Goal: Task Accomplishment & Management: Manage account settings

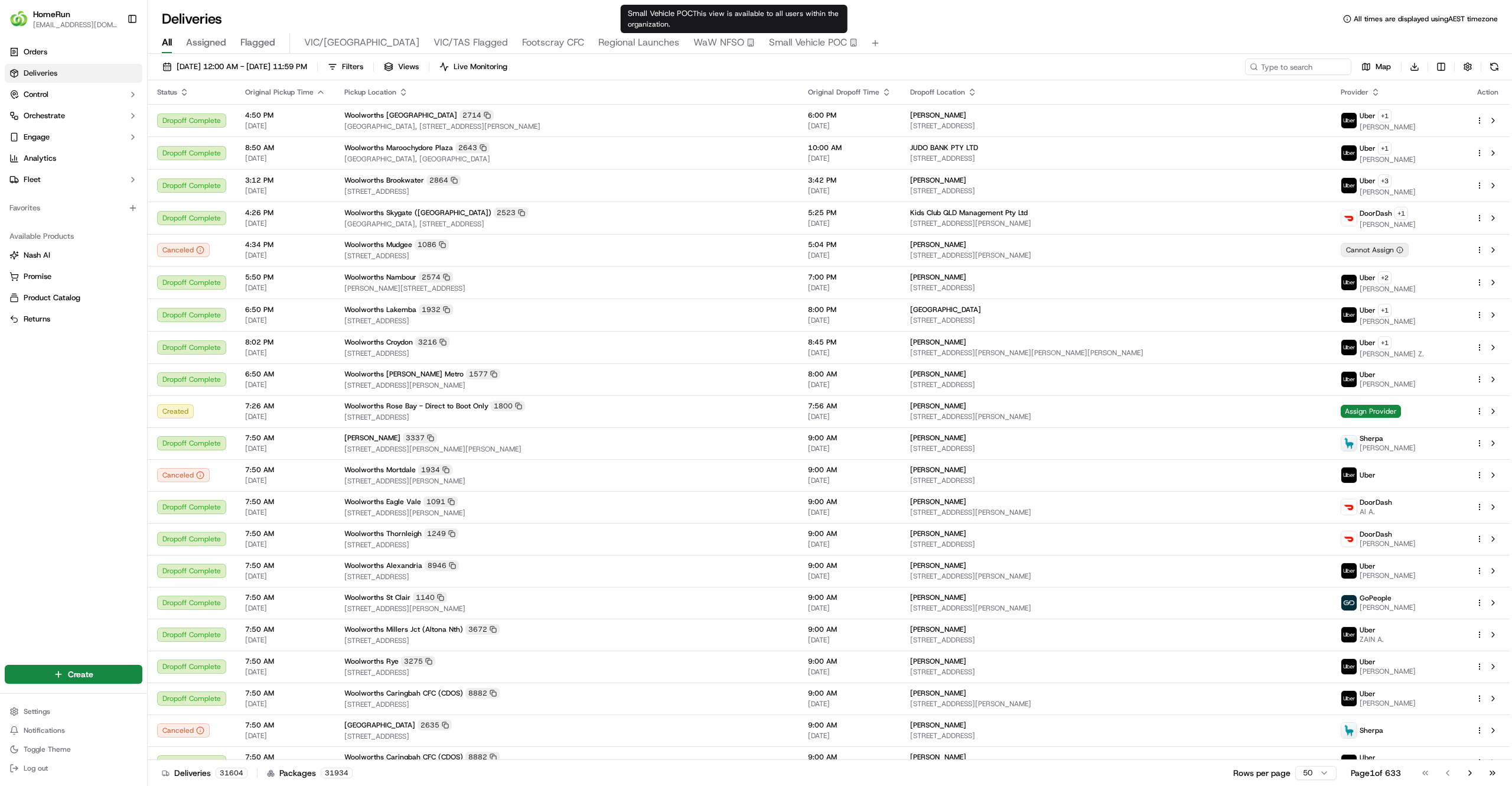
click at [769, 47] on span "Small Vehicle POC" at bounding box center [808, 42] width 78 height 14
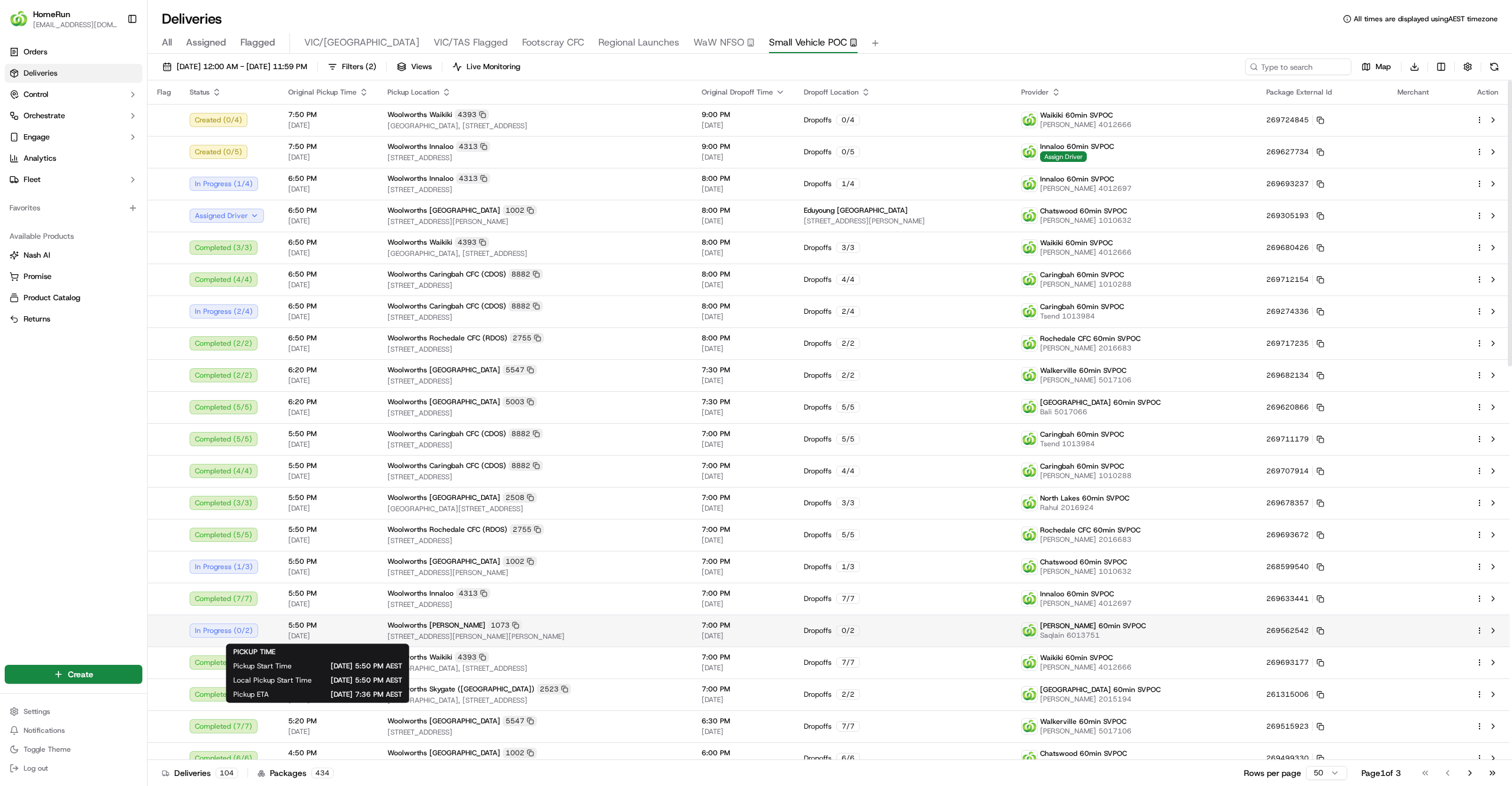
click at [338, 637] on span "[DATE]" at bounding box center [328, 635] width 80 height 9
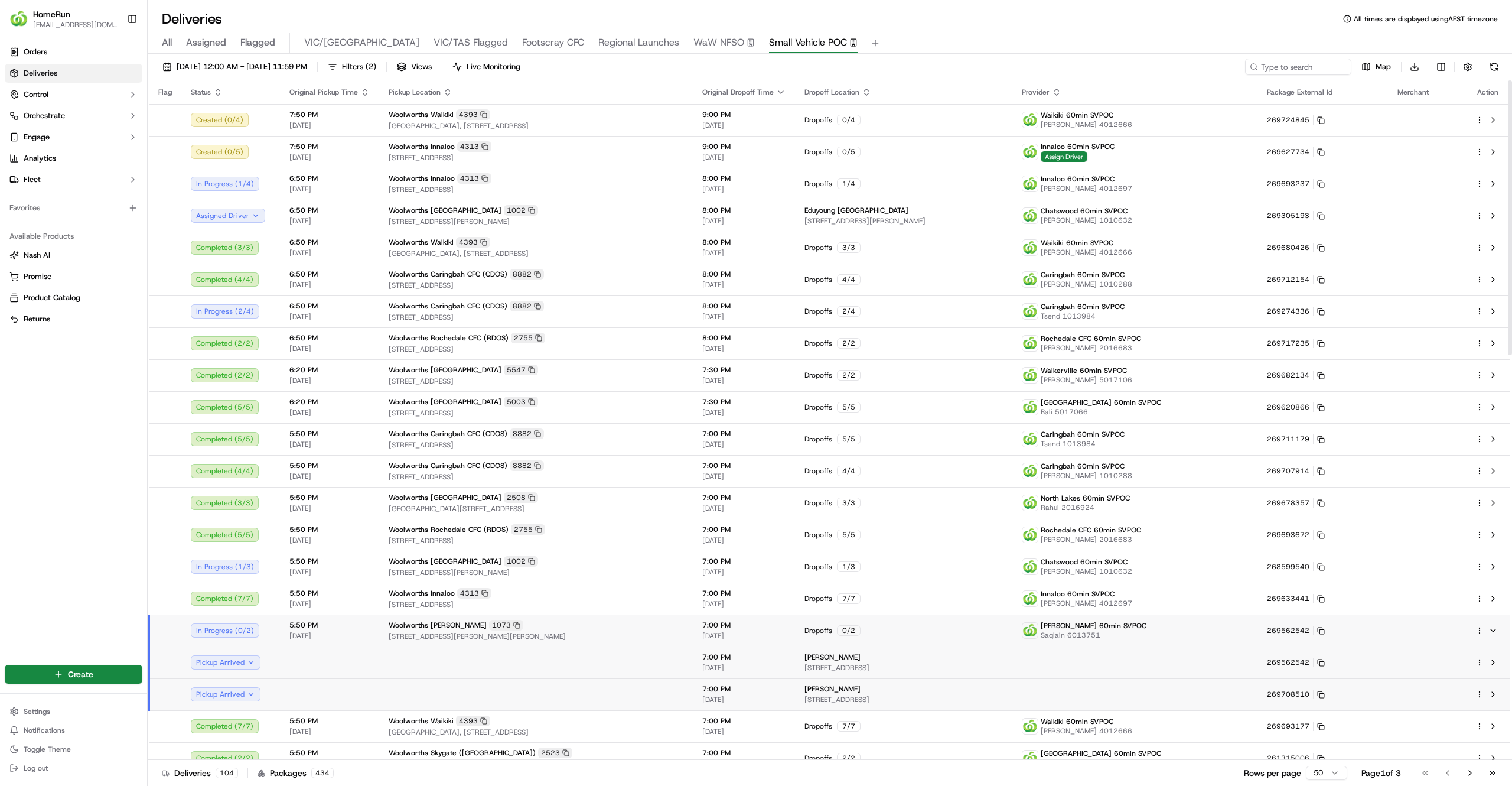
click at [338, 637] on span "[DATE]" at bounding box center [329, 635] width 80 height 9
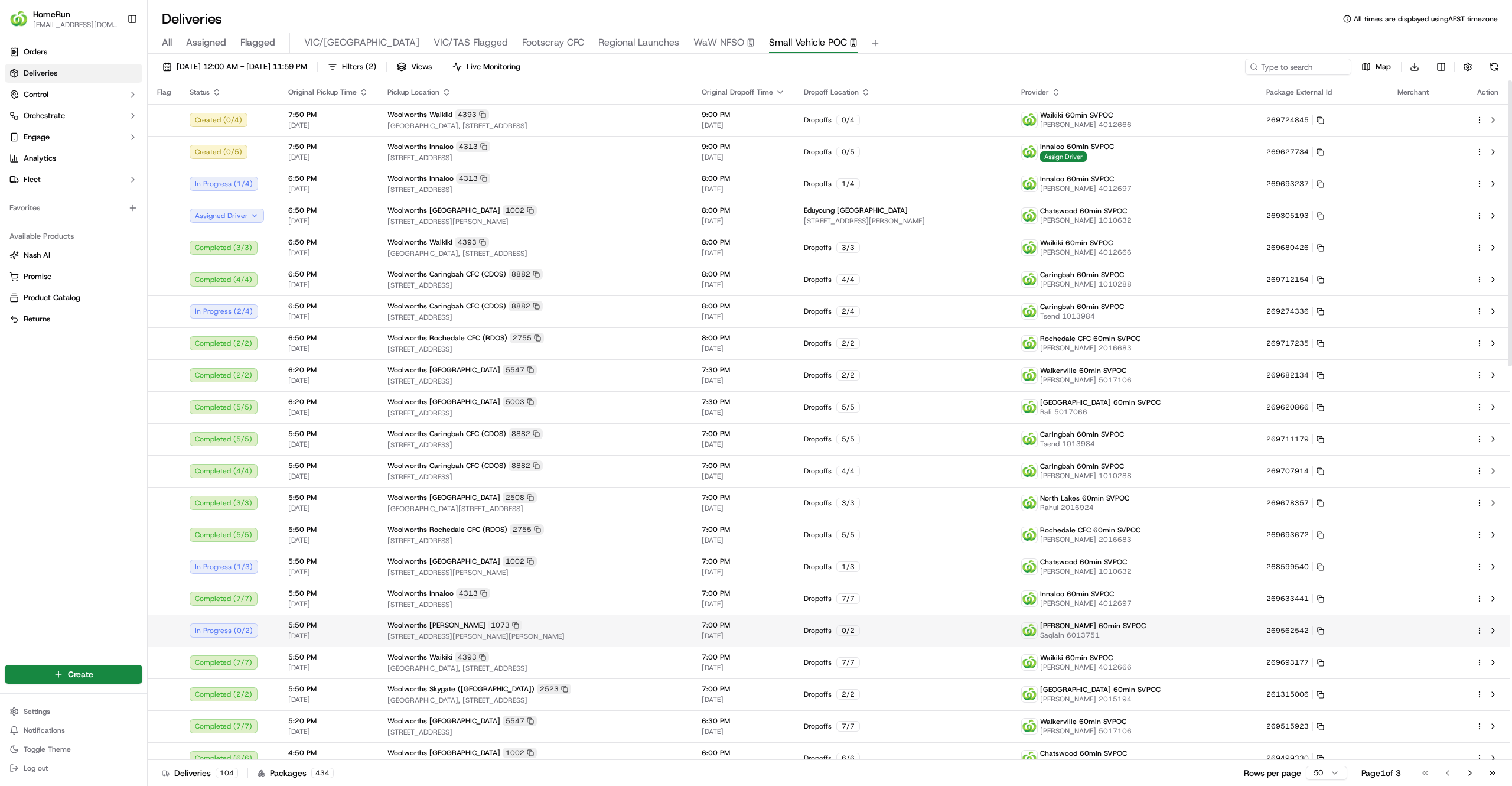
click at [338, 637] on span "[DATE]" at bounding box center [328, 635] width 80 height 9
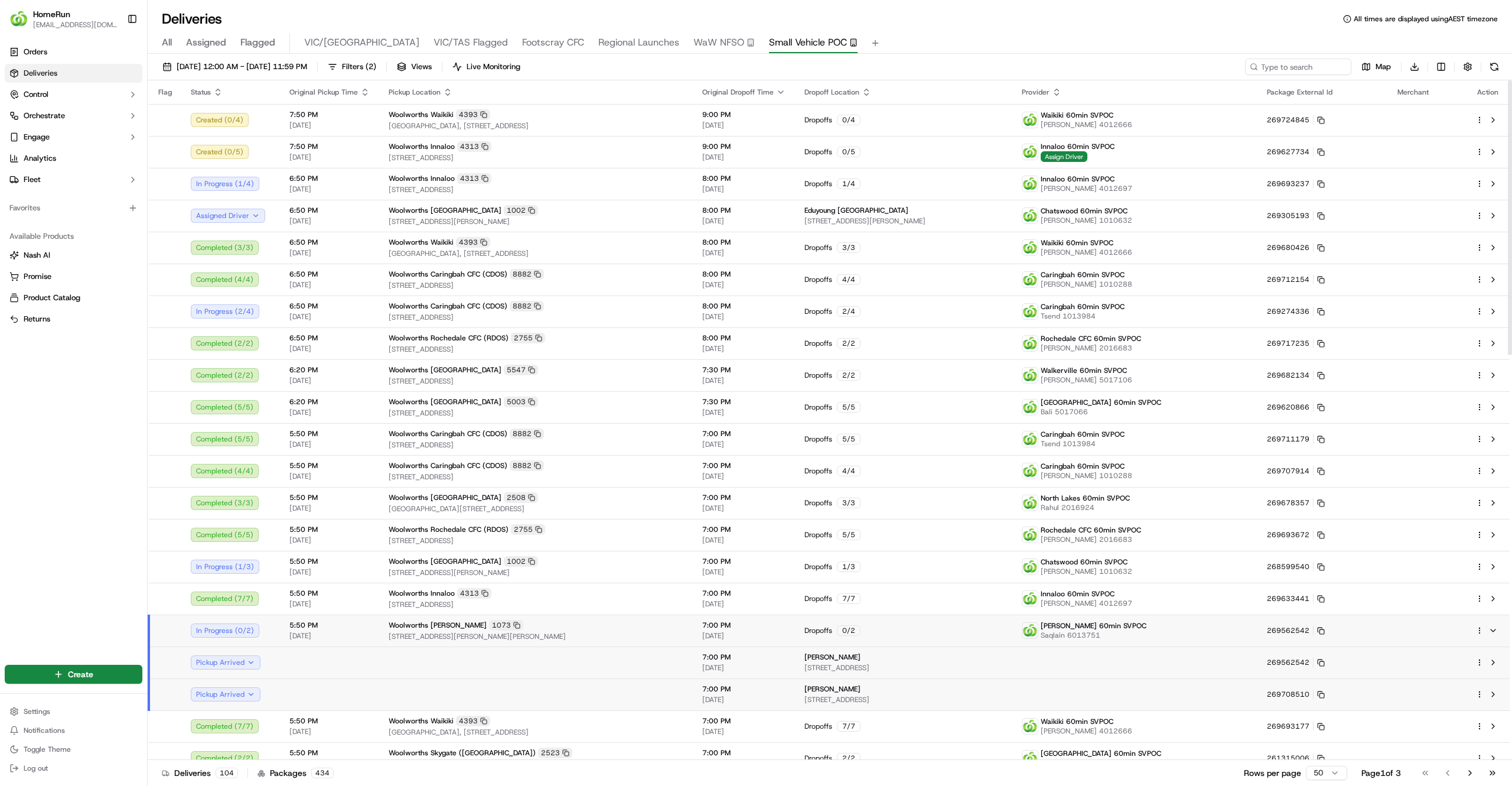
click at [336, 668] on td at bounding box center [330, 662] width 100 height 32
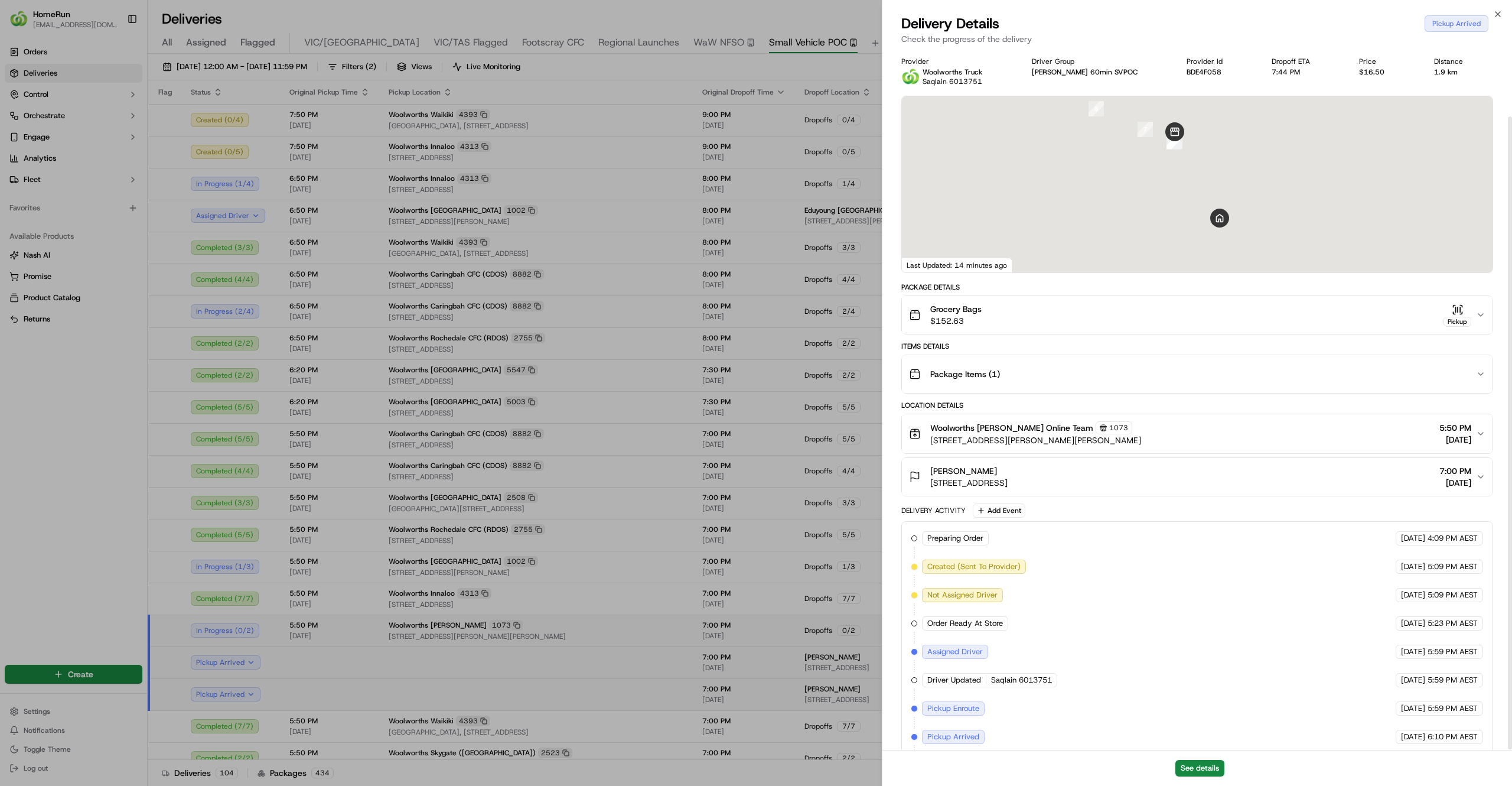
scroll to position [74, 0]
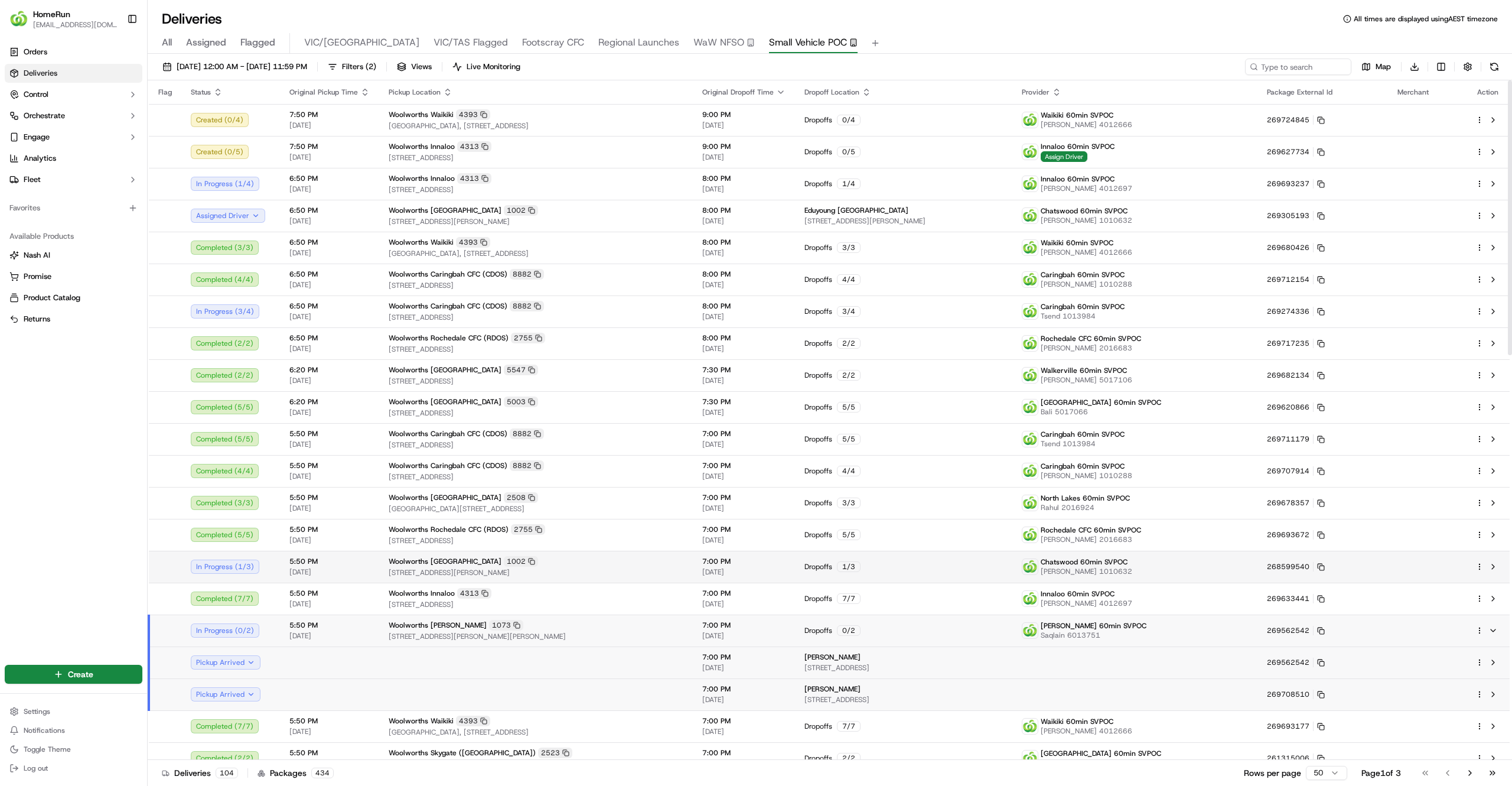
click at [683, 568] on span "17 Smith St, Chatswood, NSW 2067, AU" at bounding box center [536, 572] width 295 height 9
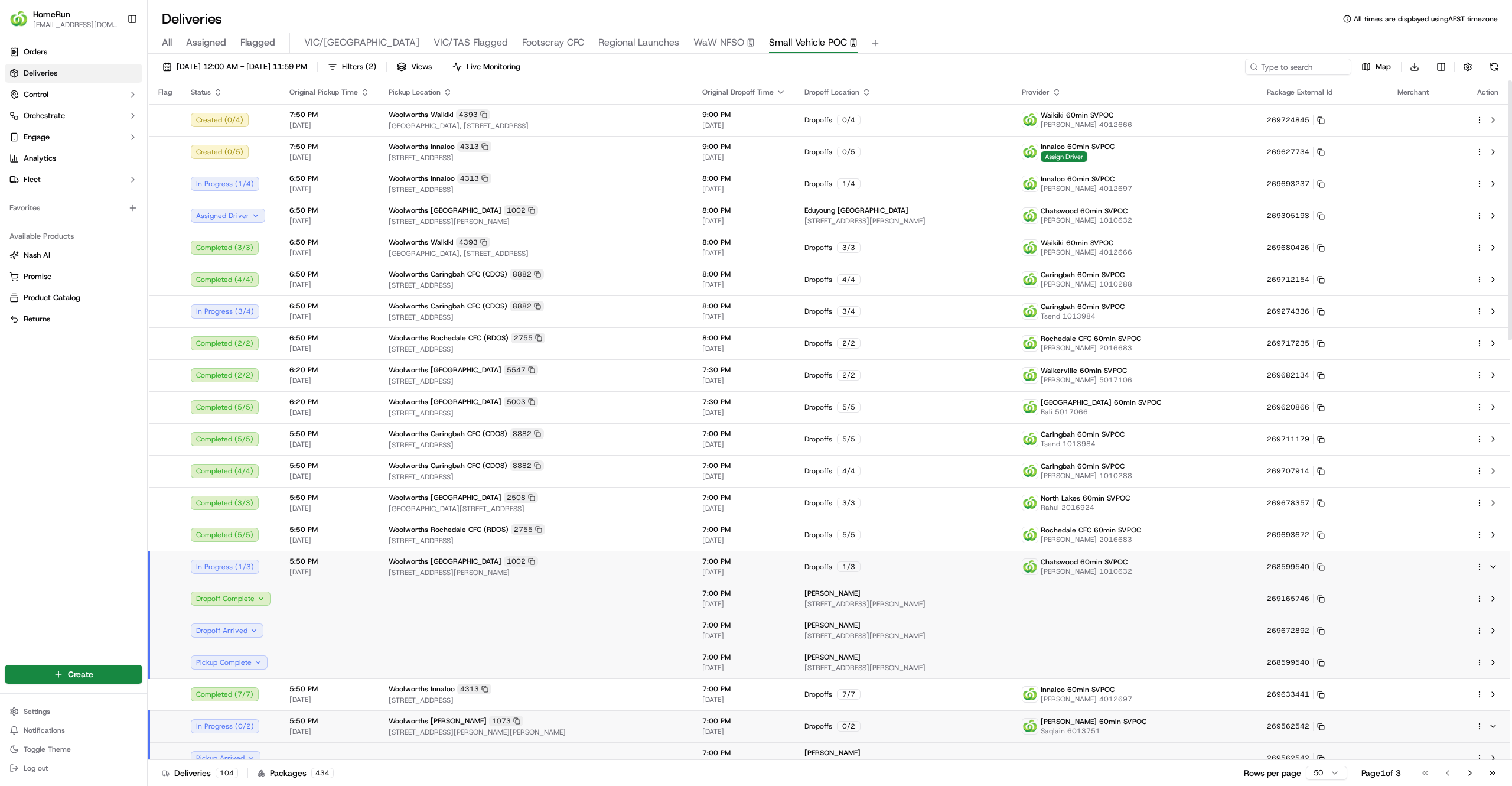
click at [643, 601] on td at bounding box center [536, 599] width 314 height 32
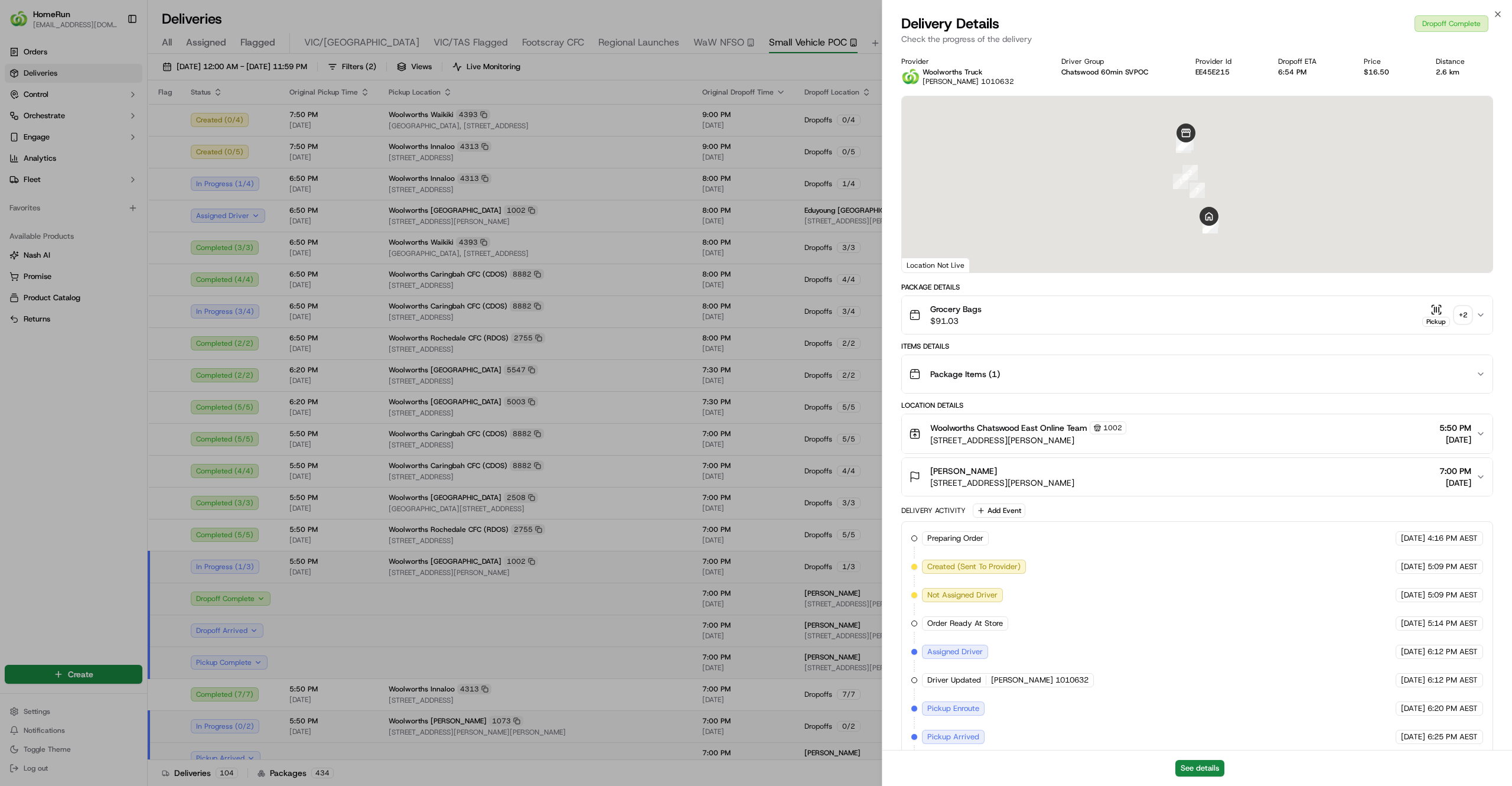
scroll to position [161, 0]
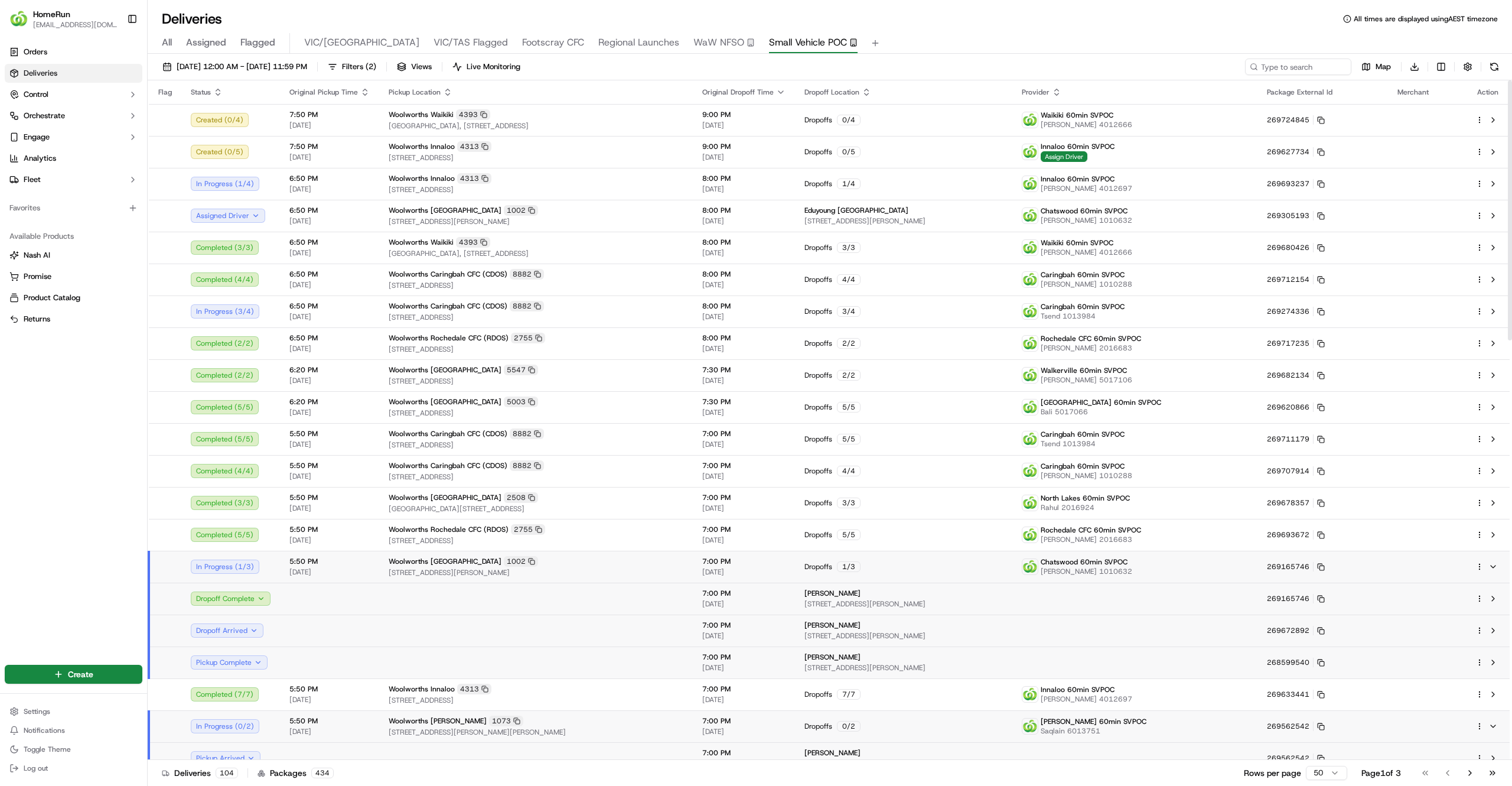
click at [510, 626] on td at bounding box center [536, 631] width 314 height 32
click at [665, 662] on td at bounding box center [536, 662] width 314 height 32
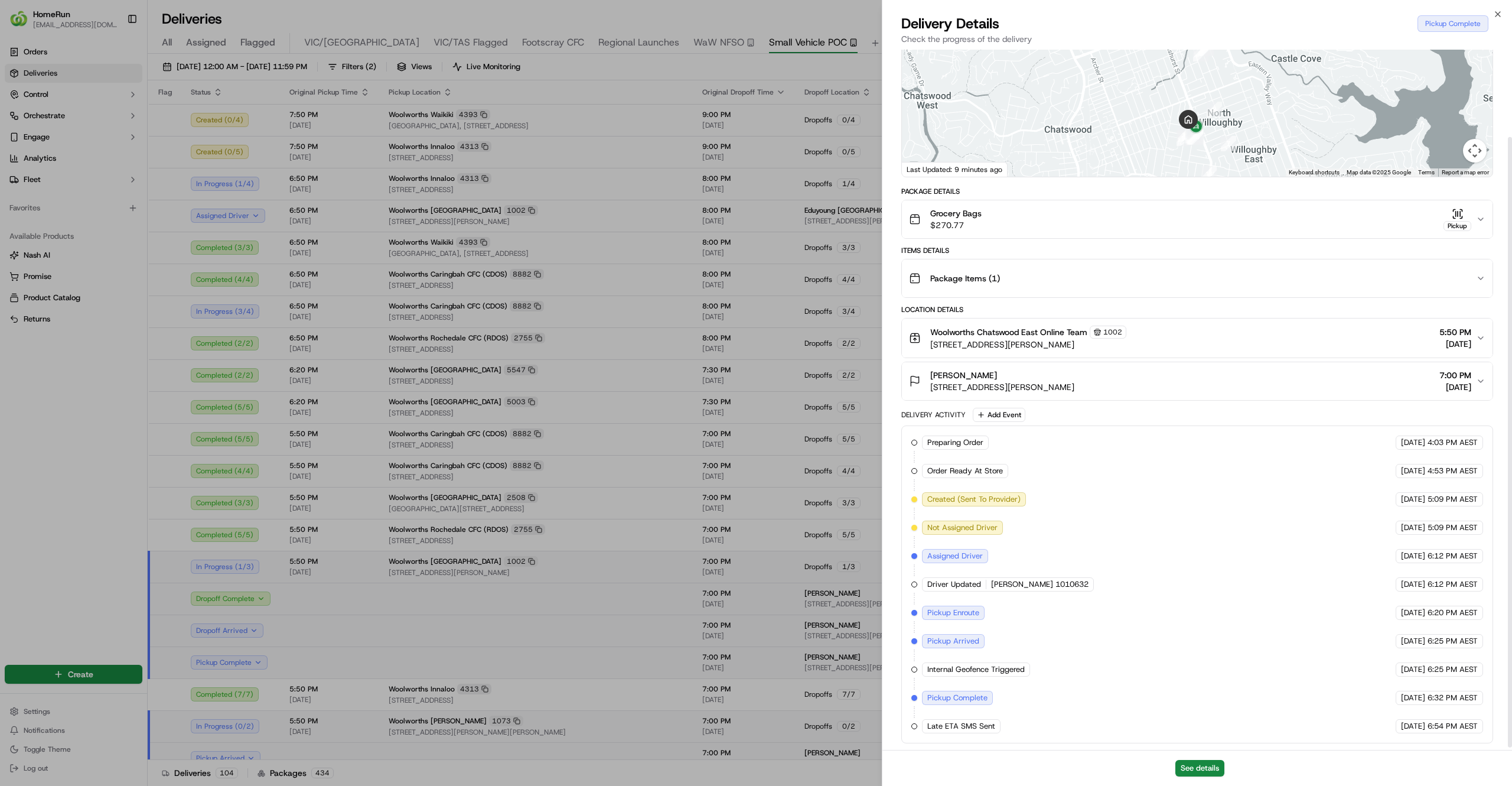
scroll to position [103, 0]
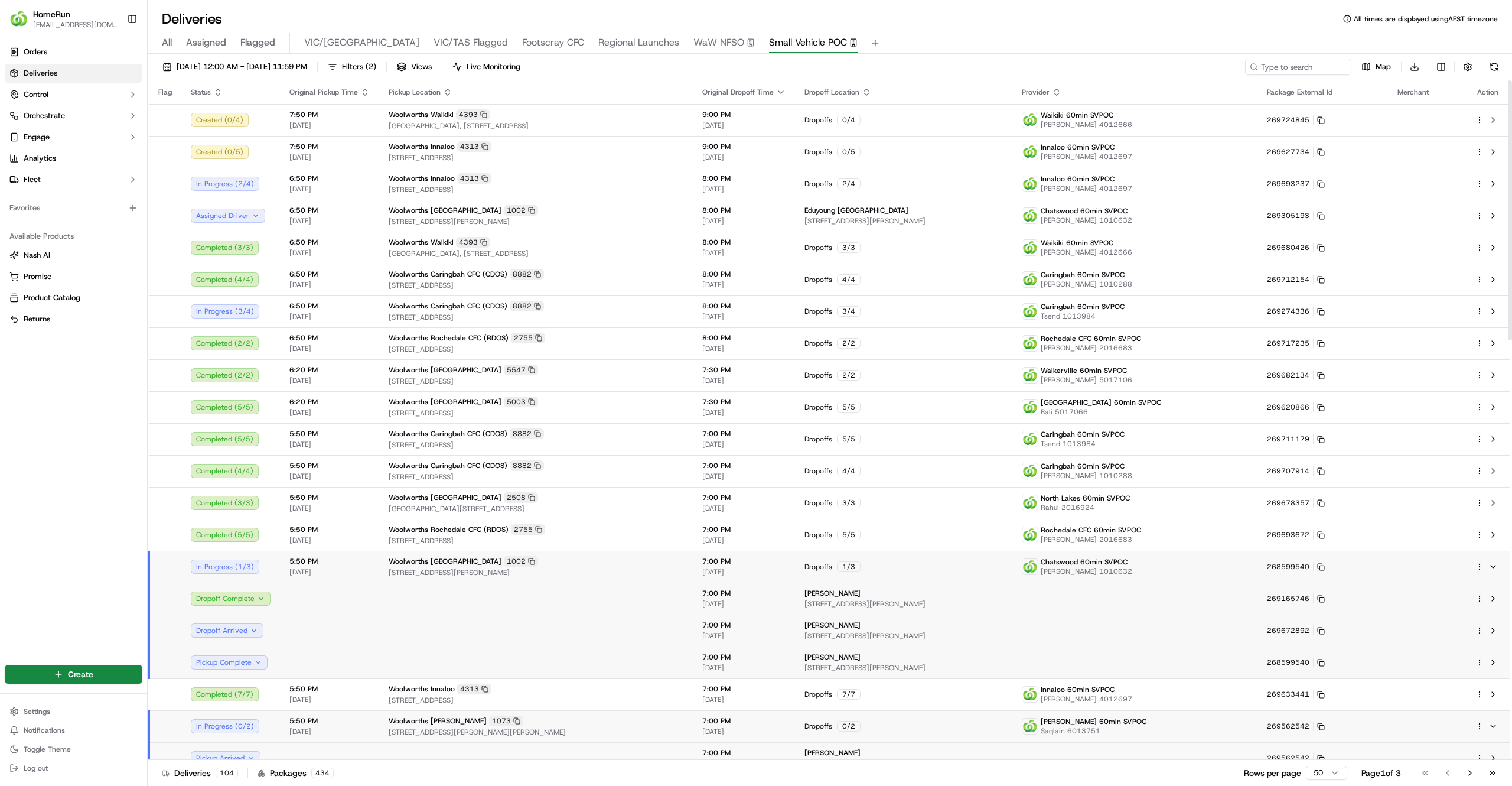
click at [589, 628] on td at bounding box center [536, 631] width 314 height 32
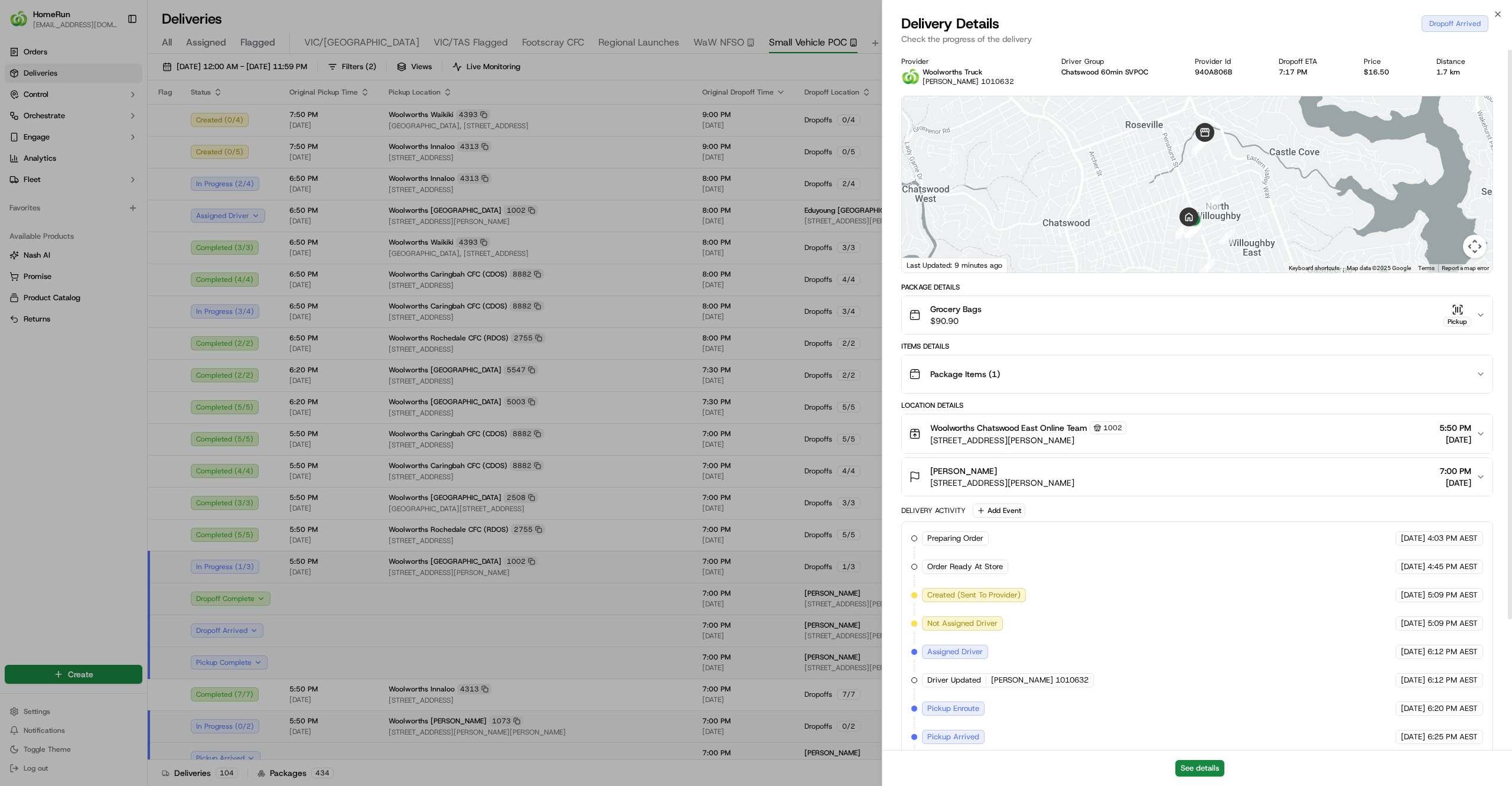
scroll to position [1, 0]
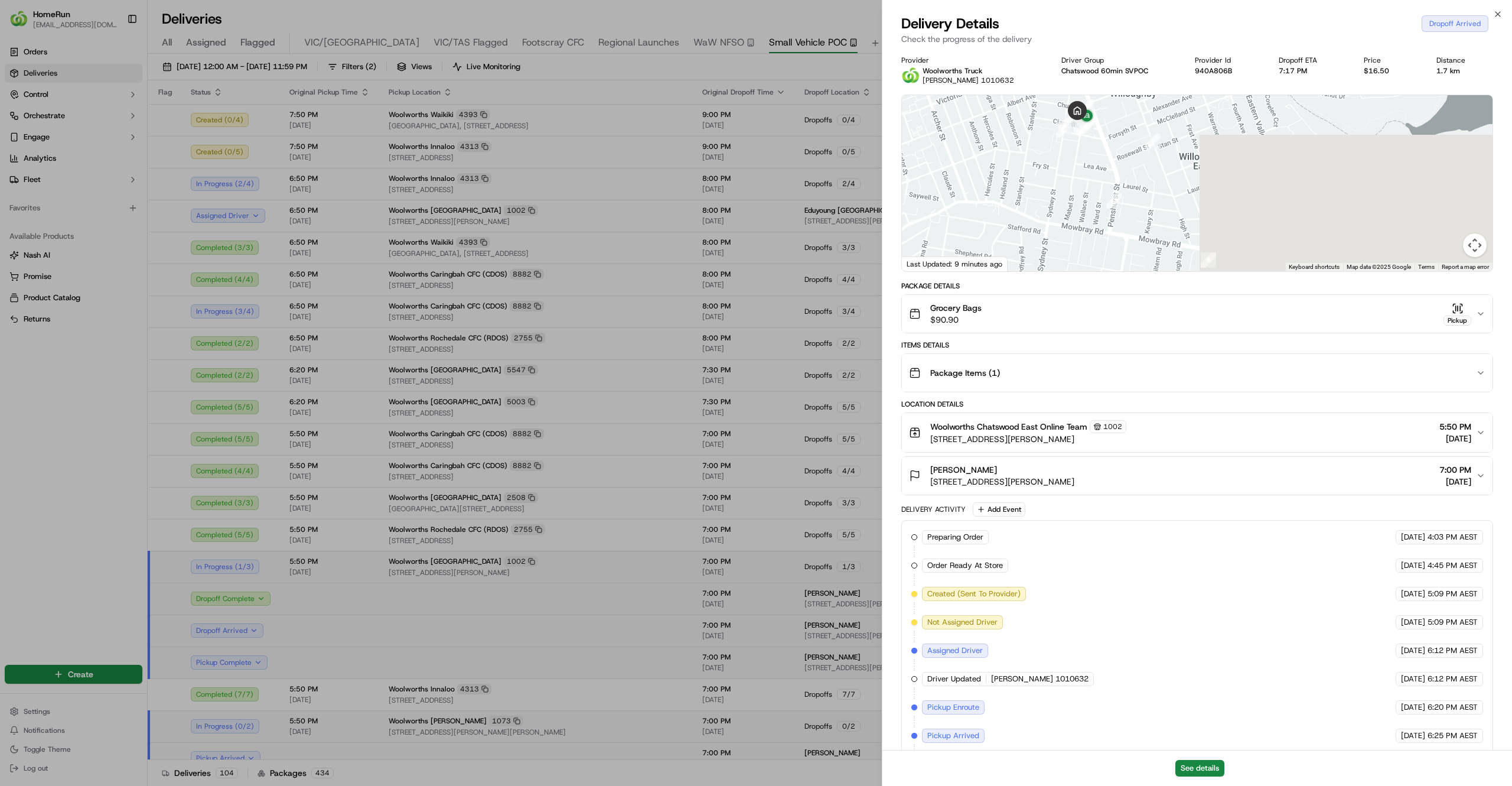
drag, startPoint x: 1194, startPoint y: 202, endPoint x: 1080, endPoint y: 30, distance: 206.3
click at [1080, 30] on div "Delivery Details Dropoff Arrived Check the progress of the delivery Provider Wo…" at bounding box center [1197, 400] width 630 height 772
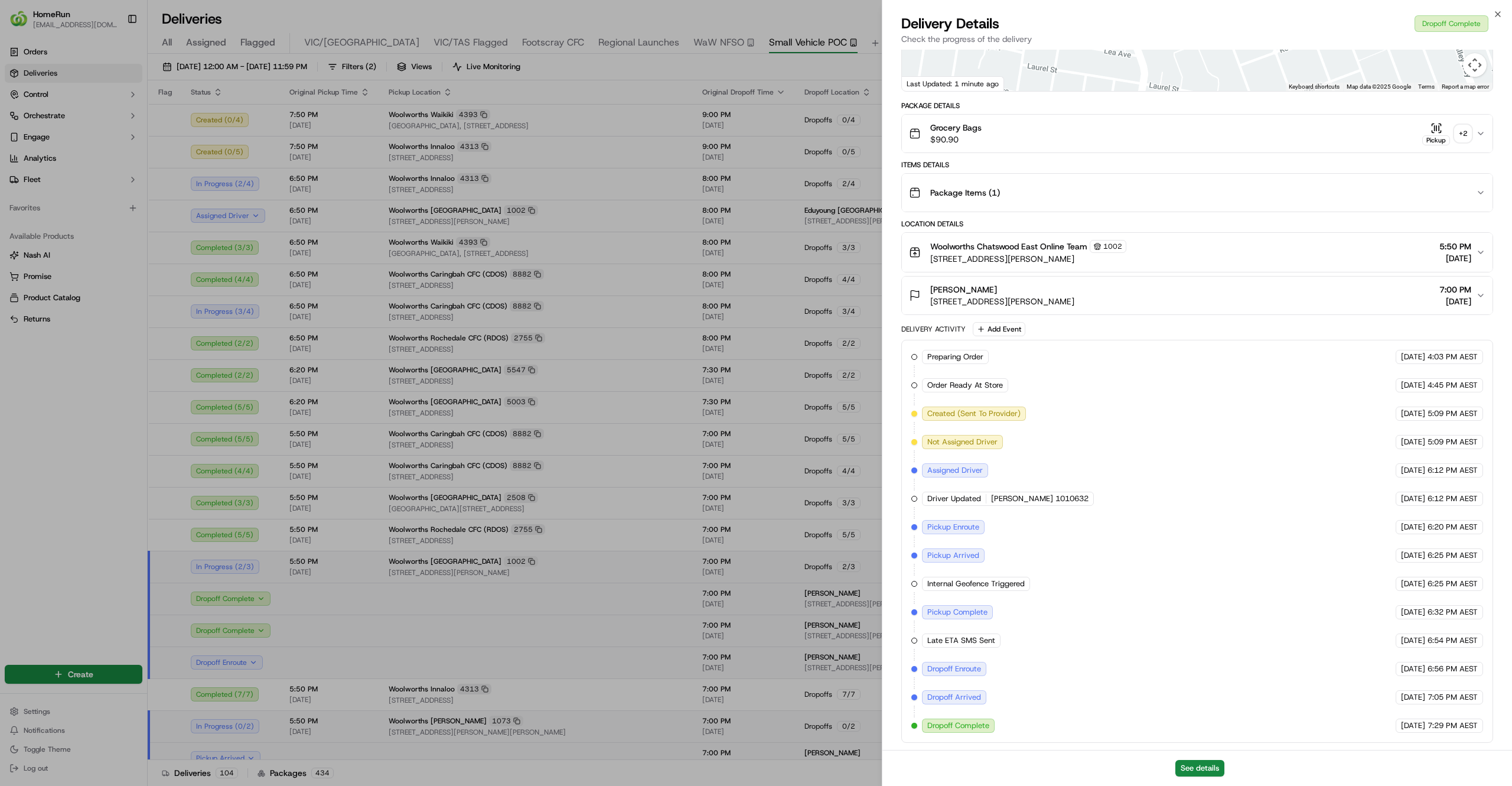
scroll to position [0, 0]
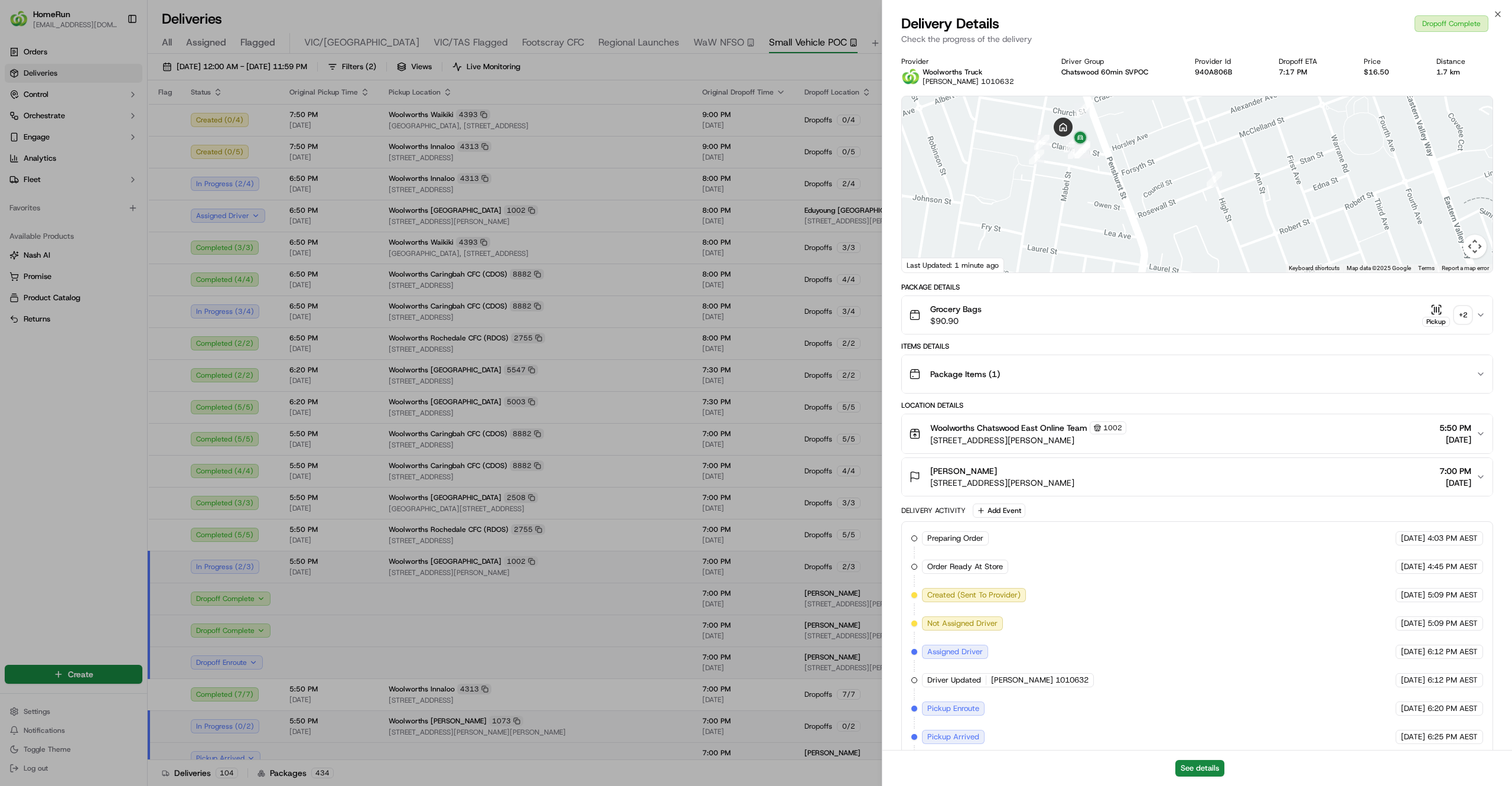
click at [1182, 319] on div "Grocery Bags $90.90 Pickup + 2" at bounding box center [1192, 315] width 567 height 24
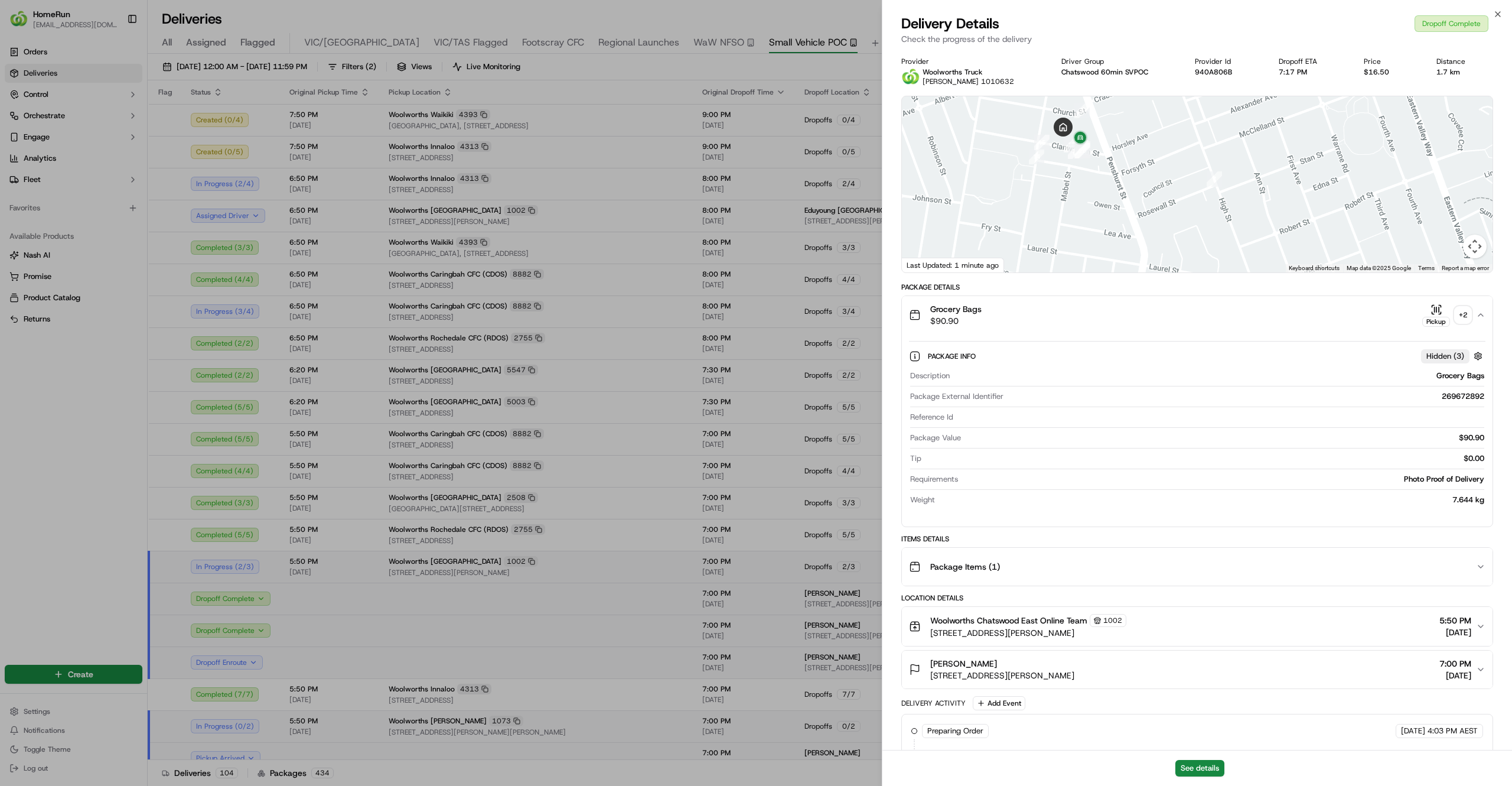
click at [1468, 315] on div "+ 2" at bounding box center [1463, 315] width 17 height 17
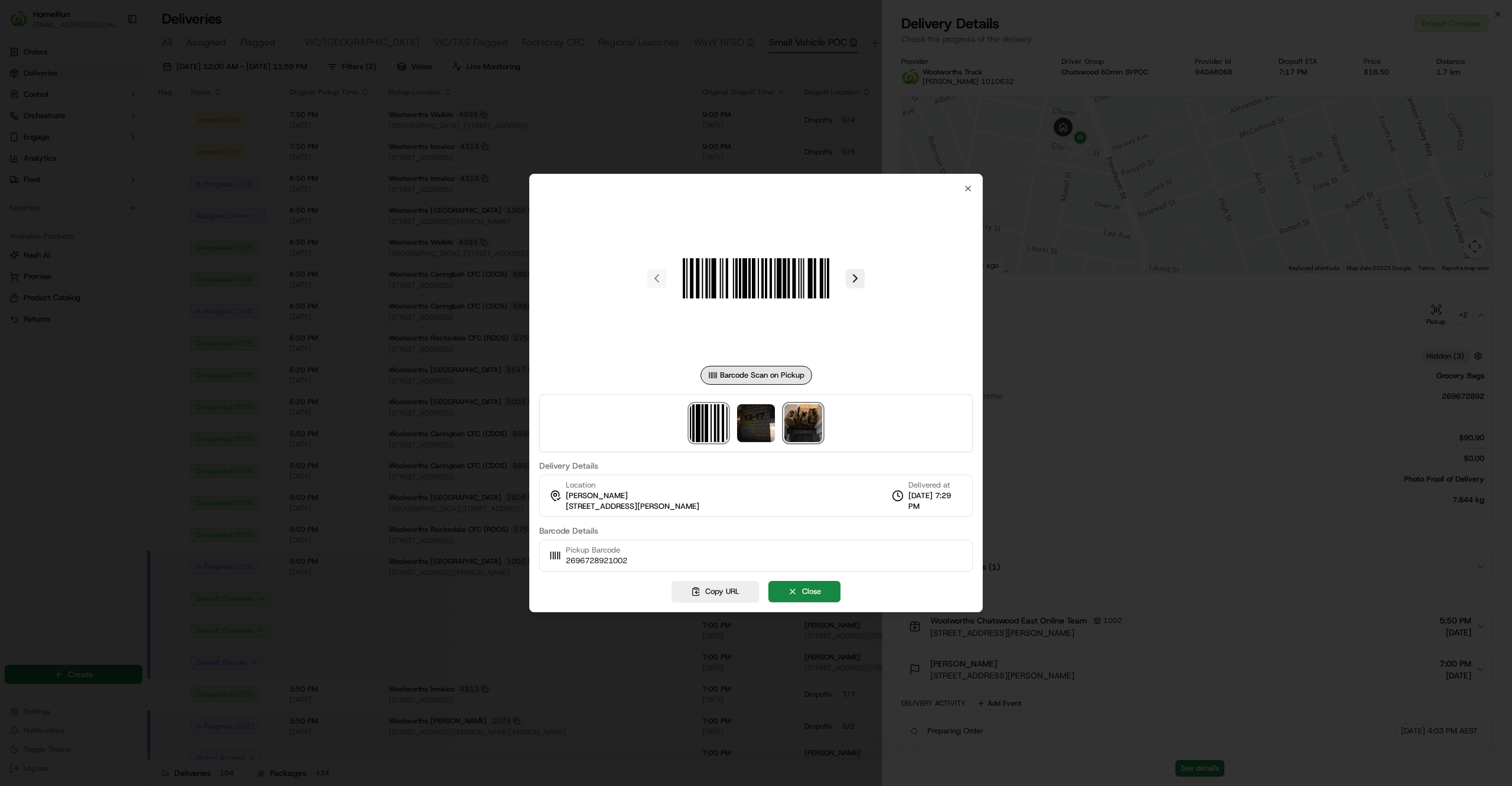
click at [797, 433] on img at bounding box center [803, 423] width 38 height 38
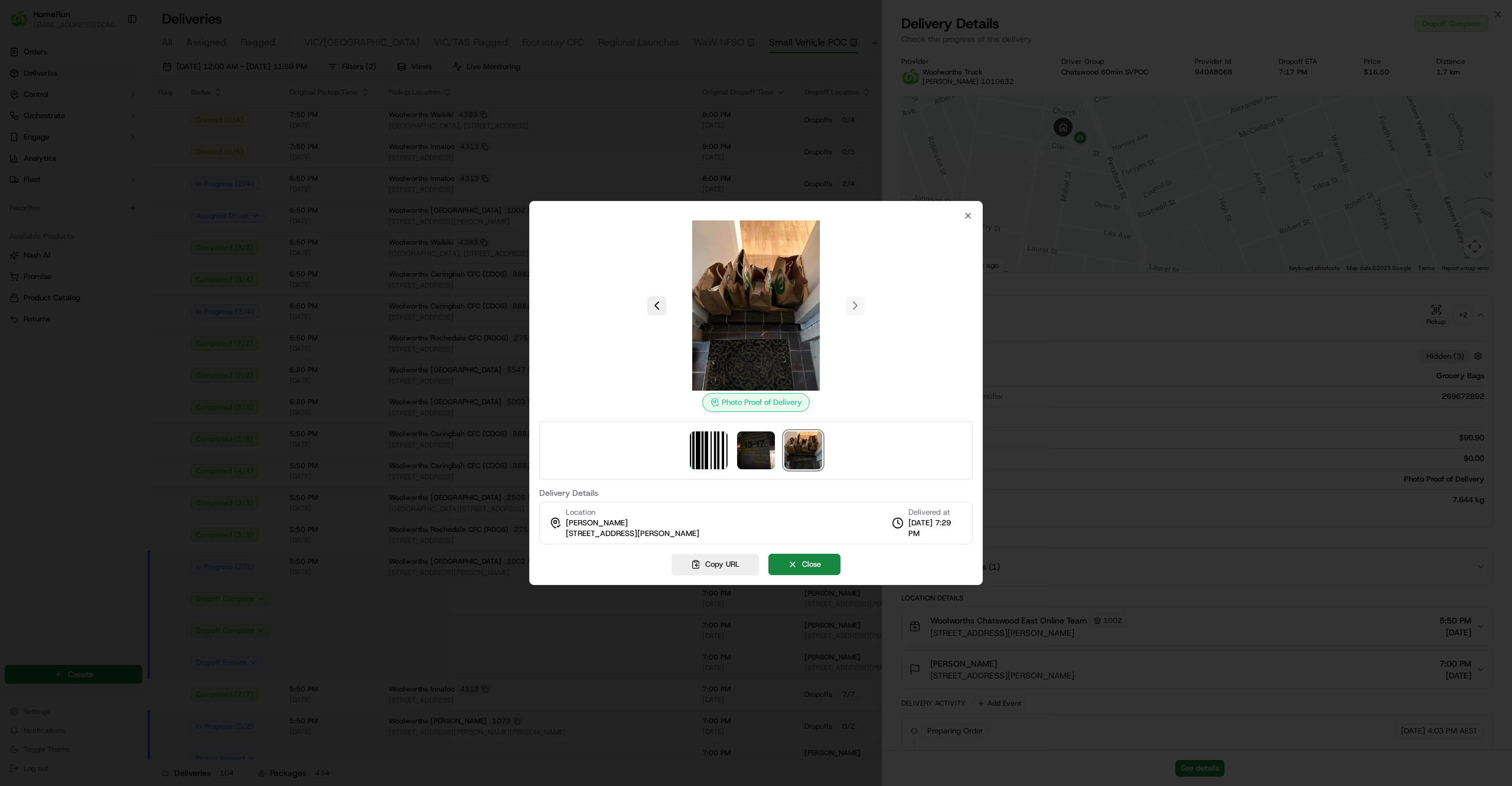
click at [390, 575] on div at bounding box center [756, 393] width 1512 height 786
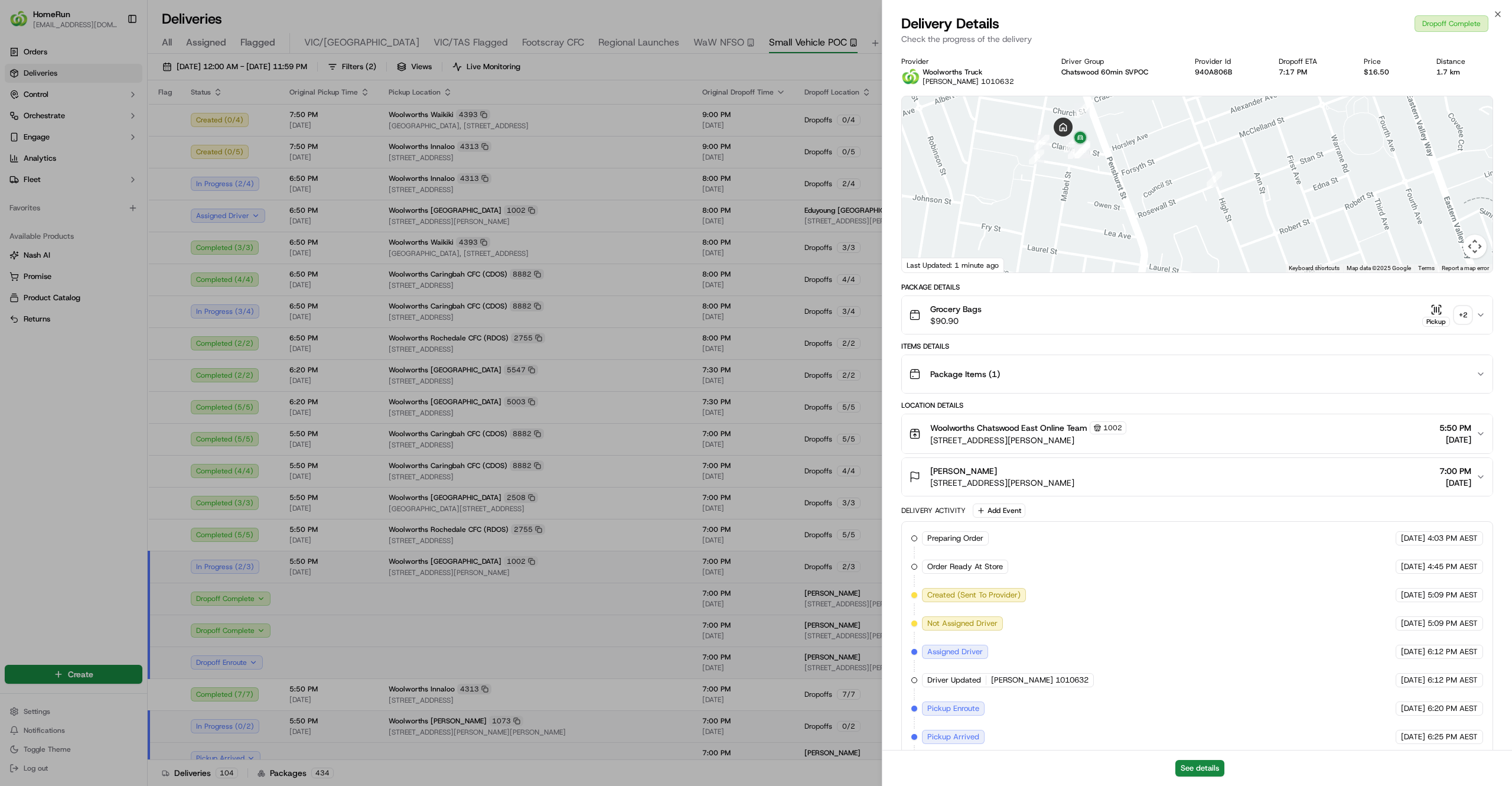
click at [263, 396] on td "Completed ( 5 / 5 )" at bounding box center [230, 407] width 99 height 32
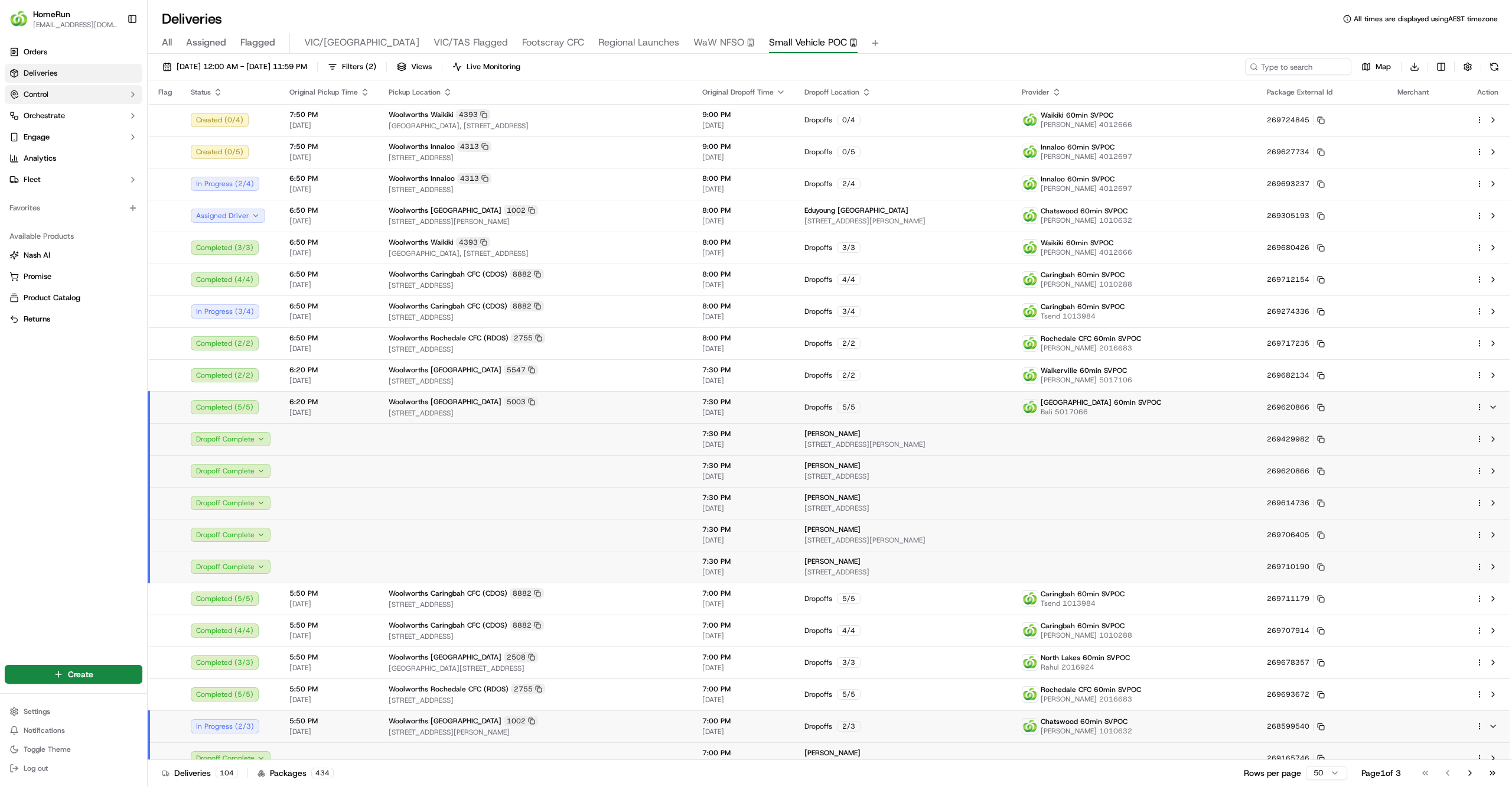
click at [46, 101] on button "Control" at bounding box center [73, 94] width 137 height 19
click at [66, 193] on button "Orchestrate" at bounding box center [73, 191] width 137 height 19
click at [62, 248] on span "Optimization Strategies" at bounding box center [65, 248] width 83 height 11
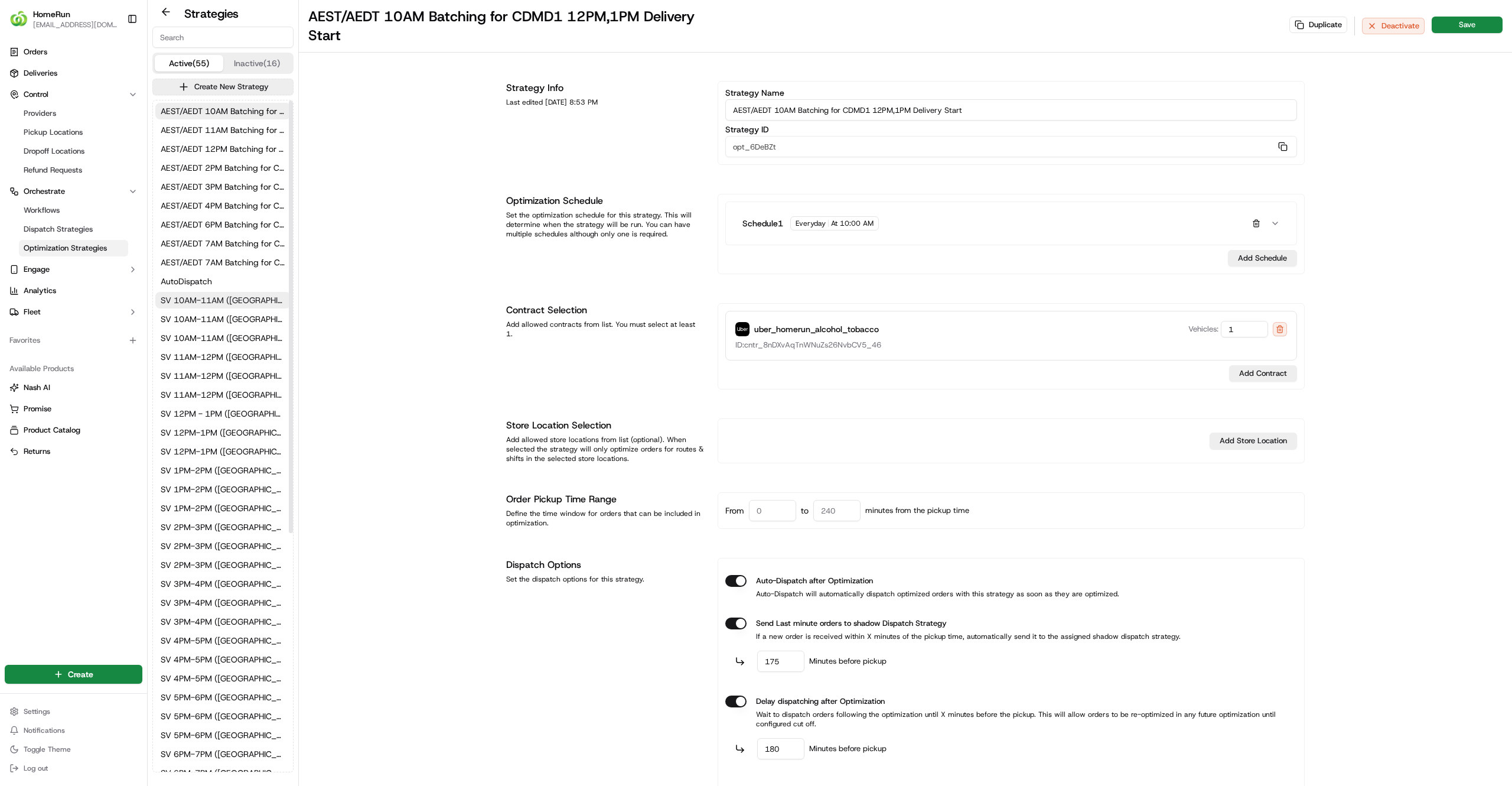
click at [207, 299] on span "SV 10AM-11AM (NSW/VIC/QLD)" at bounding box center [223, 300] width 125 height 12
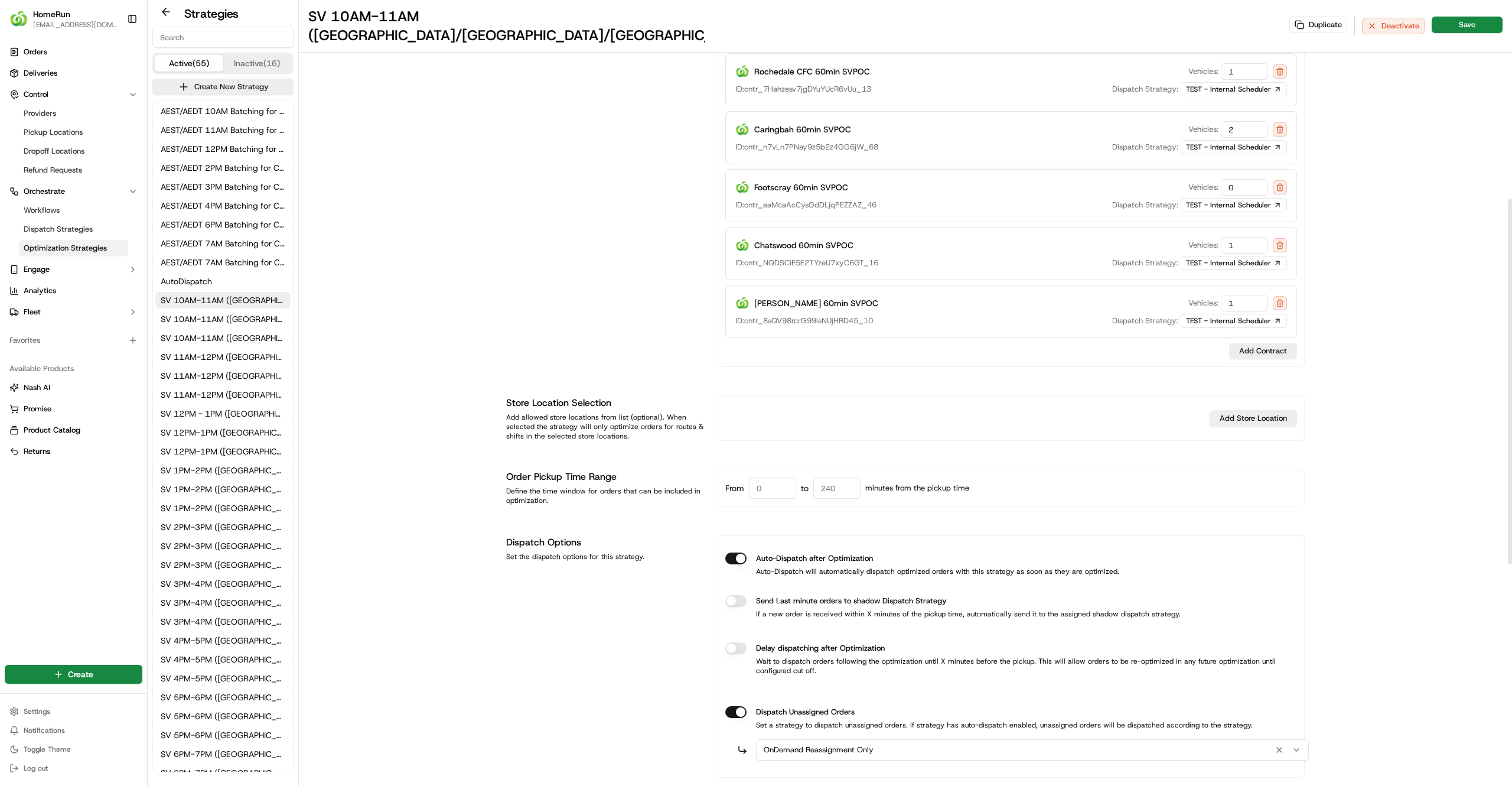
scroll to position [250, 0]
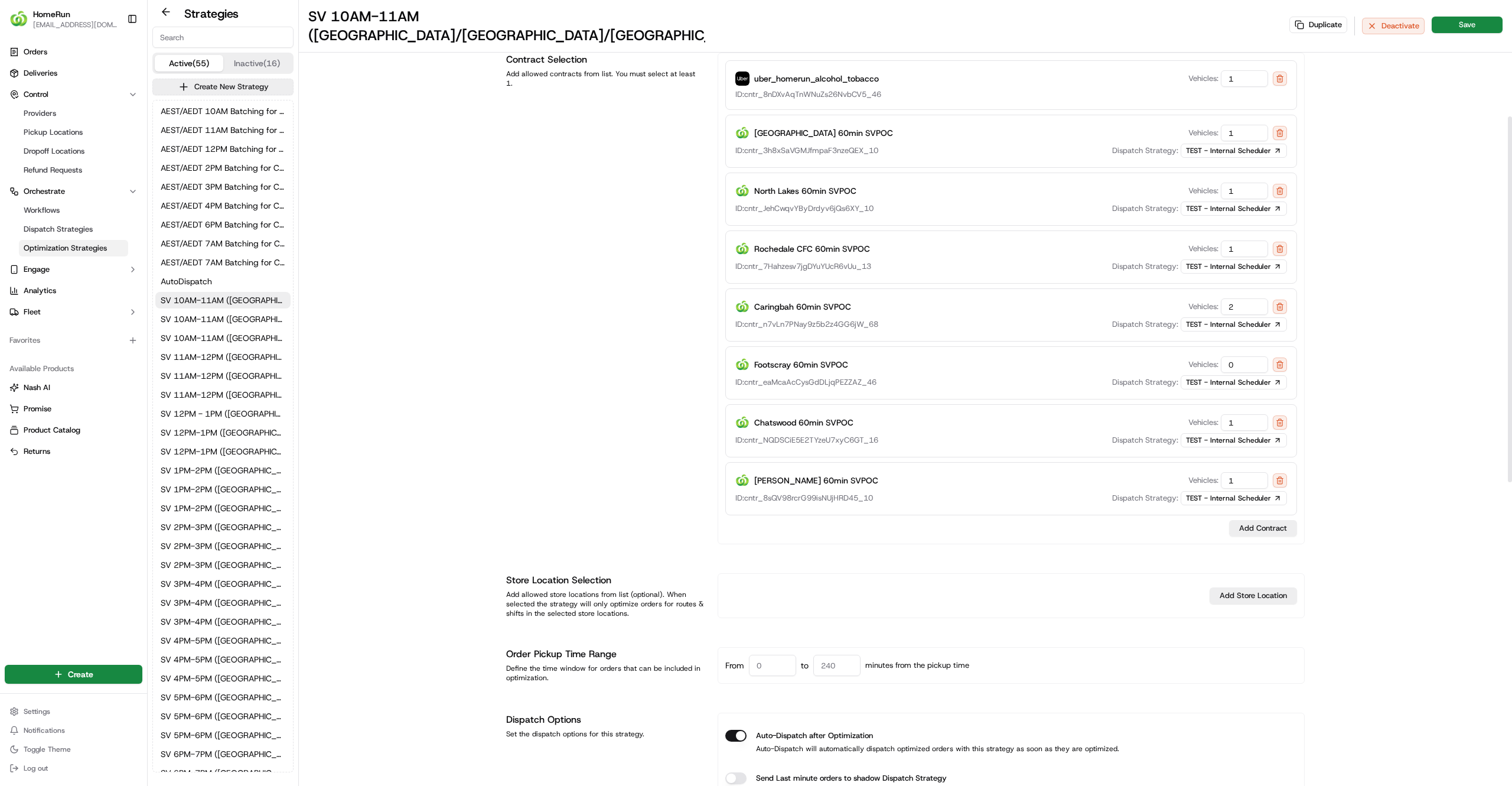
drag, startPoint x: 1241, startPoint y: 351, endPoint x: 1132, endPoint y: 360, distance: 109.4
click at [1132, 360] on div "Footscray 60min SVPOC Vehicles: 0 ID: cntr_eaMcaAcCysGdDLjqPEZZAZ_46 Dispatch S…" at bounding box center [1011, 372] width 572 height 53
type input "1"
click at [1471, 17] on button "Save" at bounding box center [1467, 25] width 71 height 17
click at [223, 354] on span "SV 11AM-12PM (NSW/VIC/QLD)" at bounding box center [223, 357] width 125 height 12
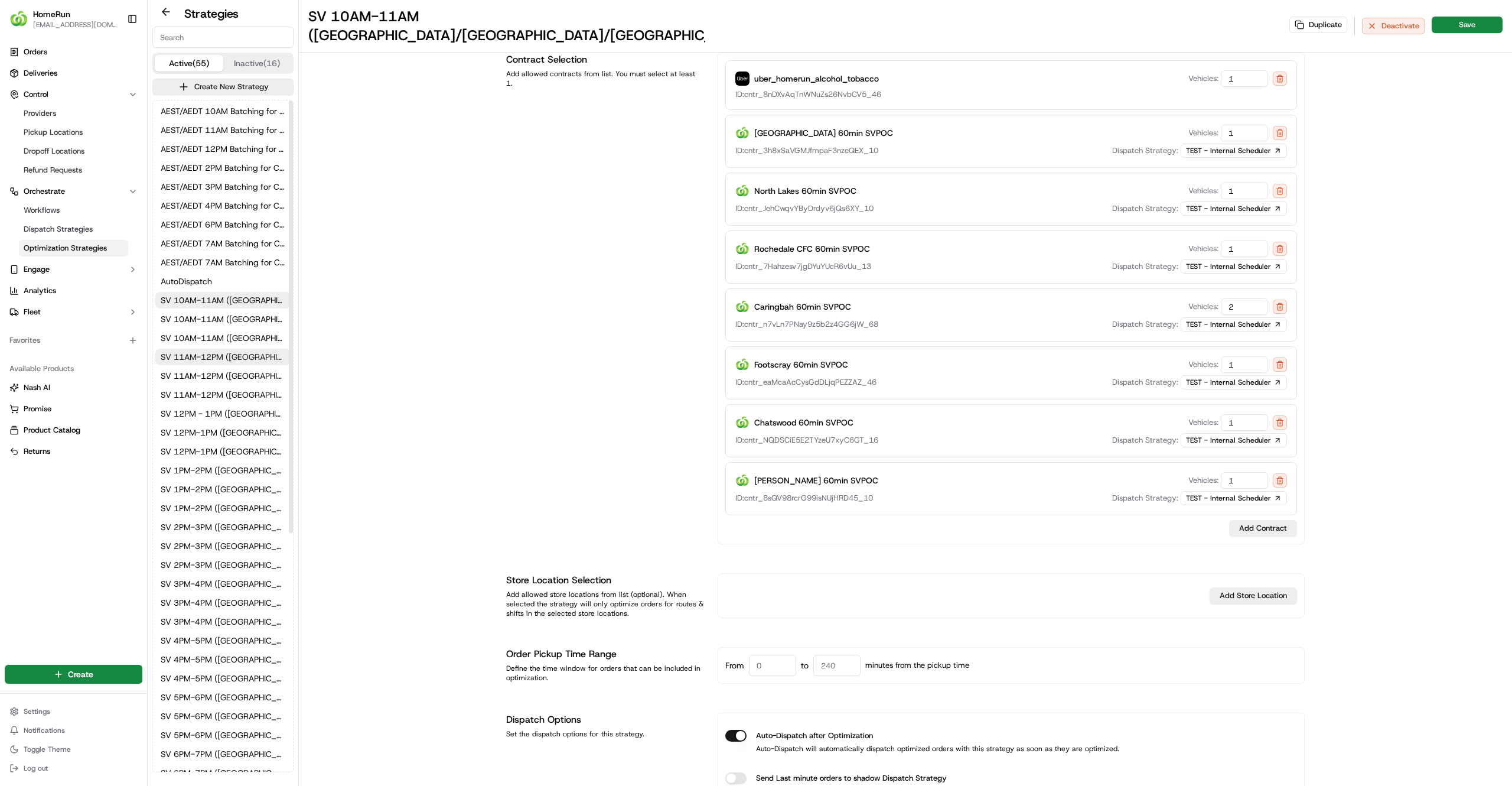
type input "SV 11AM-12PM (NSW/VIC/QLD)"
type input "opt_PPAkvq"
drag, startPoint x: 1256, startPoint y: 406, endPoint x: 1048, endPoint y: 409, distance: 208.0
click at [1048, 414] on div "Footscray 60min SVPOC Vehicles: 0" at bounding box center [1011, 423] width 552 height 17
type input "1"
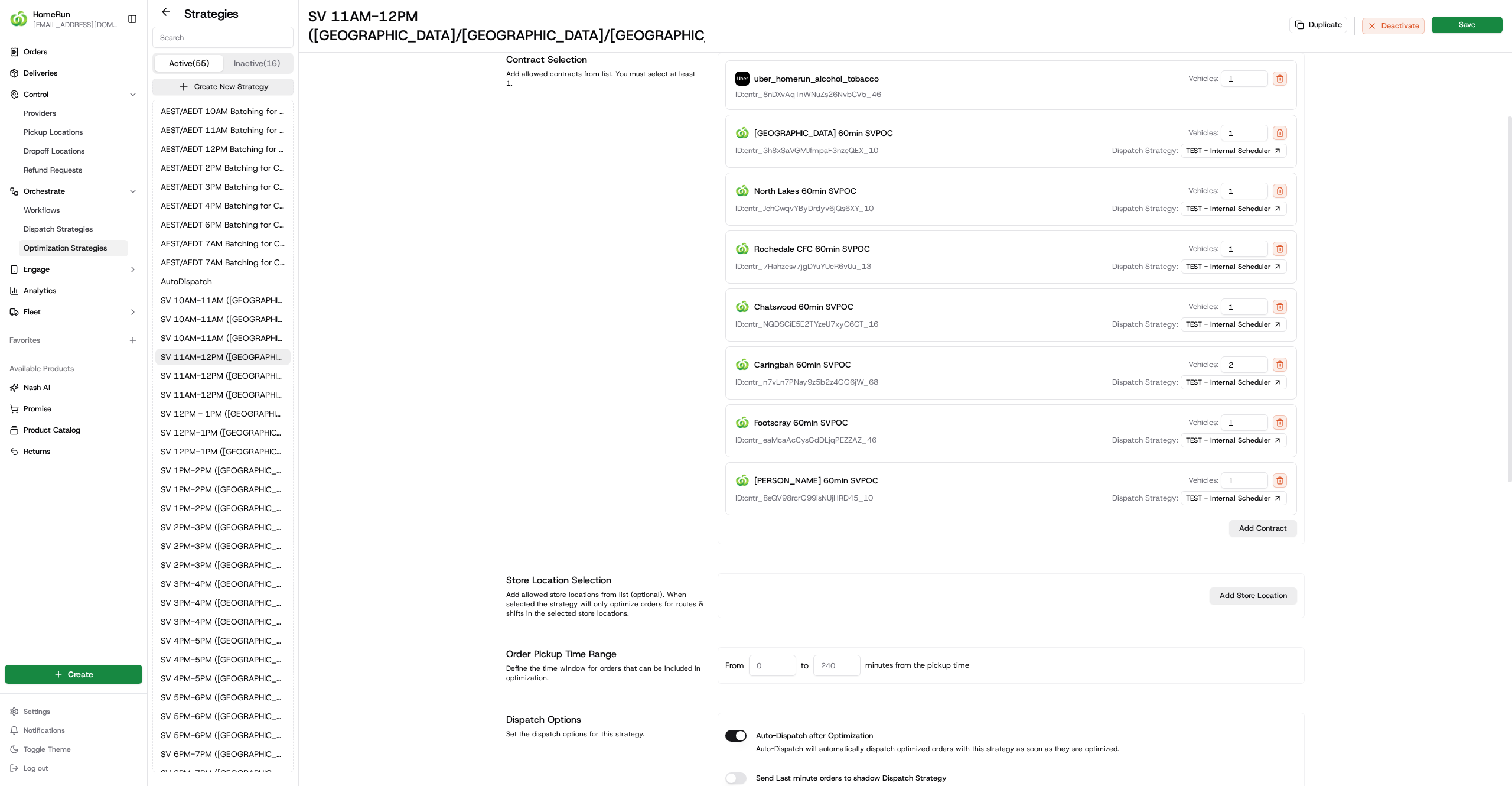
click at [1454, 24] on div "Duplicate Deactivate Save" at bounding box center [1396, 26] width 213 height 19
click at [1456, 17] on button "Save" at bounding box center [1467, 25] width 71 height 17
click at [245, 413] on span "SV 12PM - 1PM (NSW/VIC/QLD)" at bounding box center [223, 413] width 125 height 12
type input "SV 12PM - 1PM (NSW/VIC/QLD)"
type input "opt_FwRwSR"
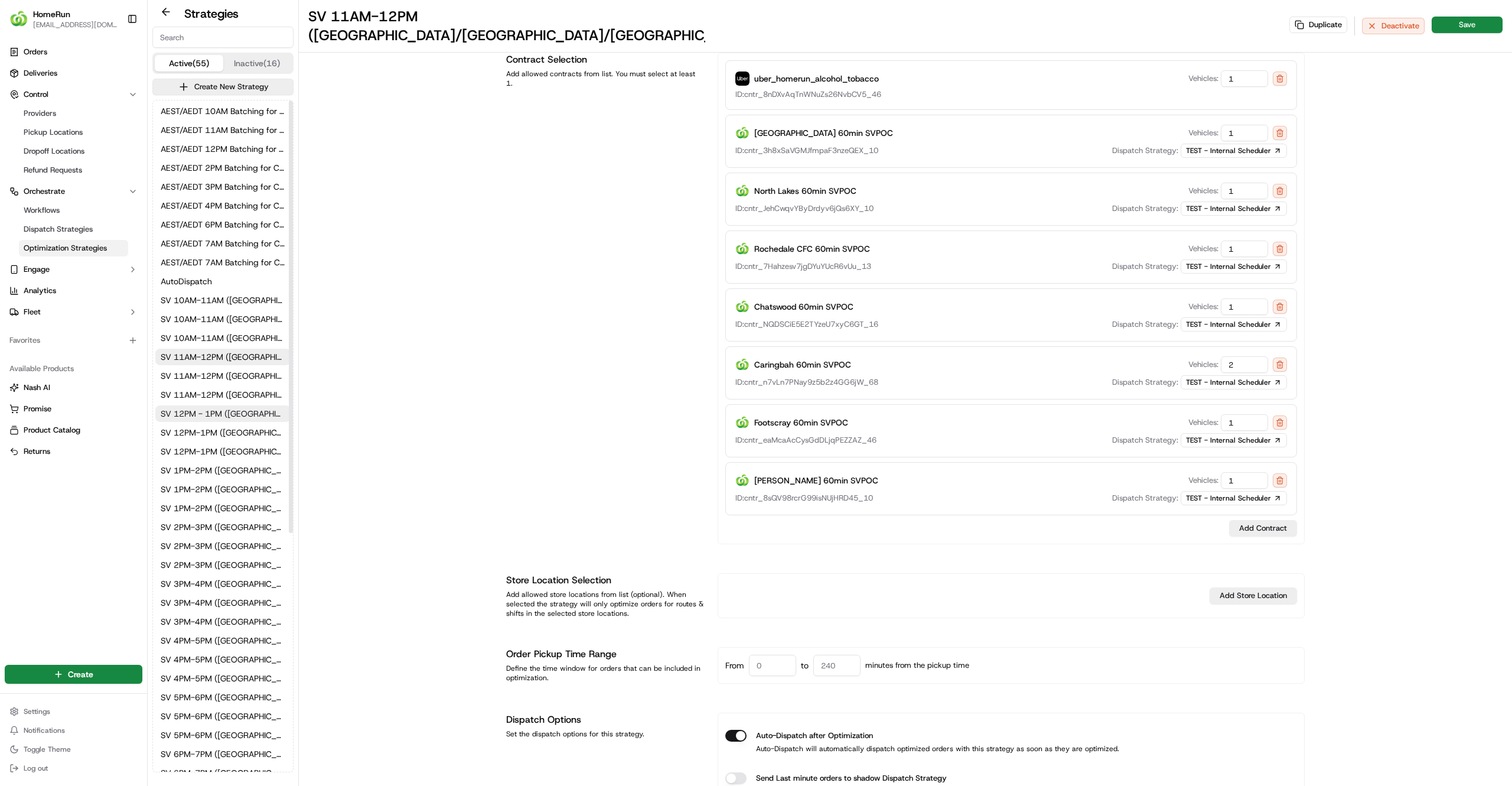
type input "240"
type input "180"
type input "60"
drag, startPoint x: 1244, startPoint y: 356, endPoint x: 1058, endPoint y: 331, distance: 187.7
click at [1058, 346] on div "Footscray 60min SVPOC Vehicles: 0 ID: cntr_eaMcaAcCysGdDLjqPEZZAZ_46 Dispatch S…" at bounding box center [1011, 372] width 572 height 53
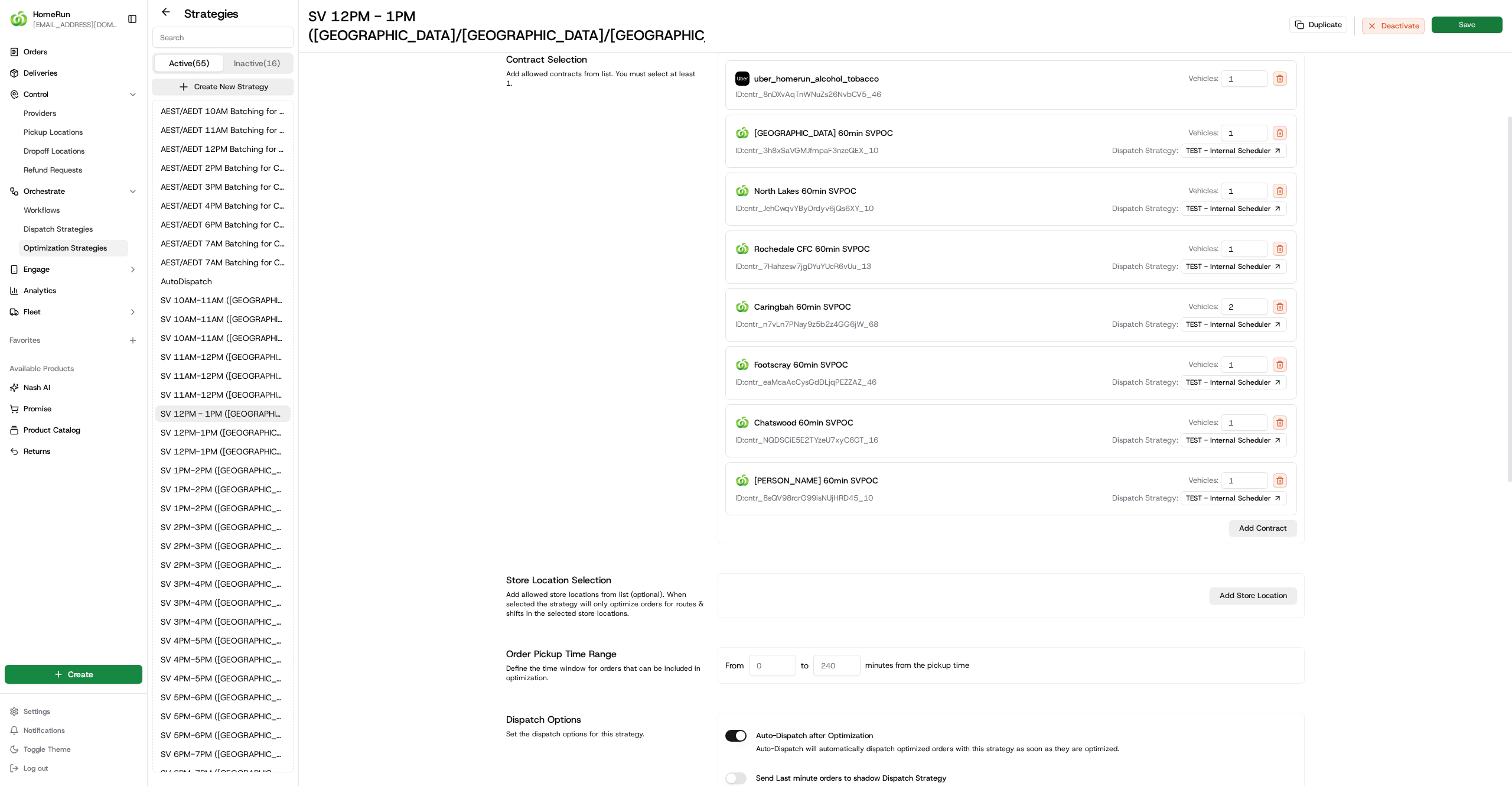
type input "1"
click at [1494, 17] on button "Save" at bounding box center [1467, 25] width 71 height 17
click at [233, 474] on span "SV 1PM-2PM (NSW/VIC/QLD)" at bounding box center [223, 471] width 125 height 12
type input "SV 1PM-2PM (NSW/VIC/QLD)"
type input "opt_Ht4sYt"
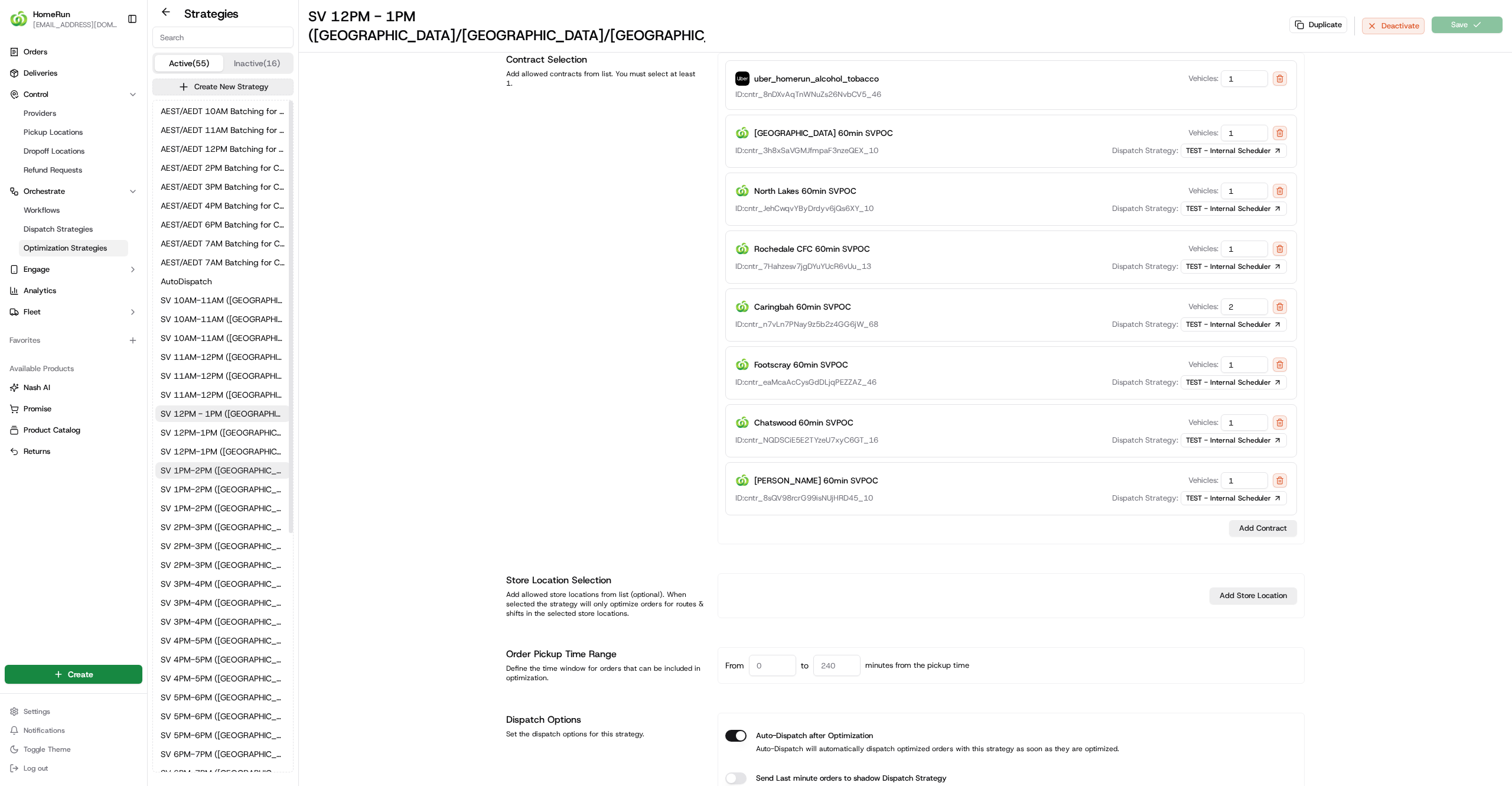
type input "320"
type input "80"
type input "0"
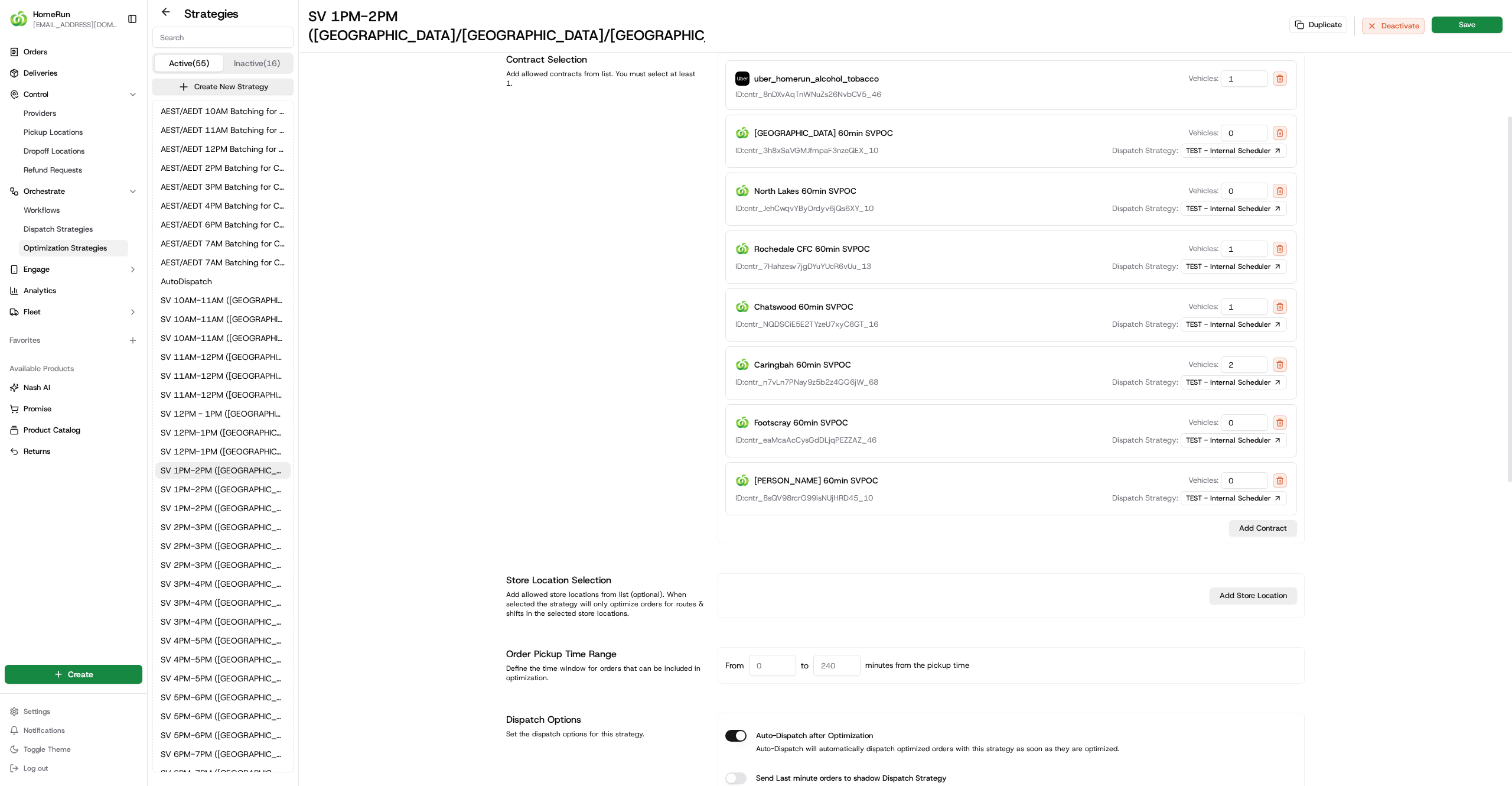
drag, startPoint x: 1246, startPoint y: 411, endPoint x: 1005, endPoint y: 411, distance: 241.0
click at [1005, 414] on div "Footscray 60min SVPOC Vehicles: 0" at bounding box center [1011, 423] width 552 height 17
type input "1"
click at [1454, 17] on button "Save" at bounding box center [1467, 25] width 71 height 17
click at [1466, 20] on button "Save" at bounding box center [1467, 25] width 71 height 17
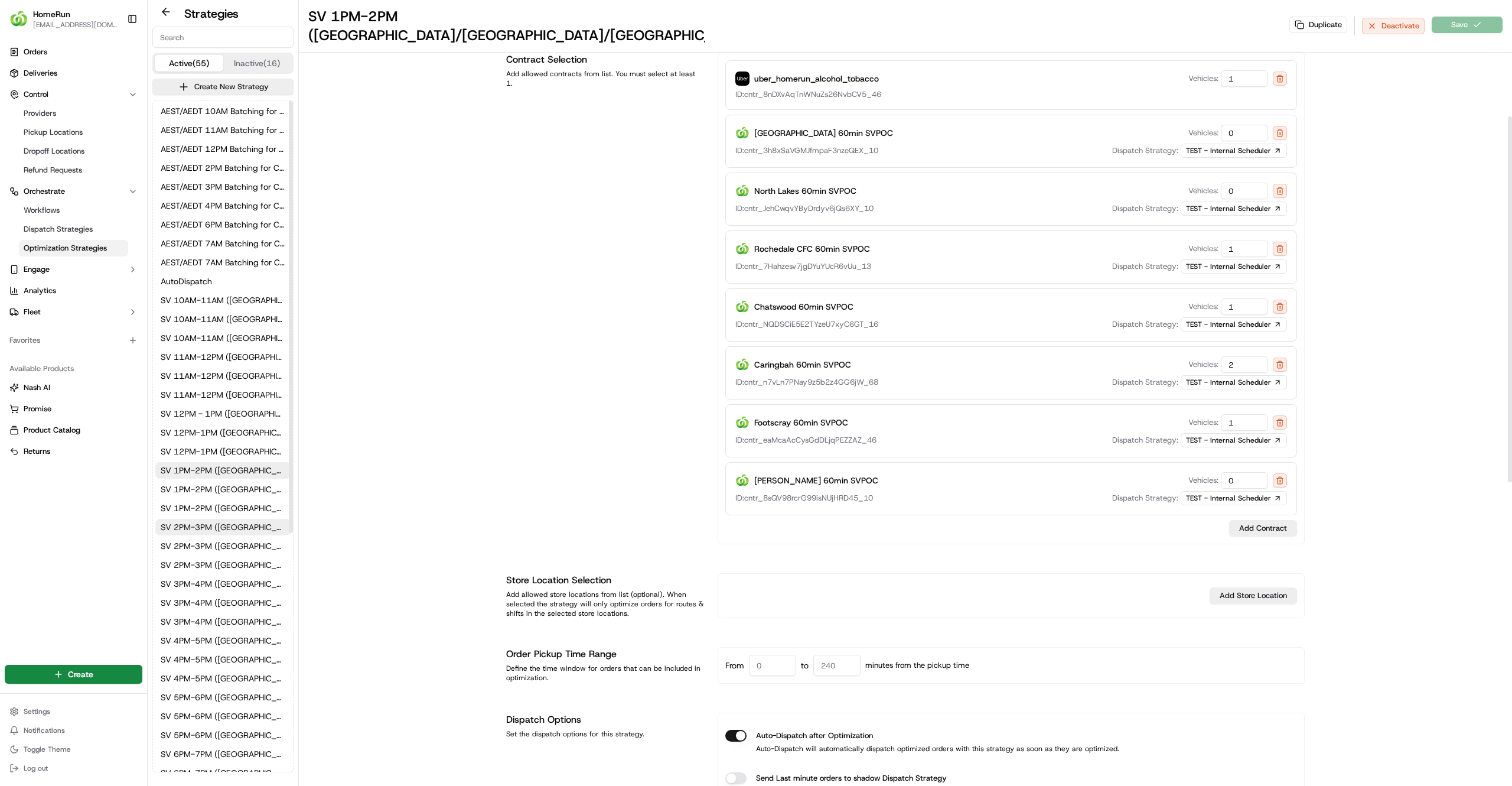
click at [213, 522] on span "SV 2PM-3PM (NSW/VIC/QLD)" at bounding box center [223, 527] width 125 height 12
type input "SV 2PM-3PM (NSW/VIC/QLD)"
type input "opt_cT9R7v"
type input "1"
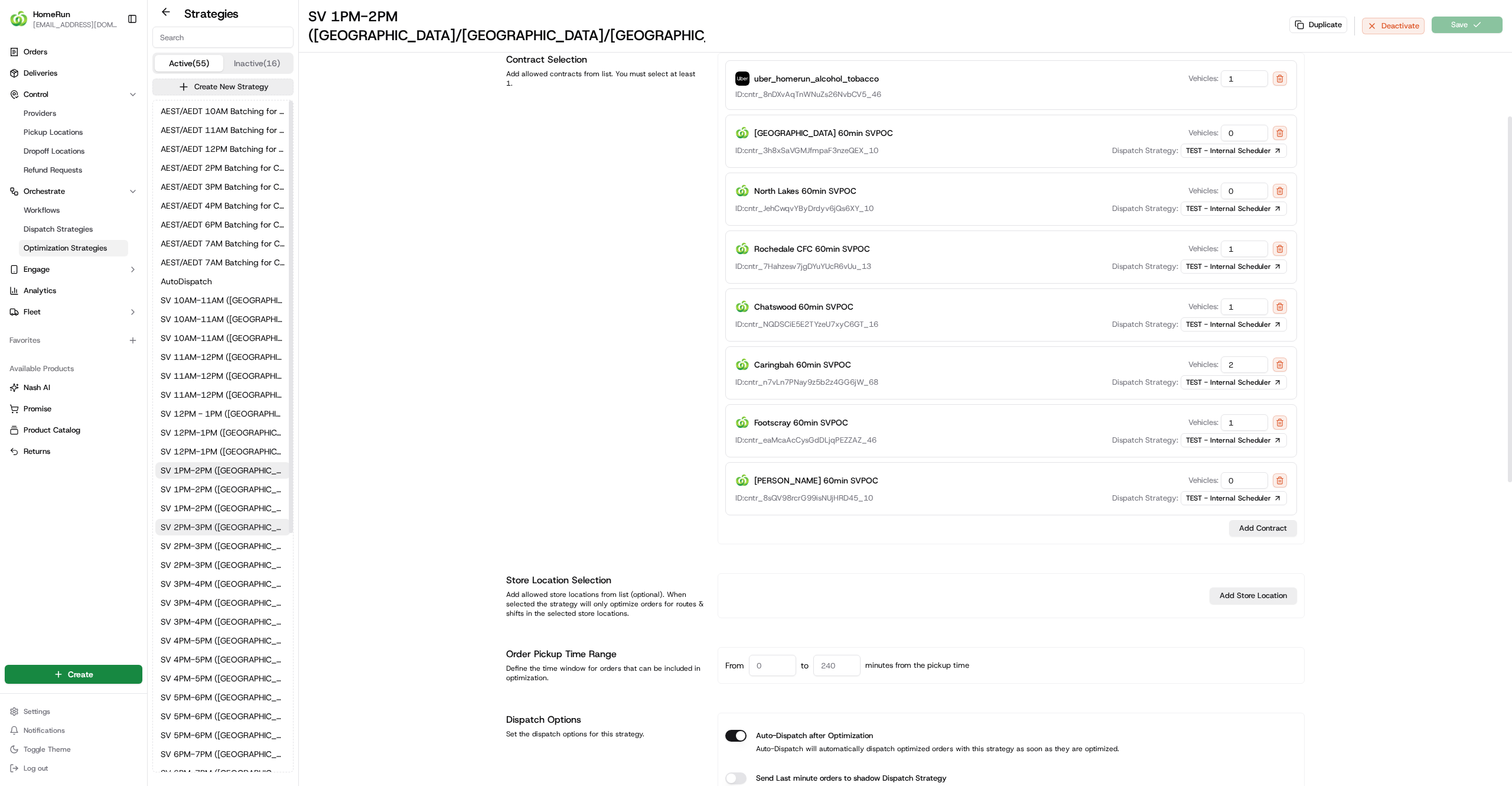
type input "1"
drag, startPoint x: 1249, startPoint y: 409, endPoint x: 974, endPoint y: 407, distance: 275.0
click at [974, 414] on div "Footscray 60min SVPOC Vehicles: 0" at bounding box center [1011, 423] width 552 height 17
type input "1"
click at [1479, 17] on button "Save" at bounding box center [1467, 25] width 71 height 17
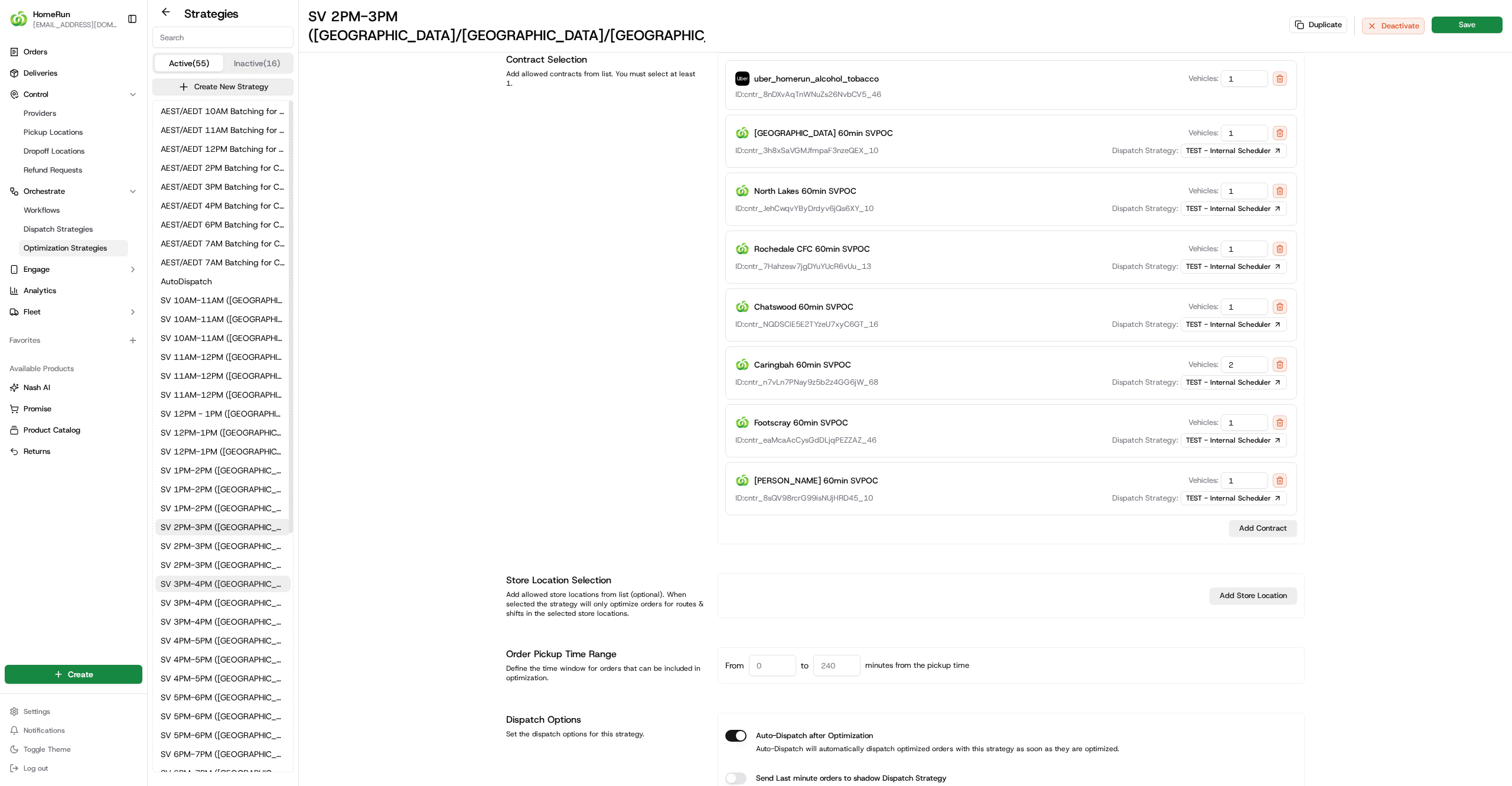
click at [206, 587] on span "SV 3PM-4PM (NSW/VIC/QLD)" at bounding box center [223, 584] width 125 height 12
type input "SV 3PM-4PM (NSW/VIC/QLD)"
type input "opt_oJ28xr"
type input "200"
drag, startPoint x: 1234, startPoint y: 288, endPoint x: 1155, endPoint y: 302, distance: 80.2
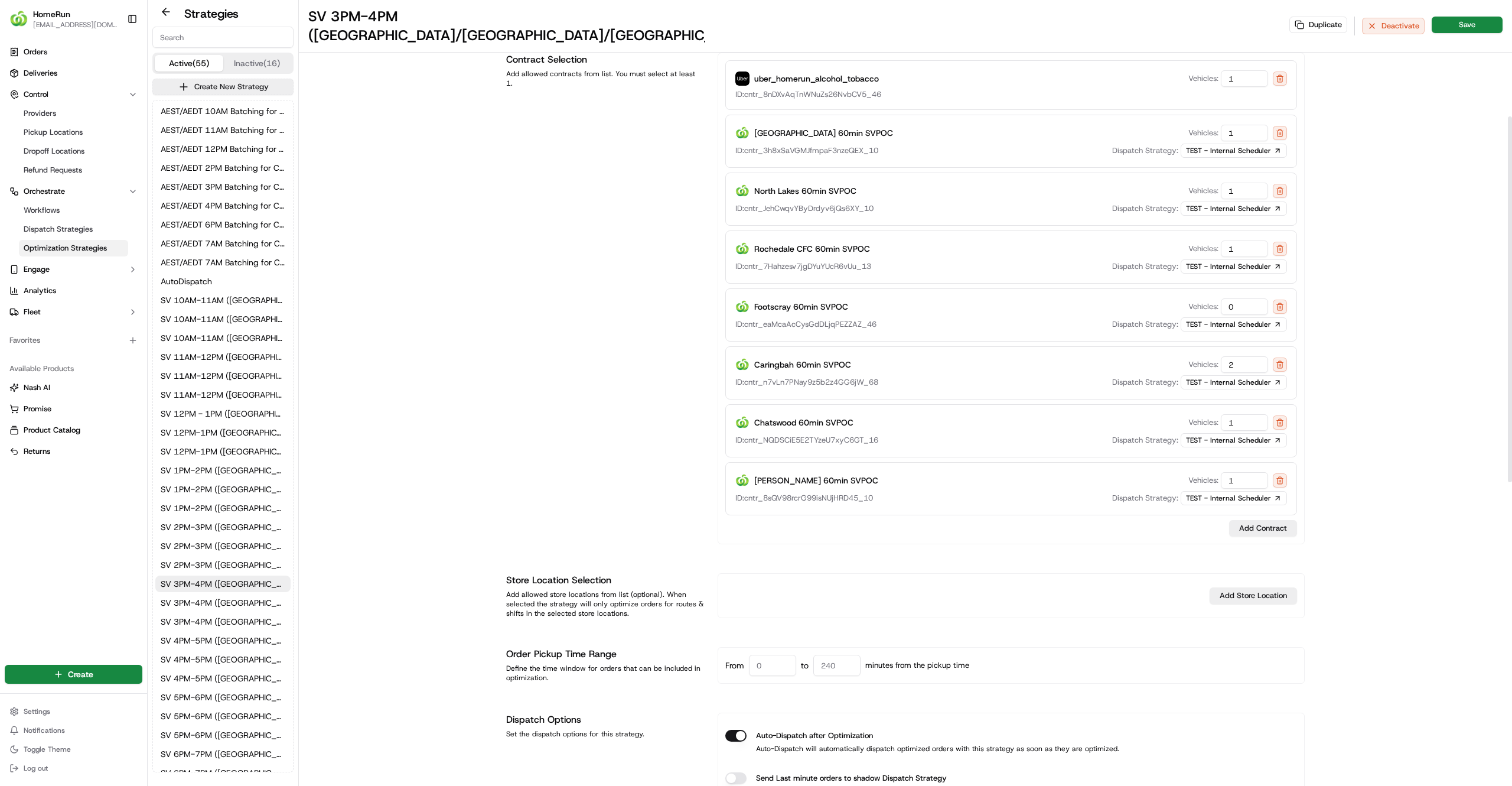
click at [1155, 302] on div "Footscray 60min SVPOC Vehicles: 0 ID: cntr_eaMcaAcCysGdDLjqPEZZAZ_46 Dispatch S…" at bounding box center [1011, 315] width 572 height 53
type input "1"
click at [1452, 18] on button "Save" at bounding box center [1467, 25] width 71 height 17
click at [208, 640] on span "SV 4PM-5PM (NSW/VIC/QLD)" at bounding box center [223, 640] width 125 height 12
type input "SV 4PM-5PM (NSW/VIC/QLD)"
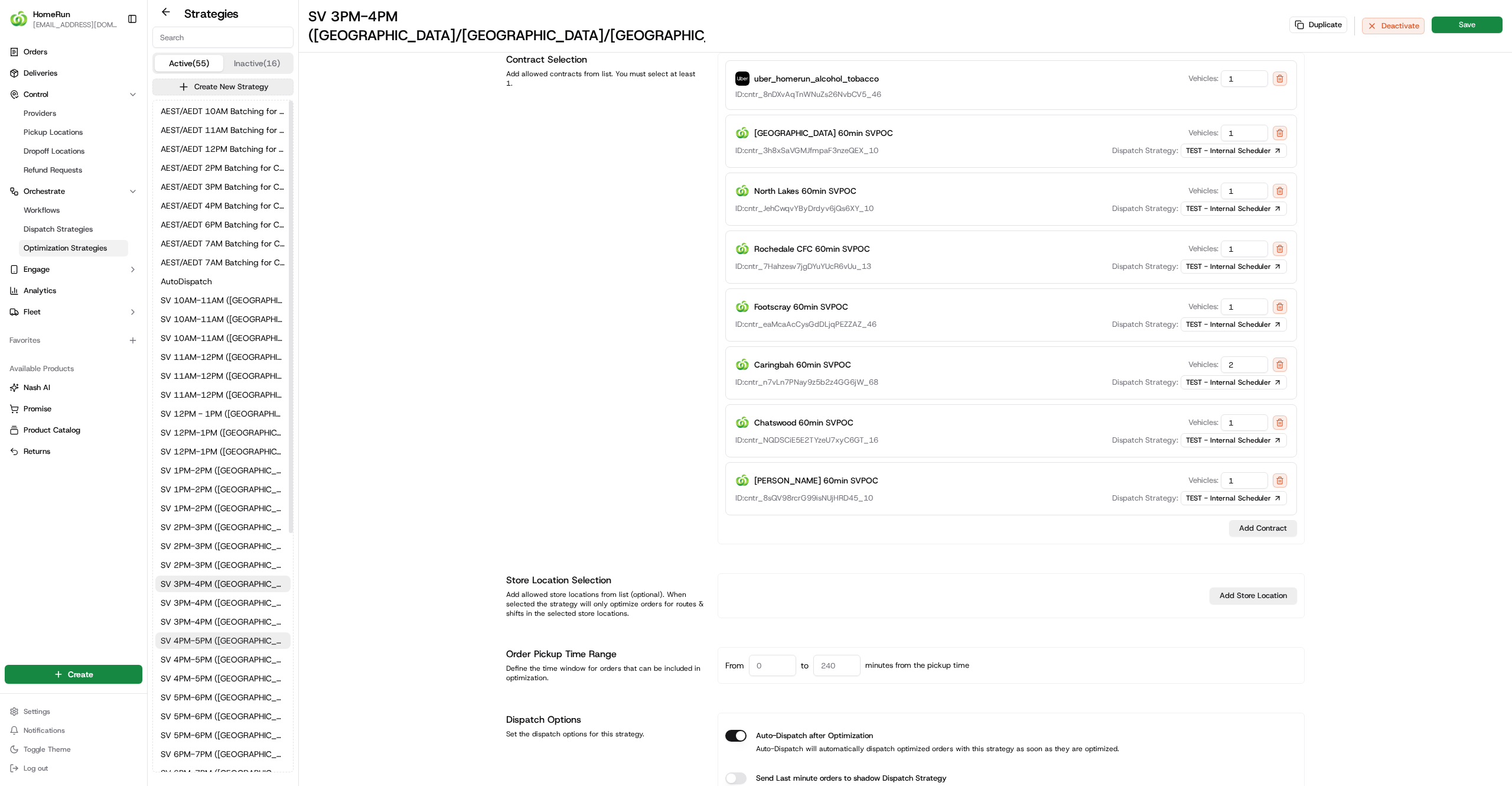
type input "opt_hT8gcw"
type input "0"
click at [229, 519] on span "SV 5PM-6PM (NSW/VIC/QLD)" at bounding box center [223, 516] width 125 height 12
type input "SV 5PM-6PM (NSW/VIC/QLD)"
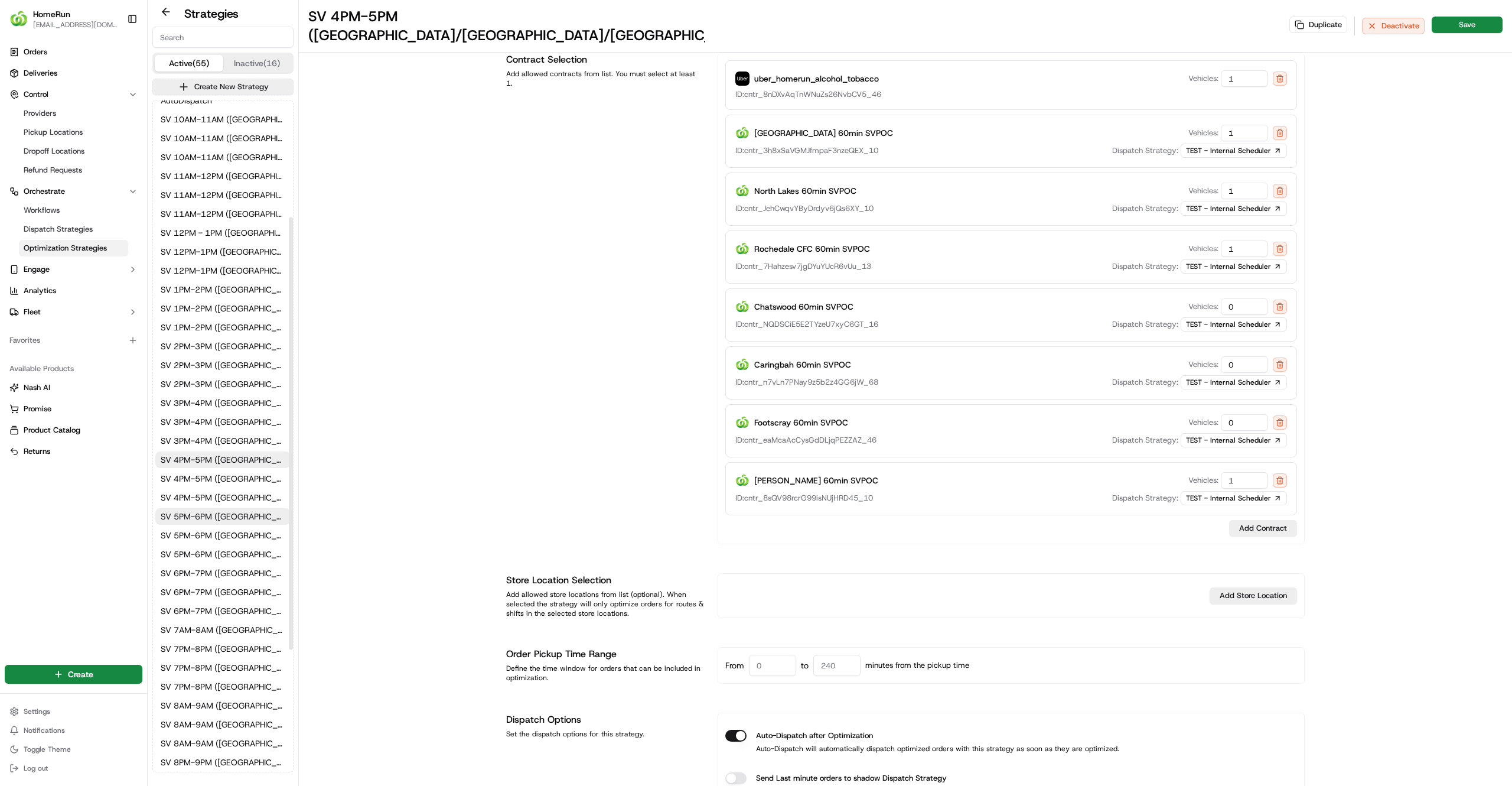
type input "opt_XjbGcT"
type input "2"
drag, startPoint x: 1235, startPoint y: 291, endPoint x: 1127, endPoint y: 298, distance: 108.2
click at [1127, 299] on div "Footscray 60min SVPOC Vehicles: 0" at bounding box center [1011, 307] width 552 height 17
type input "1"
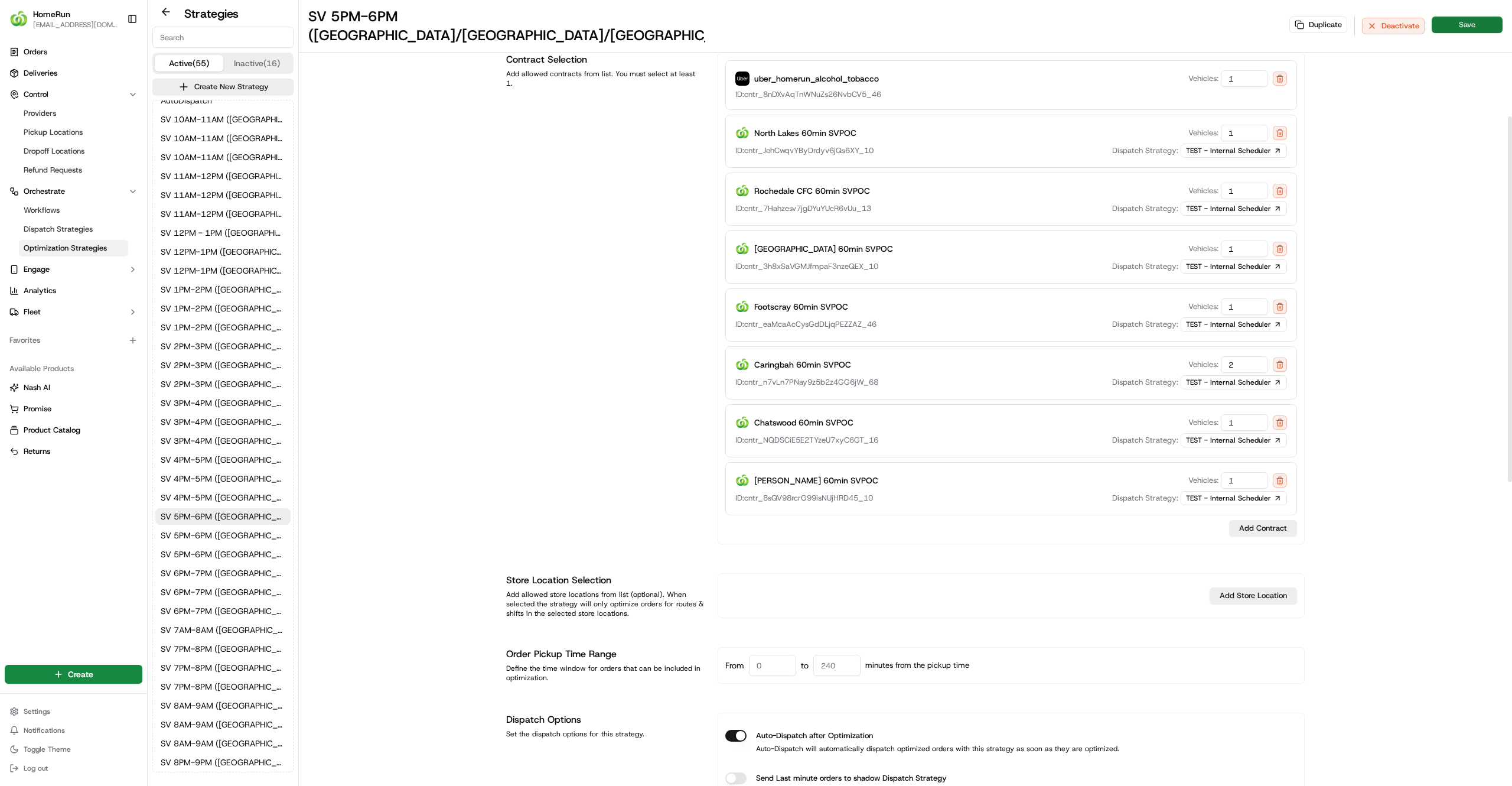
click at [1437, 17] on button "Save" at bounding box center [1467, 25] width 71 height 17
click at [218, 572] on span "SV 6PM-7PM (NSW/VIC/QLD)" at bounding box center [223, 573] width 125 height 12
type input "SV 6PM-7PM (NSW/VIC/QLD)"
type input "opt_JzEUMG"
drag, startPoint x: 1246, startPoint y: 352, endPoint x: 1135, endPoint y: 357, distance: 111.1
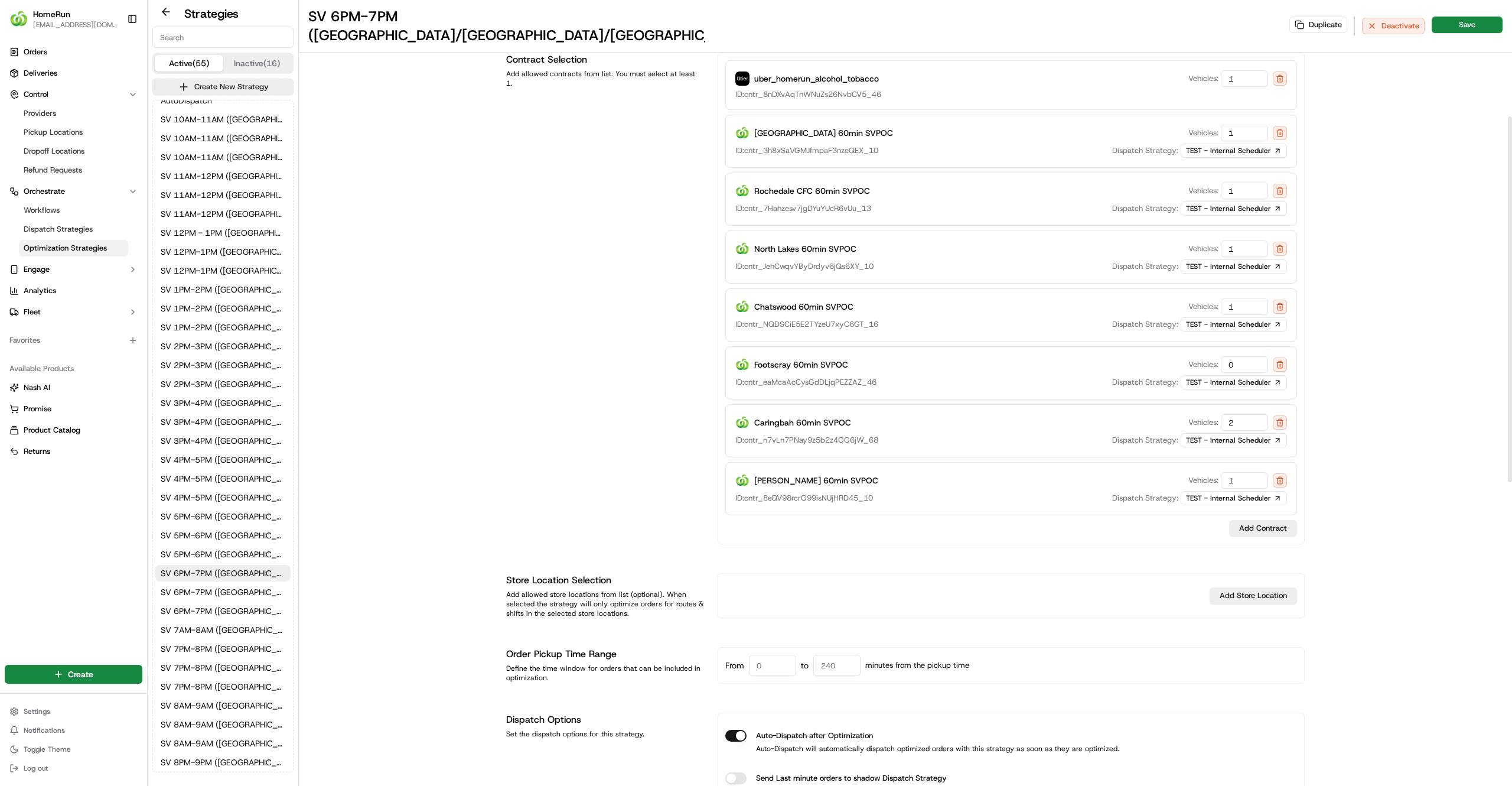
click at [1135, 357] on div "Footscray 60min SVPOC Vehicles: 0" at bounding box center [1011, 364] width 552 height 17
type input "1"
click at [1462, 17] on button "Save" at bounding box center [1467, 25] width 71 height 17
click at [185, 644] on span "SV 7PM-8PM (NSW/VIC/QLD)" at bounding box center [223, 649] width 125 height 12
type input "SV 7PM-8PM (NSW/VIC/QLD)"
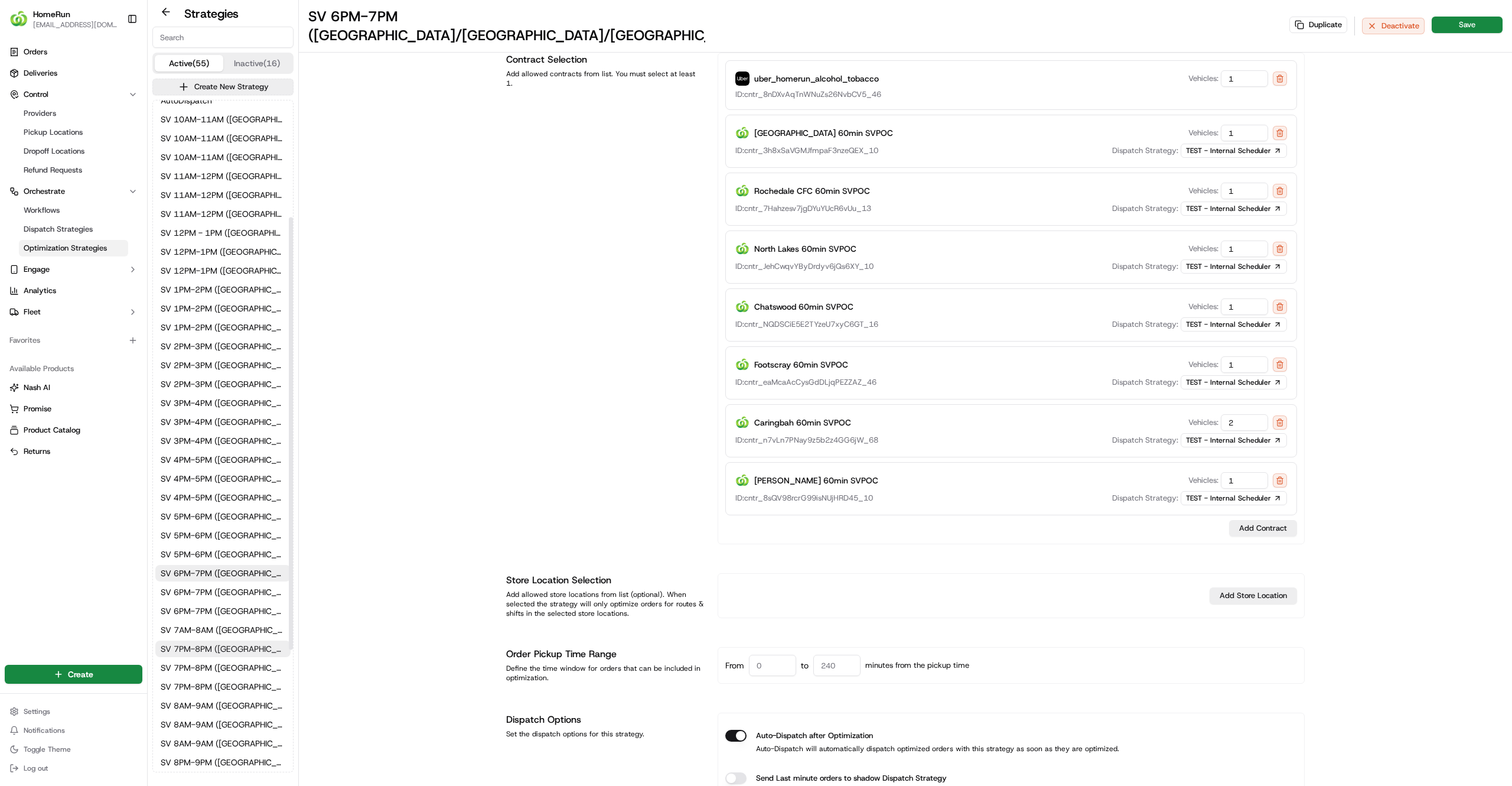
type input "opt_XZxbno"
type input "180"
type input "60"
type input "0"
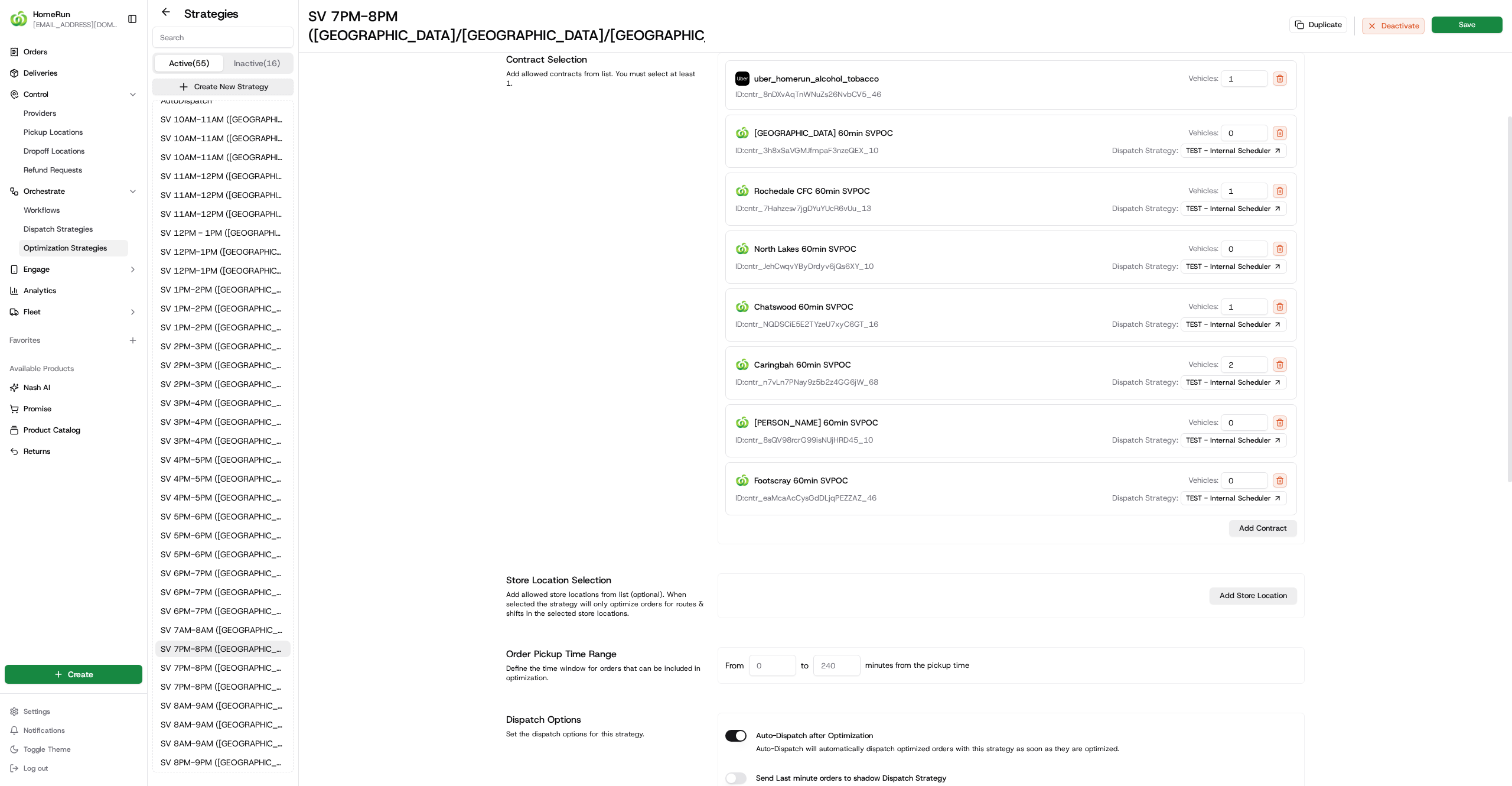
drag, startPoint x: 1237, startPoint y: 466, endPoint x: 1084, endPoint y: 447, distance: 154.2
click at [1084, 447] on div "uber_homerun_alcohol_tobacco Vehicles: 1 ID: cntr_8nDXvAqTnWNuZs26NvbCV5_46 Bri…" at bounding box center [1011, 298] width 572 height 476
type input "1"
click at [1461, 17] on button "Save" at bounding box center [1467, 25] width 71 height 17
click at [188, 705] on span "SV 8AM-9AM (NSW/VIC/QLD)" at bounding box center [223, 705] width 125 height 12
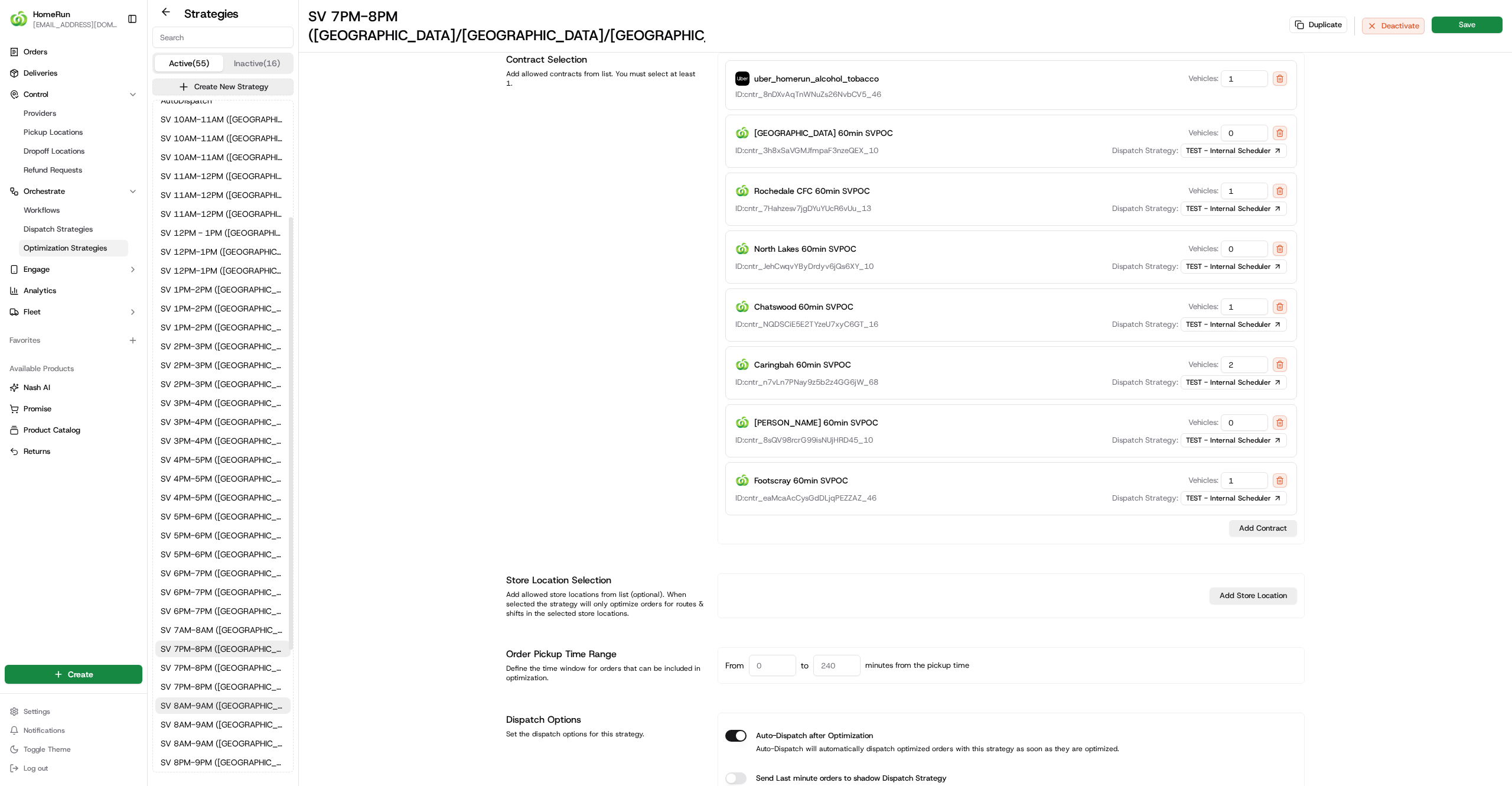
type input "SV 8AM-9AM (NSW/VIC/QLD)"
type input "opt_Yv2uBR"
type input "240"
drag, startPoint x: 1253, startPoint y: 348, endPoint x: 1059, endPoint y: 365, distance: 194.7
click at [1059, 365] on div "Footscray 60min SVPOC Vehicles: 0 ID: cntr_eaMcaAcCysGdDLjqPEZZAZ_46 Dispatch S…" at bounding box center [1011, 372] width 572 height 53
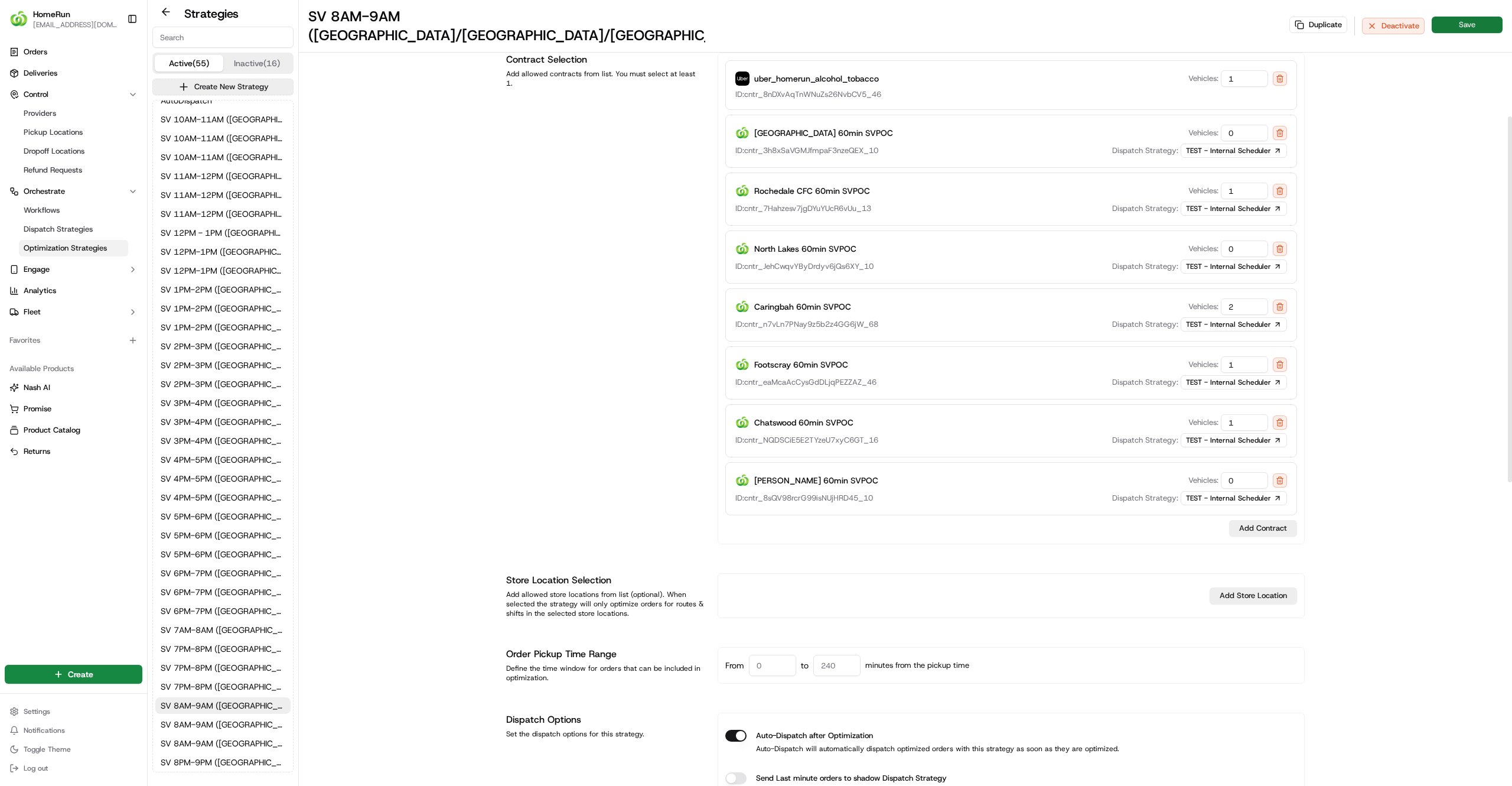
type input "1"
click at [1471, 17] on button "Save" at bounding box center [1467, 25] width 71 height 17
click at [194, 659] on span "SV 8PM-9PM (NSW/VIC/QLD)" at bounding box center [223, 662] width 125 height 12
type input "SV 8PM-9PM (NSW/VIC/QLD)"
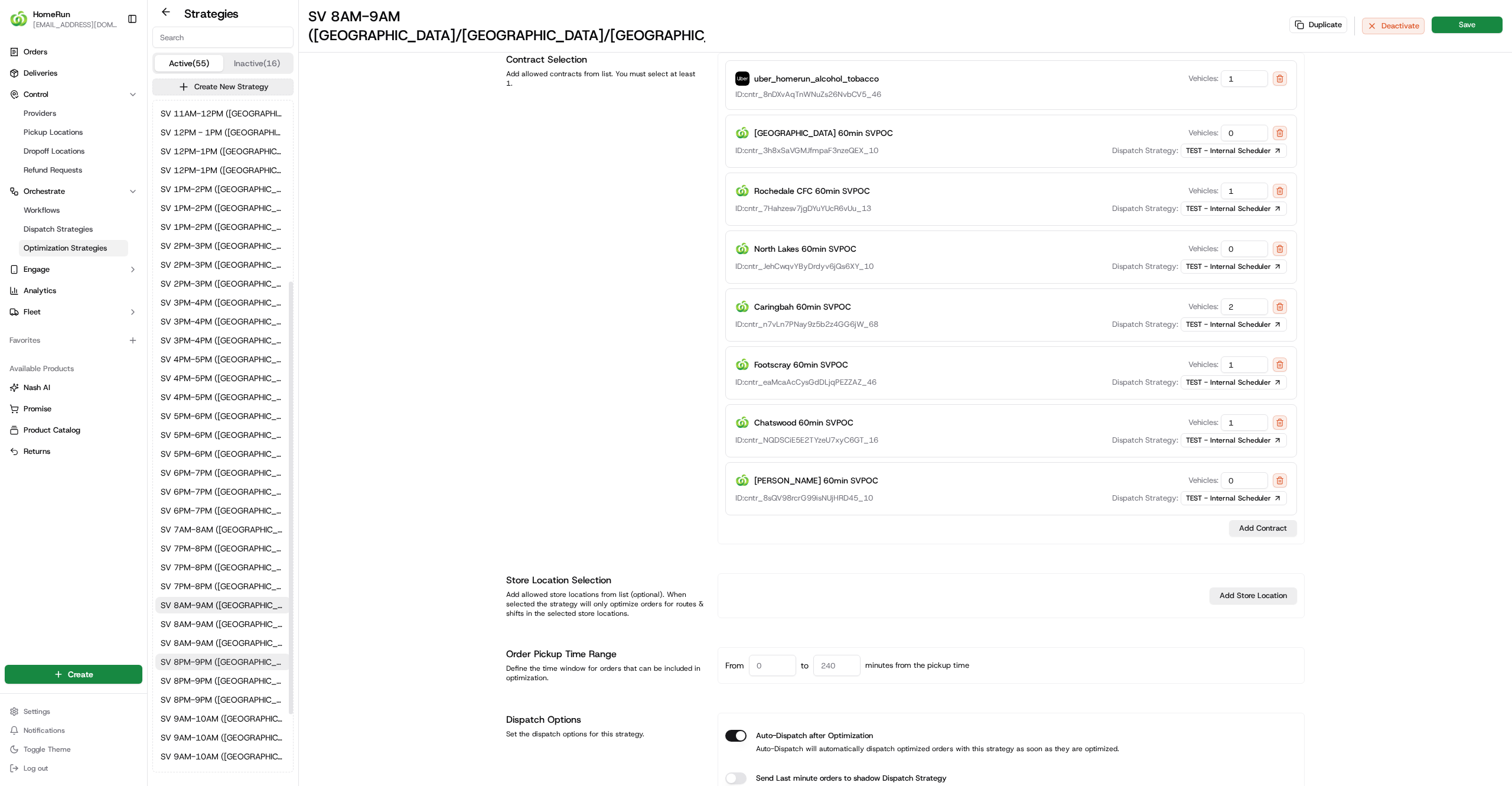
type input "opt_ijnWpp"
type input "0"
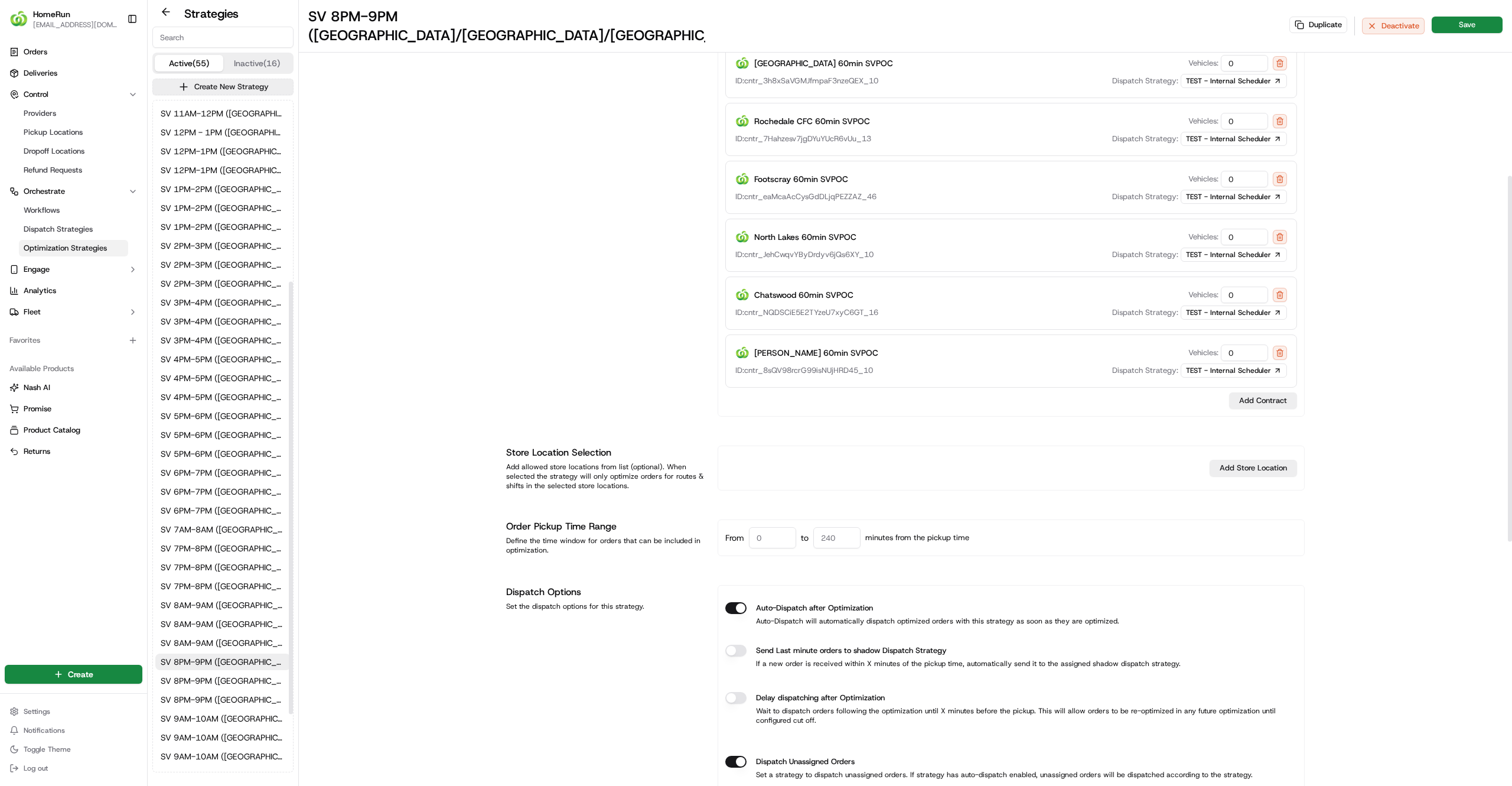
scroll to position [371, 0]
click at [212, 626] on span "SV 9AM-10AM (NSW/VIC/QLD)" at bounding box center [223, 628] width 125 height 12
type input "SV 9AM-10AM (NSW/VIC/QLD)"
type input "opt_PG3Z2A"
type input "1"
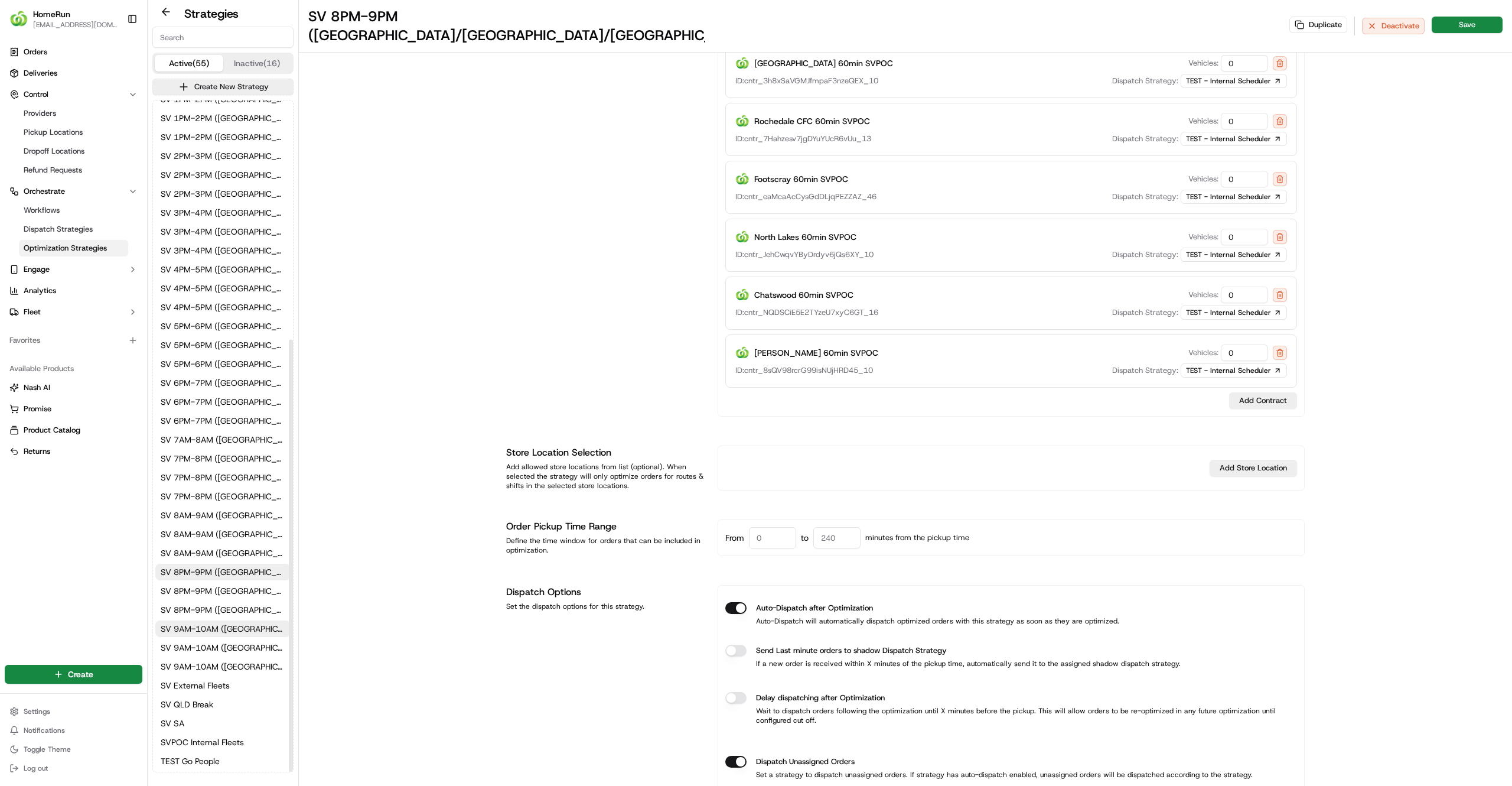
type input "1"
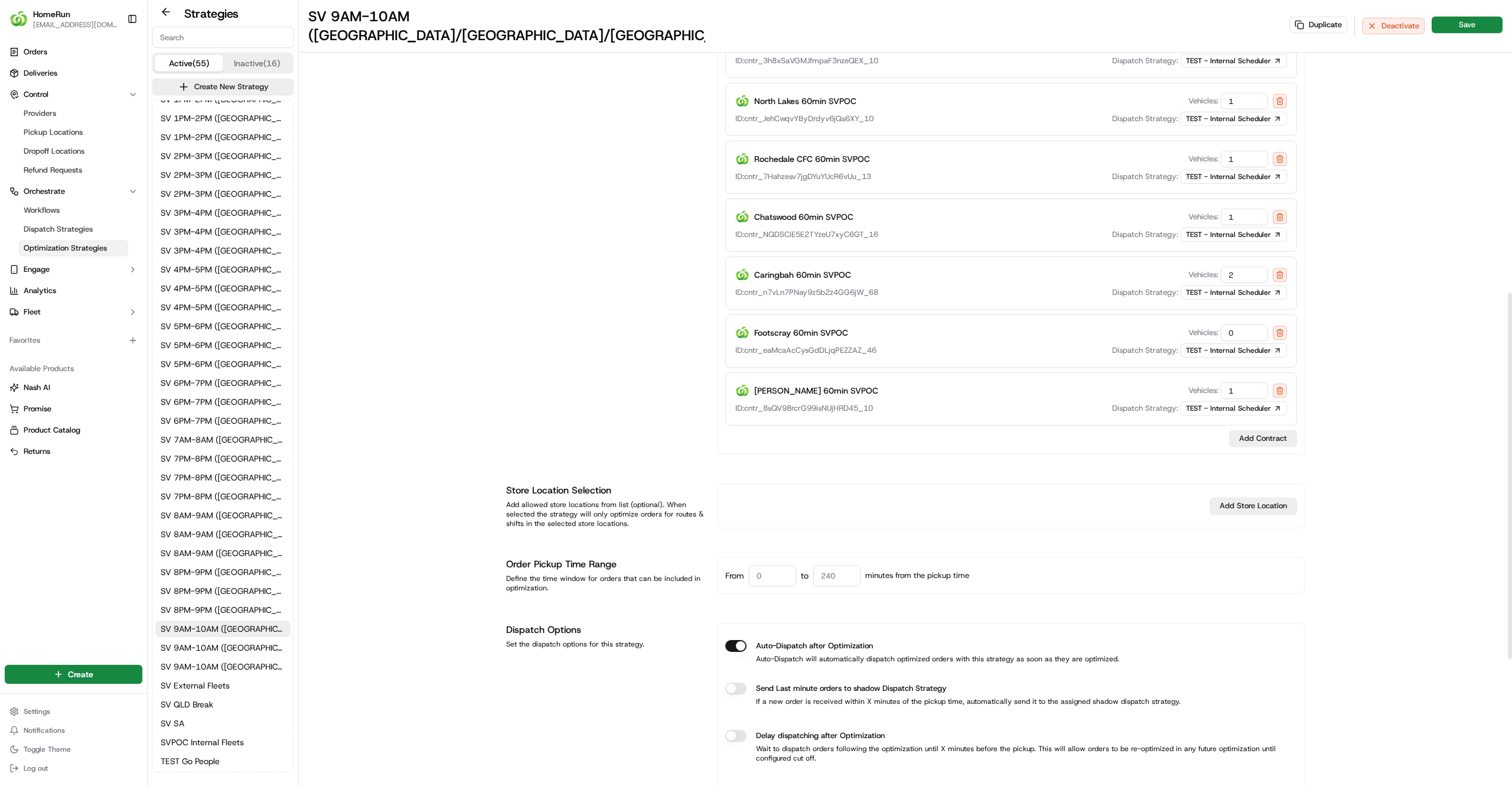
scroll to position [336, 0]
drag, startPoint x: 1248, startPoint y: 319, endPoint x: 1100, endPoint y: 323, distance: 148.1
click at [1100, 328] on div "Footscray 60min SVPOC Vehicles: 0" at bounding box center [1011, 336] width 552 height 17
type input "1"
click at [1458, 24] on div "Duplicate Deactivate Save" at bounding box center [1396, 26] width 213 height 19
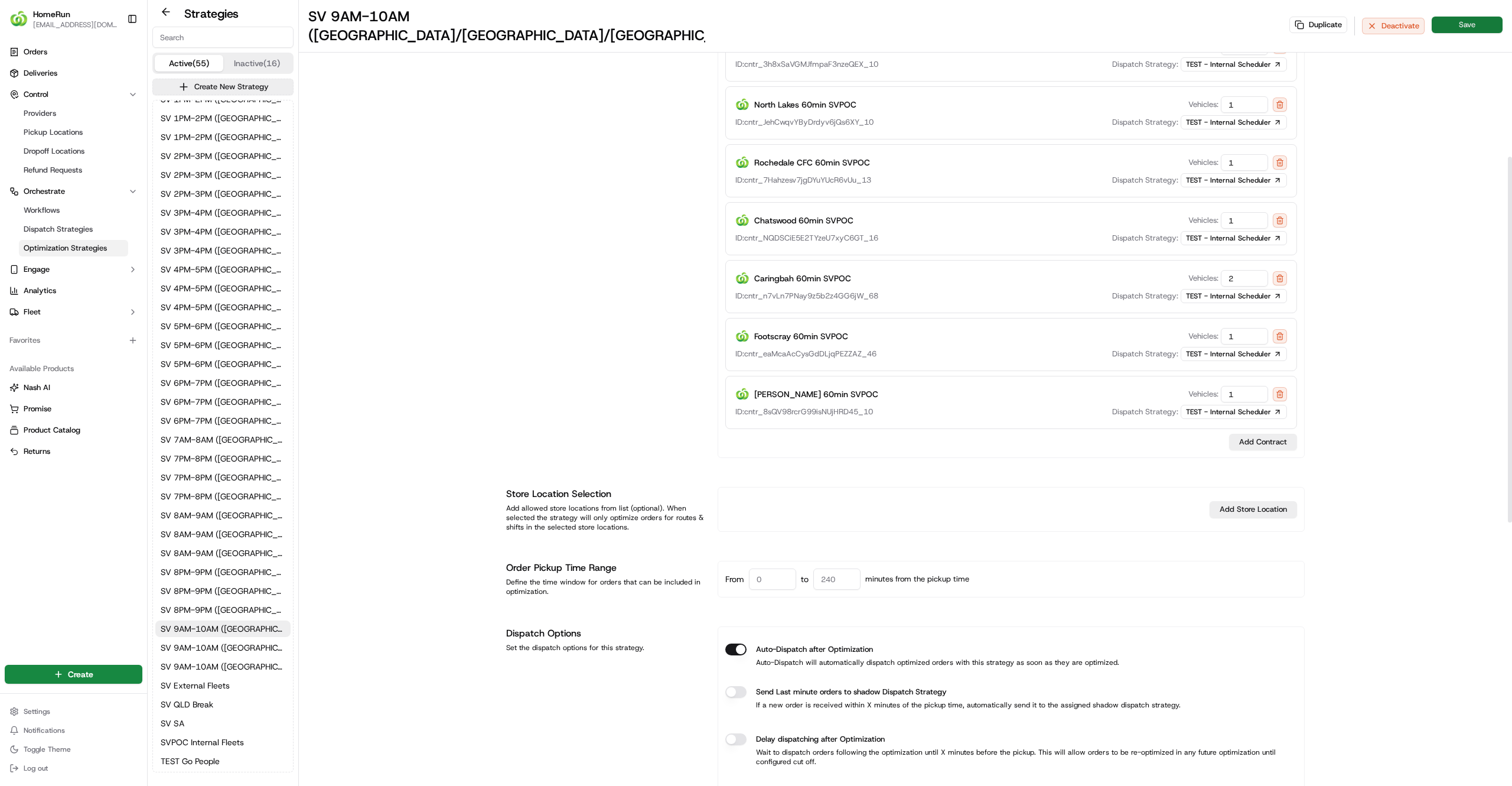
click at [1458, 21] on button "Save" at bounding box center [1467, 25] width 71 height 17
click at [1407, 413] on div "SV 9AM-10AM (NSW/VIC/QLD) Duplicate Deactivate Save Strategy Info Last edited 1…" at bounding box center [905, 515] width 1213 height 1704
click at [1461, 3] on div "SV 9AM-10AM (NSW/VIC/QLD) Duplicate Deactivate Save" at bounding box center [905, 26] width 1213 height 52
click at [1456, 17] on button "Save" at bounding box center [1467, 25] width 71 height 17
click at [600, 309] on div "Contract Selection Add allowed contracts from list. You must select at least 1." at bounding box center [605, 212] width 197 height 492
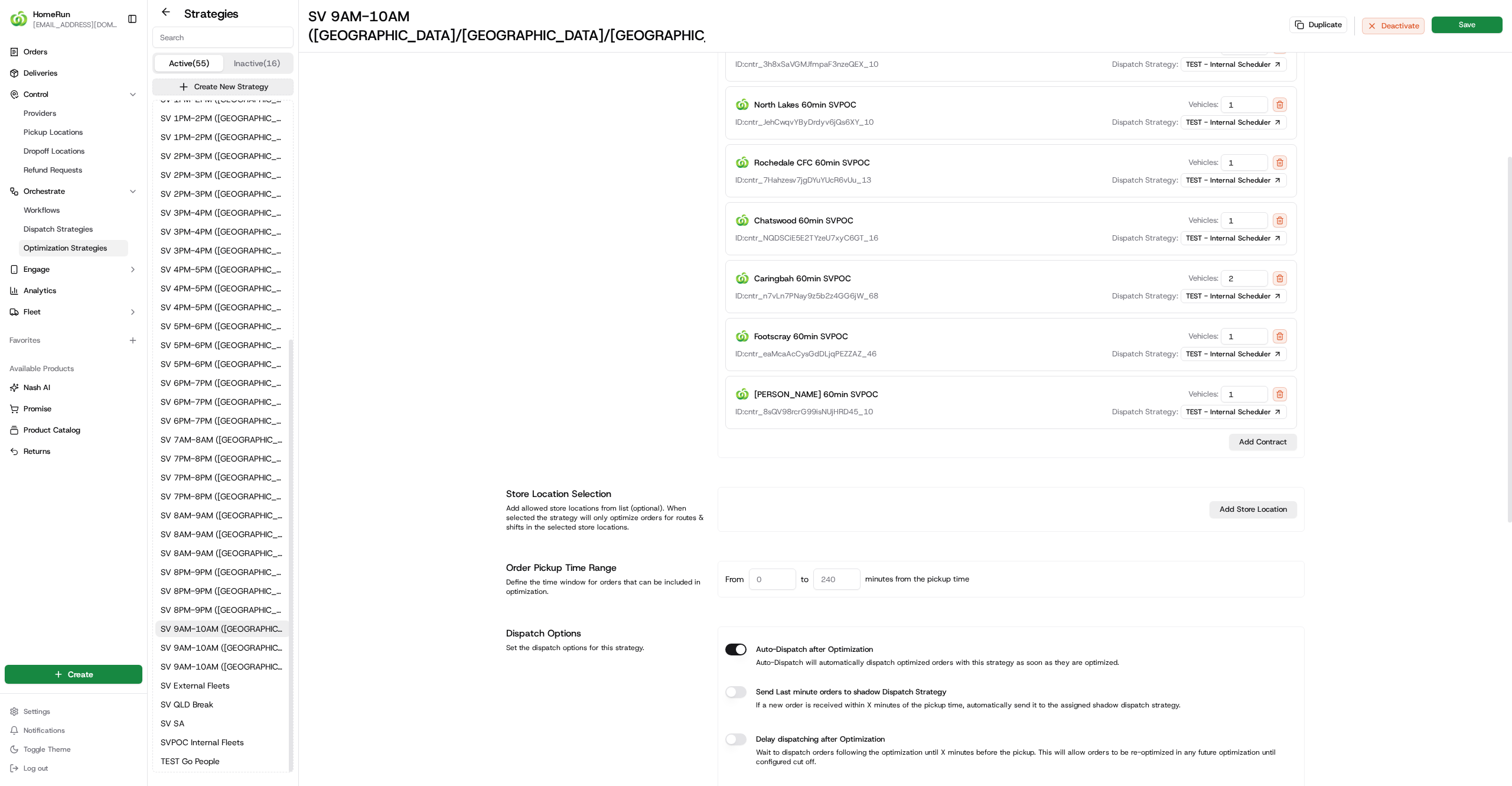
click at [402, 410] on div "SV 9AM-10AM (NSW/VIC/QLD) Duplicate Deactivate Save Strategy Info Last edited 1…" at bounding box center [905, 515] width 1213 height 1704
click at [62, 79] on link "Deliveries" at bounding box center [73, 73] width 137 height 19
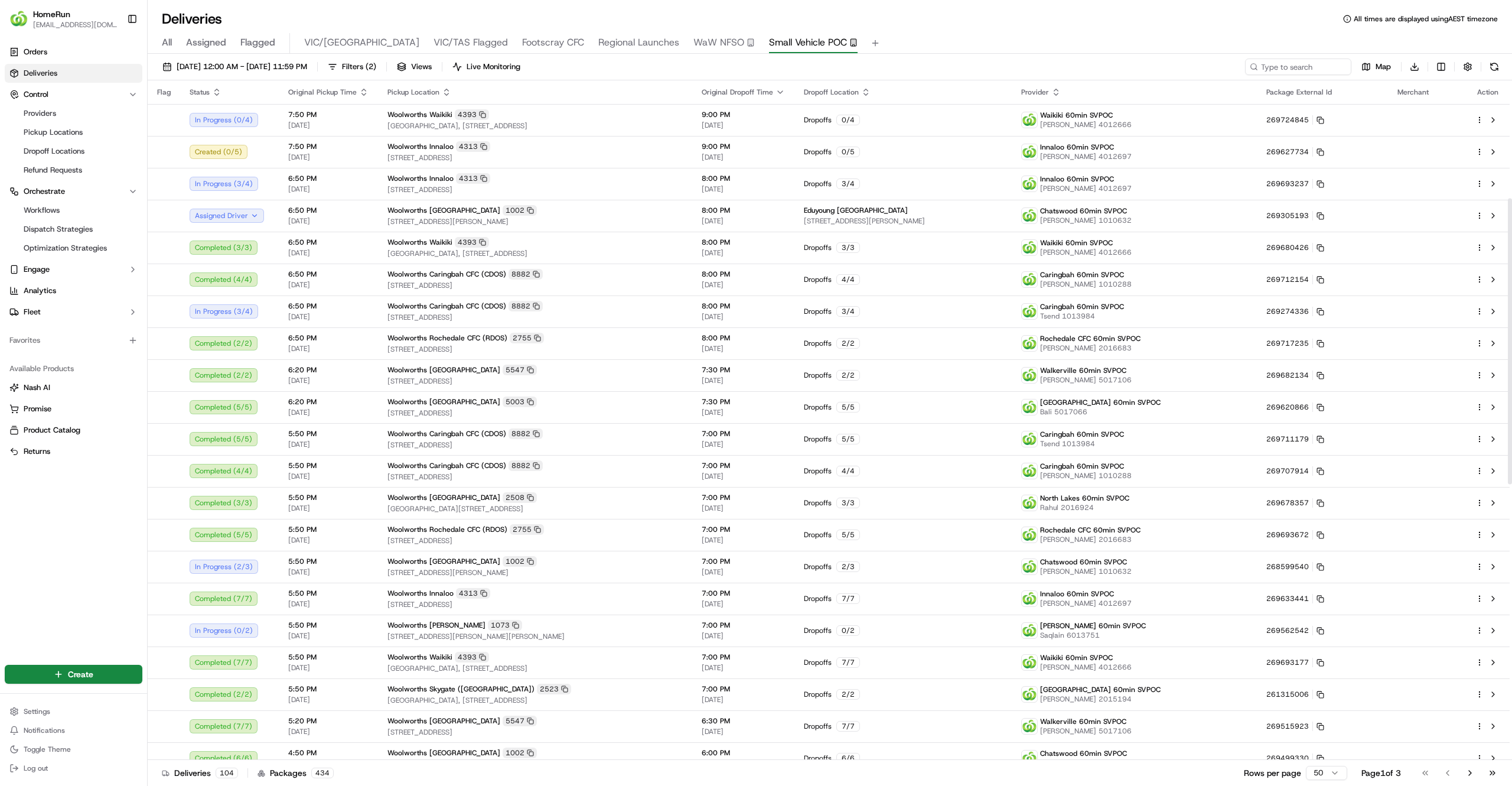
scroll to position [280, 0]
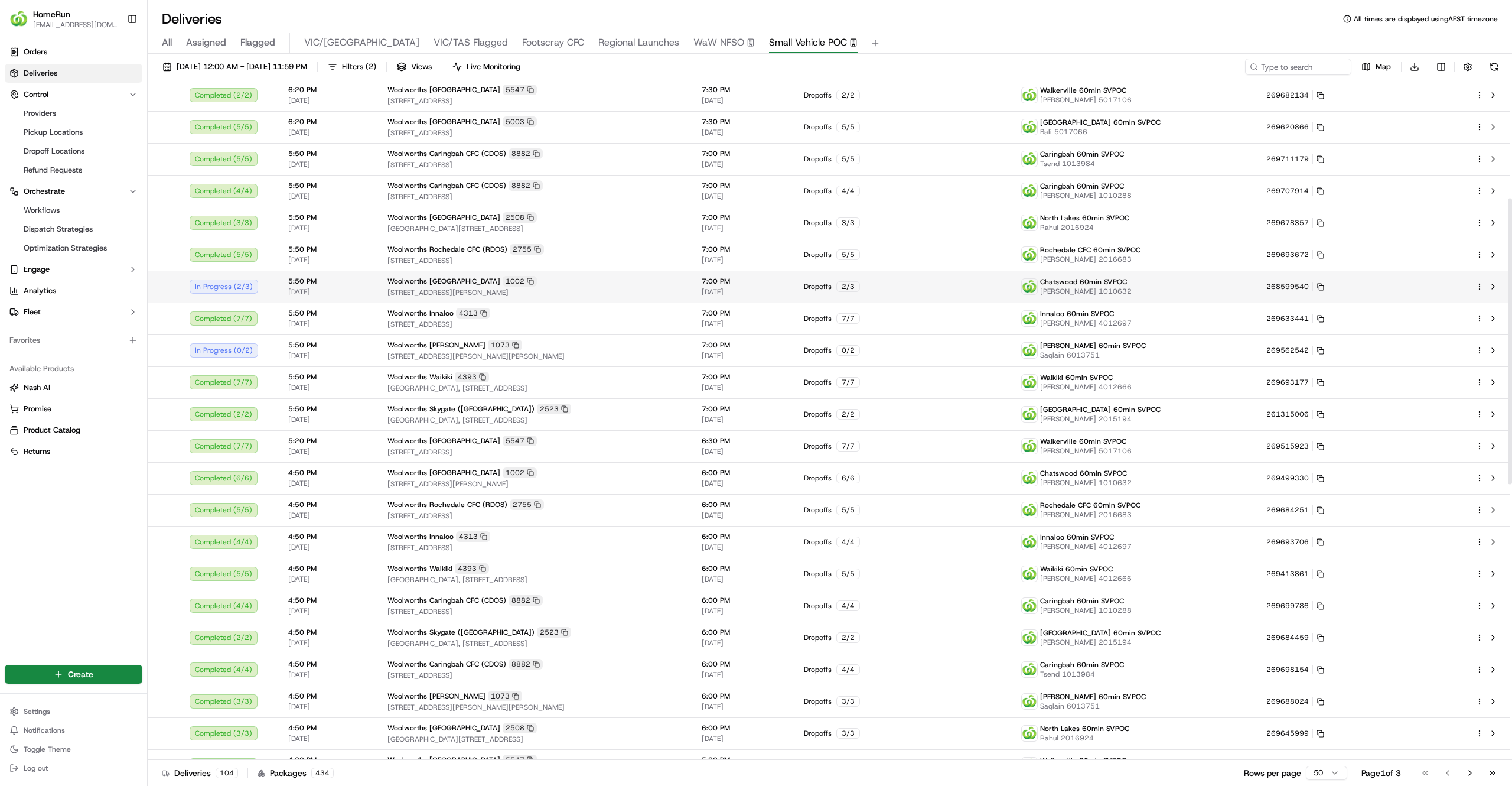
click at [331, 630] on span "4:50 PM" at bounding box center [328, 632] width 80 height 9
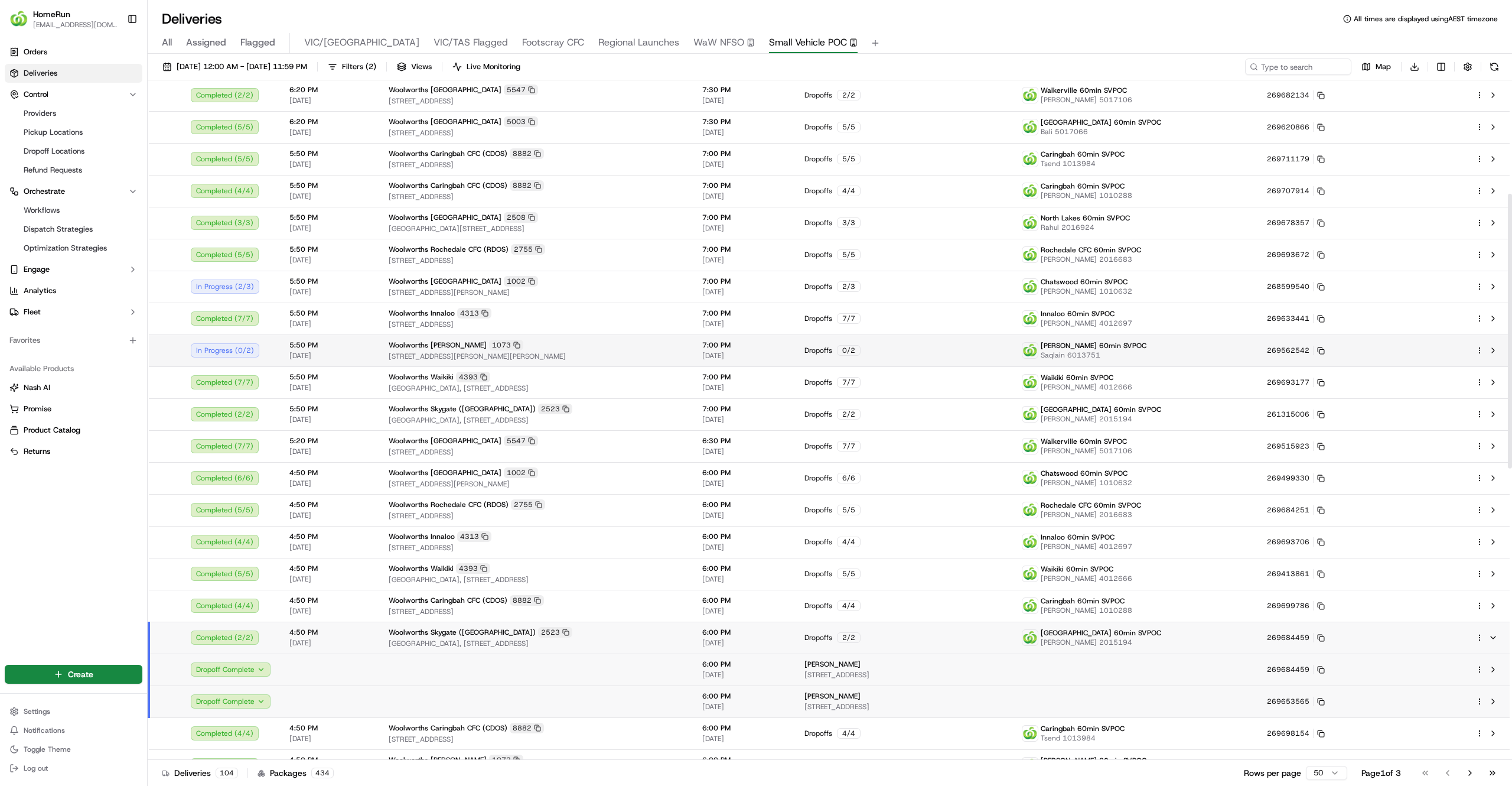
click at [286, 356] on td "5:50 PM 16/09/2025" at bounding box center [330, 350] width 100 height 32
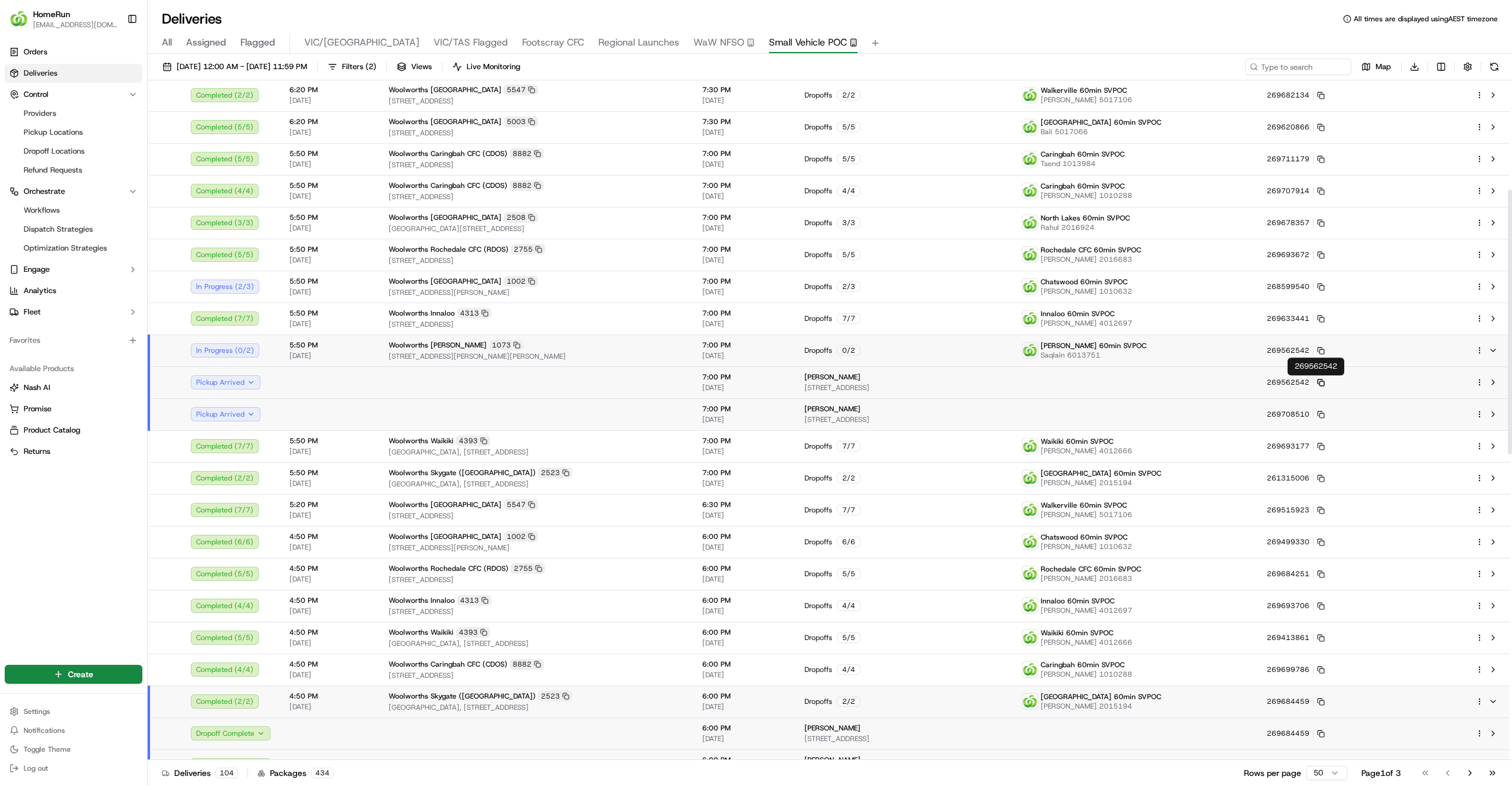
click at [1325, 382] on icon at bounding box center [1321, 382] width 8 height 8
click at [1325, 412] on icon at bounding box center [1321, 414] width 8 height 8
click at [1482, 348] on html "HomeRun jfindlay@woolworths.com.au Toggle Sidebar Orders Deliveries Control Pro…" at bounding box center [756, 393] width 1512 height 786
click at [971, 380] on html "HomeRun jfindlay@woolworths.com.au Toggle Sidebar Orders Deliveries Control Pro…" at bounding box center [756, 393] width 1512 height 786
click at [1479, 347] on html "HomeRun jfindlay@woolworths.com.au Toggle Sidebar Orders Deliveries Control Pro…" at bounding box center [756, 393] width 1512 height 786
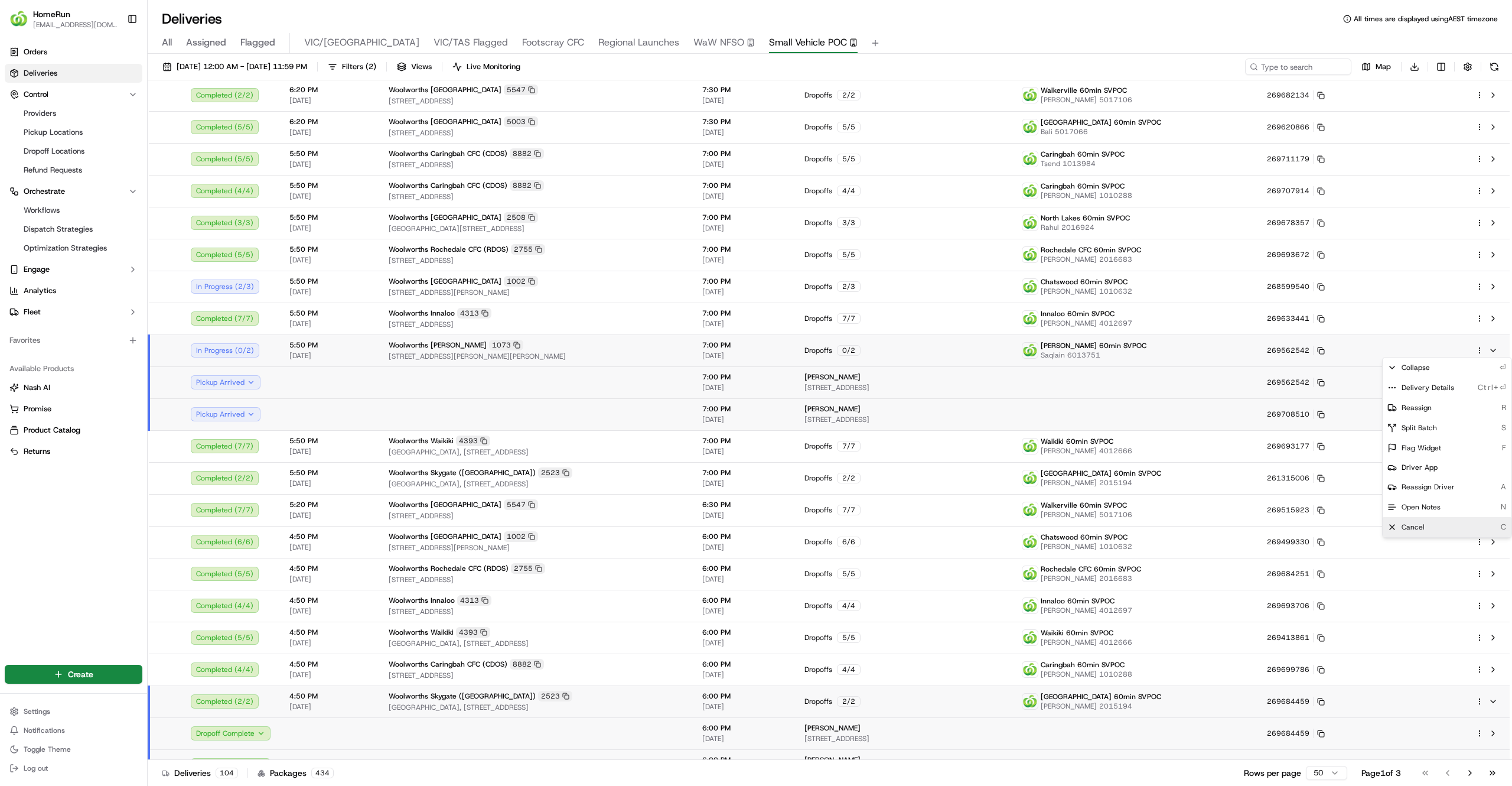
click at [1418, 526] on span "Cancel" at bounding box center [1412, 526] width 23 height 9
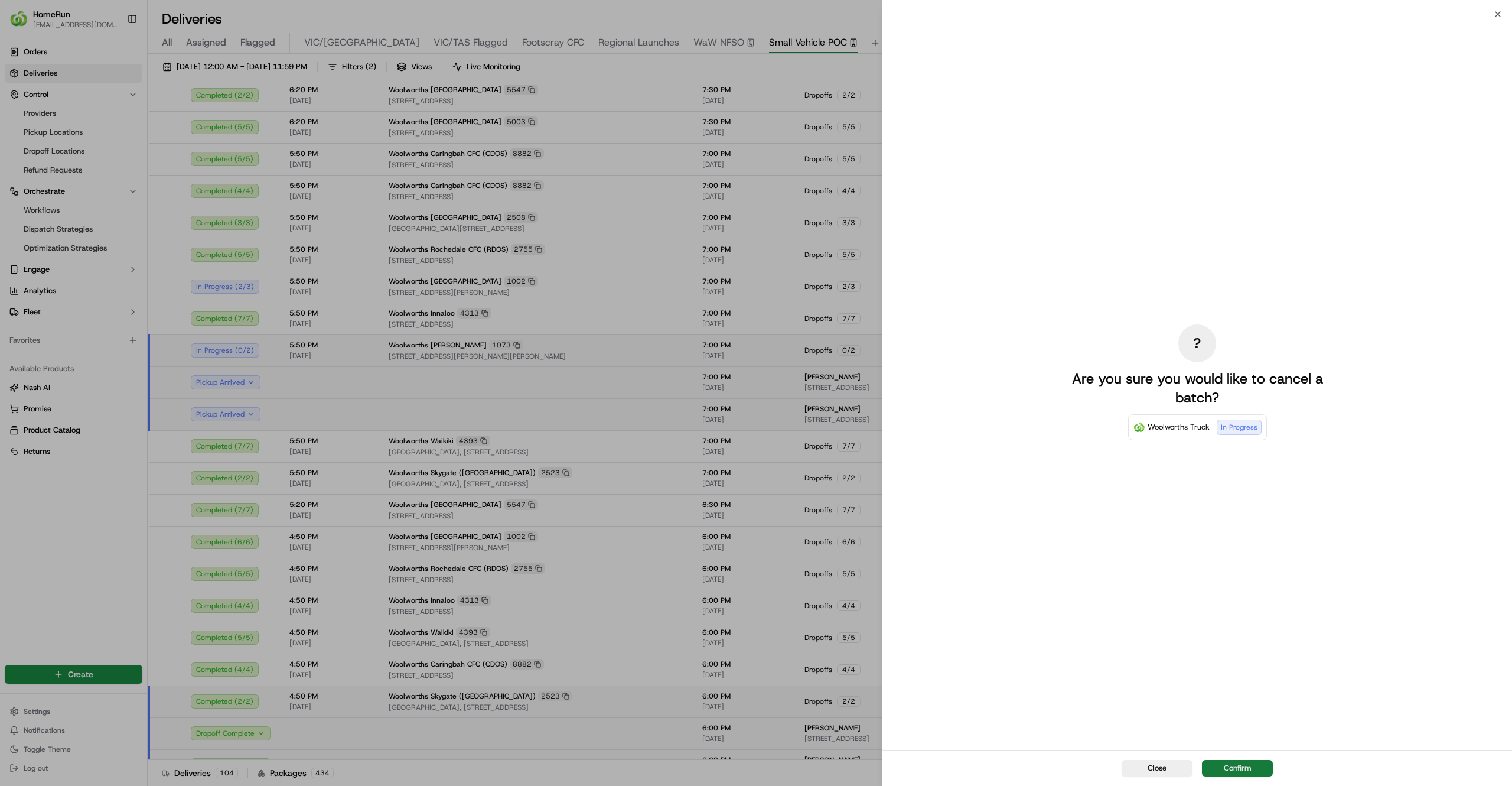
click at [1230, 776] on button "Confirm" at bounding box center [1238, 768] width 71 height 17
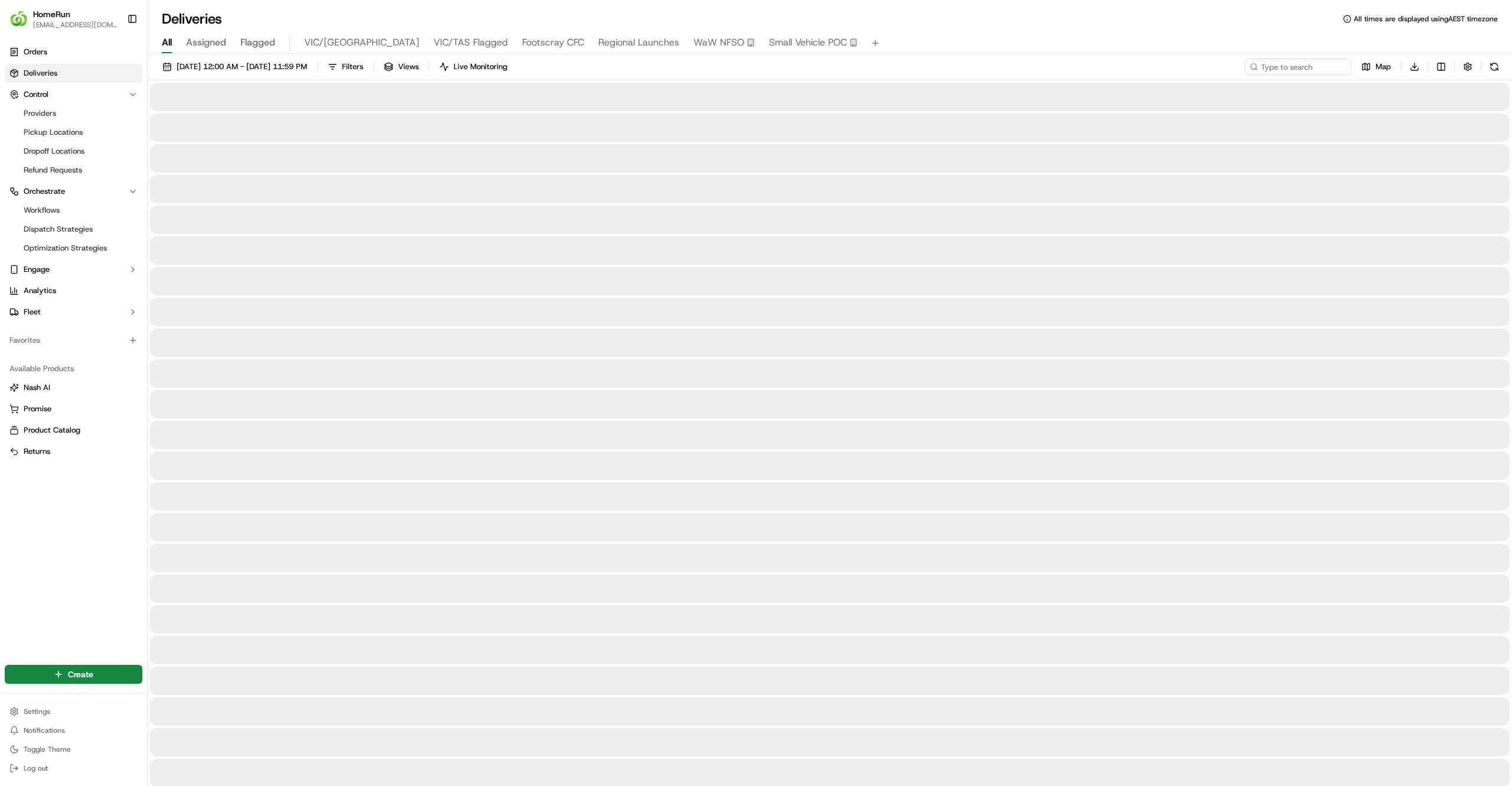
click at [169, 41] on span "All" at bounding box center [167, 42] width 10 height 14
click at [1305, 63] on input at bounding box center [1281, 67] width 142 height 17
paste input "269562542"
click at [1305, 63] on input "269562542" at bounding box center [1281, 67] width 142 height 17
type input "269562542"
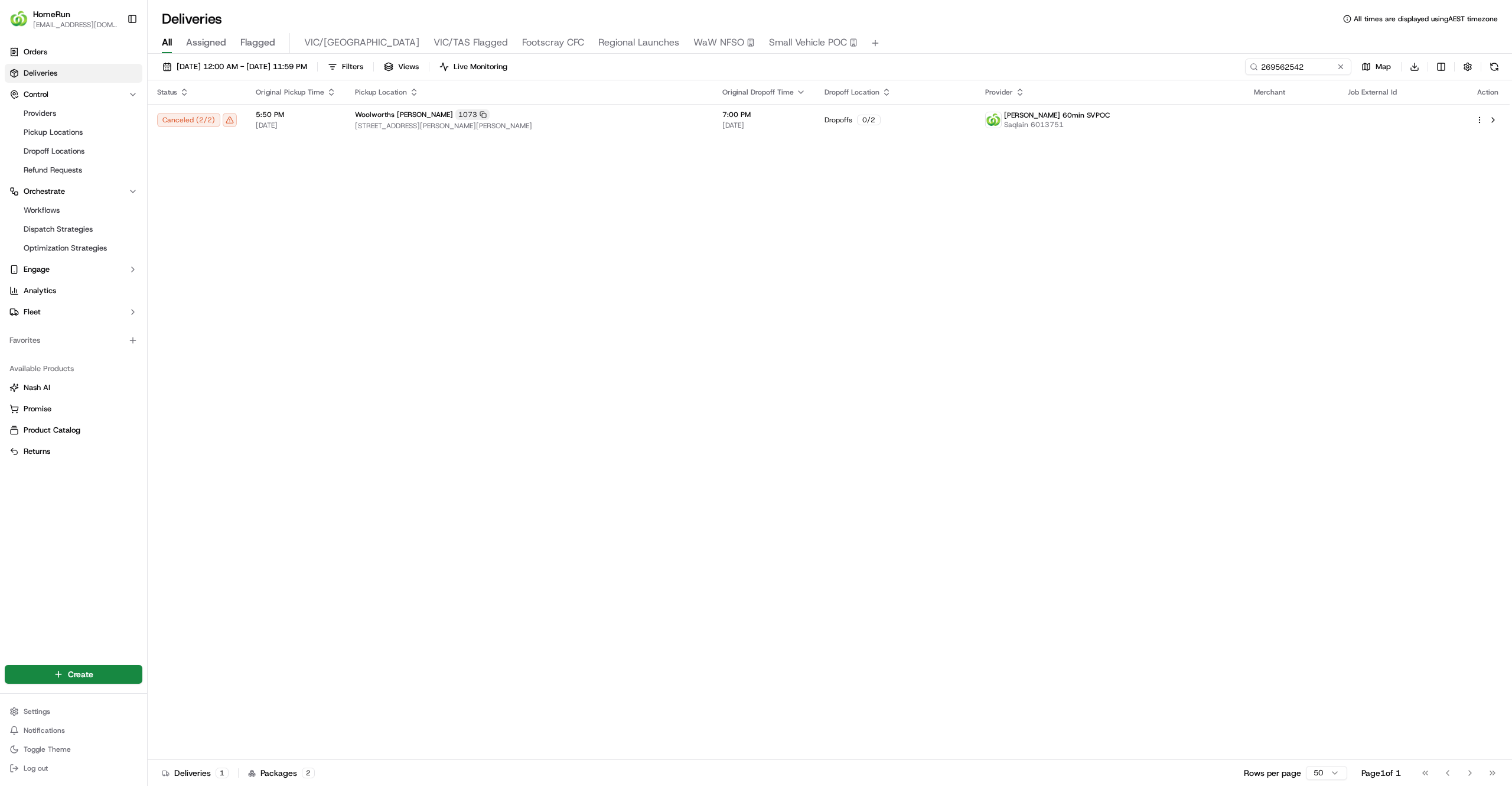
click at [1278, 139] on div "Status Original Pickup Time Pickup Location Original Dropoff Time Dropoff Locat…" at bounding box center [828, 420] width 1362 height 680
click at [1279, 127] on td at bounding box center [1291, 120] width 94 height 32
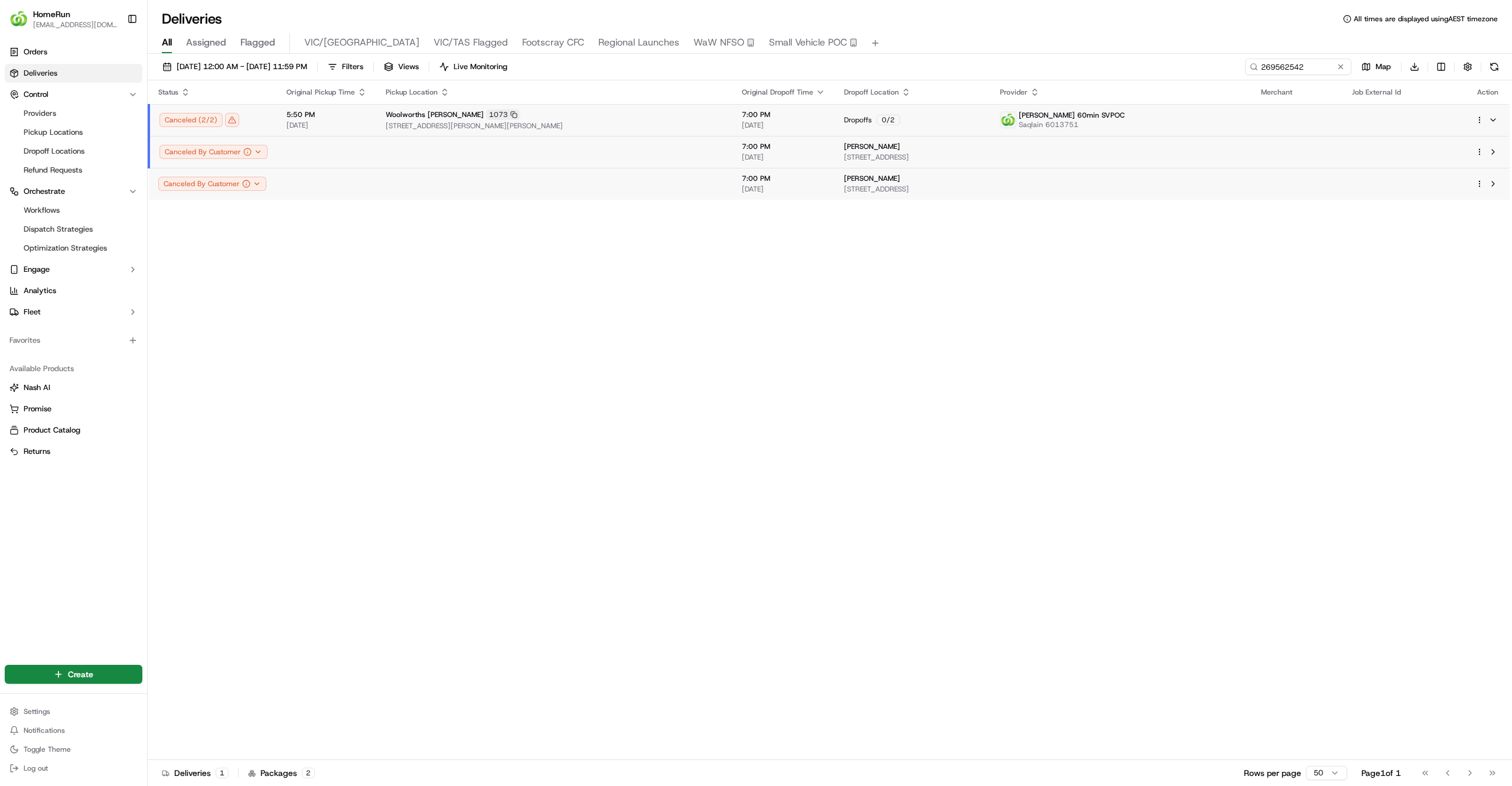
click at [1144, 273] on div "Status Original Pickup Time Pickup Location Original Dropoff Time Dropoff Locat…" at bounding box center [828, 420] width 1362 height 680
click at [1199, 121] on div "[PERSON_NAME] 60min SVPOC Saqlain 6013751" at bounding box center [1121, 120] width 242 height 19
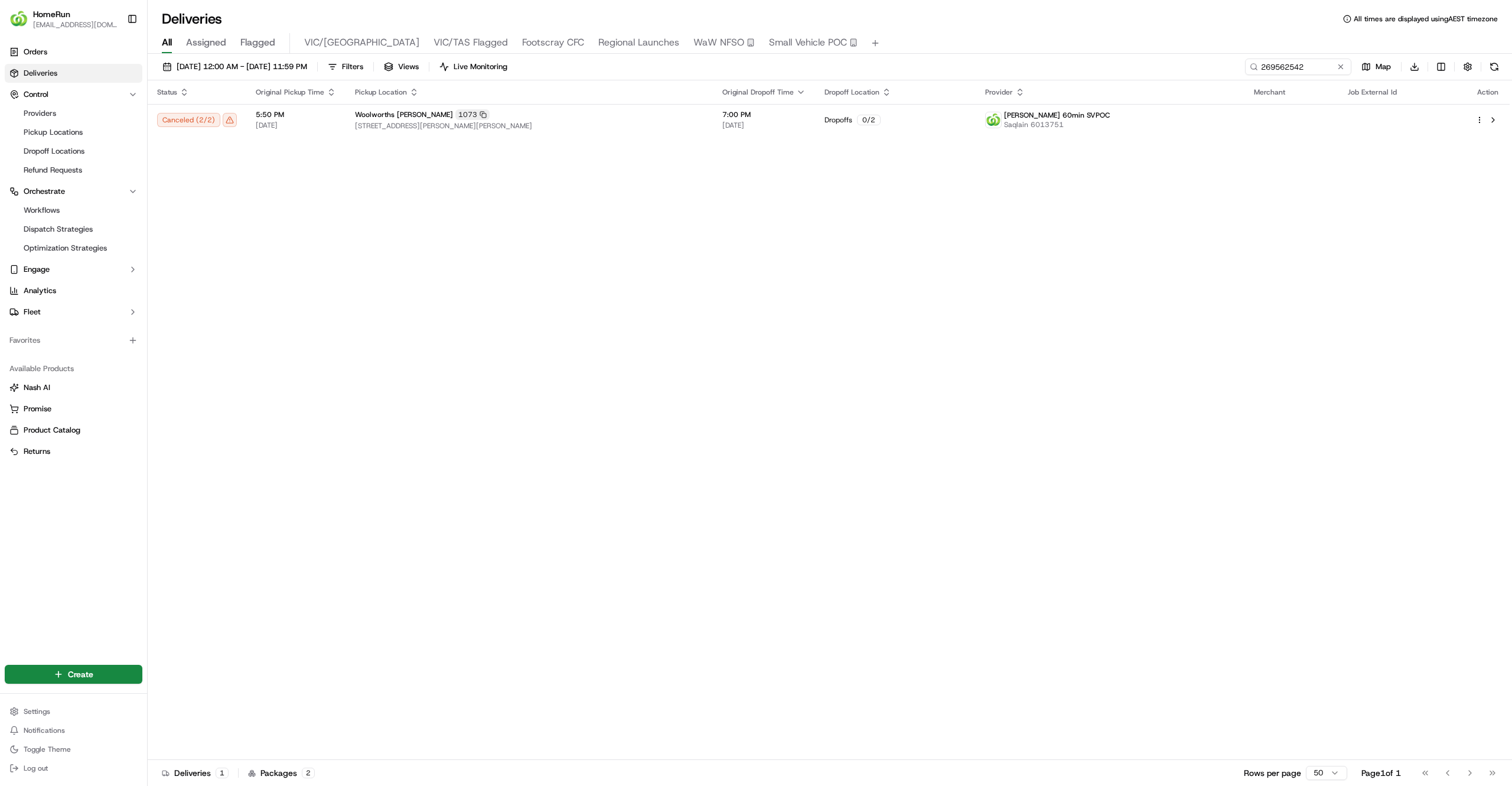
click at [1133, 285] on div "Status Original Pickup Time Pickup Location Original Dropoff Time Dropoff Locat…" at bounding box center [828, 420] width 1362 height 680
click at [1477, 120] on html "HomeRun jfindlay@woolworths.com.au Toggle Sidebar Orders Deliveries Control Pro…" at bounding box center [756, 393] width 1512 height 786
click at [1246, 353] on html "HomeRun jfindlay@woolworths.com.au Toggle Sidebar Orders Deliveries Control Pro…" at bounding box center [756, 393] width 1512 height 786
click at [1135, 127] on div "[PERSON_NAME] 60min SVPOC Saqlain 6013751" at bounding box center [1110, 120] width 250 height 19
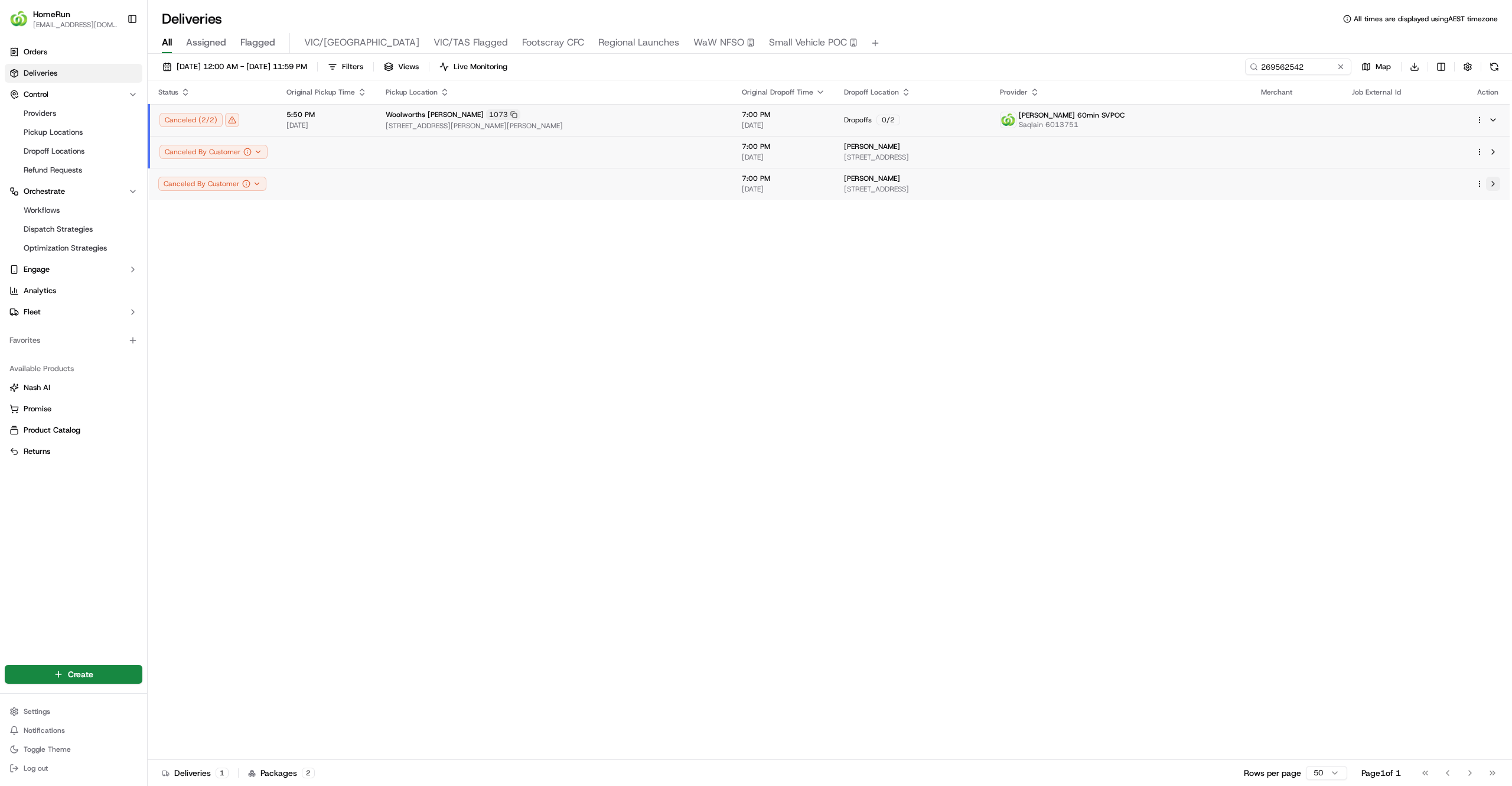
click at [1497, 186] on button at bounding box center [1493, 183] width 14 height 14
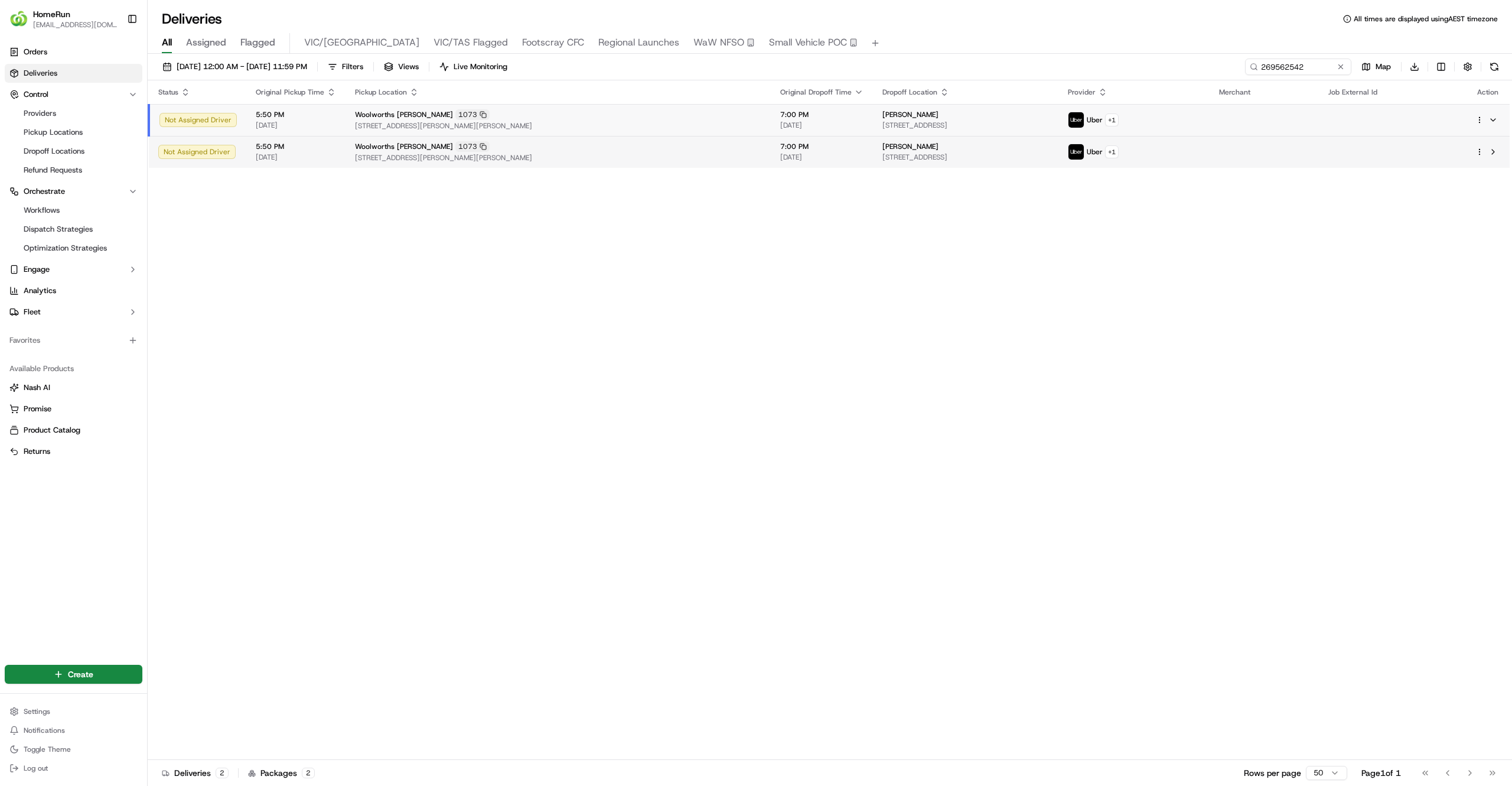
click at [1480, 153] on html "HomeRun jfindlay@woolworths.com.au Toggle Sidebar Orders Deliveries Control Pro…" at bounding box center [756, 393] width 1512 height 786
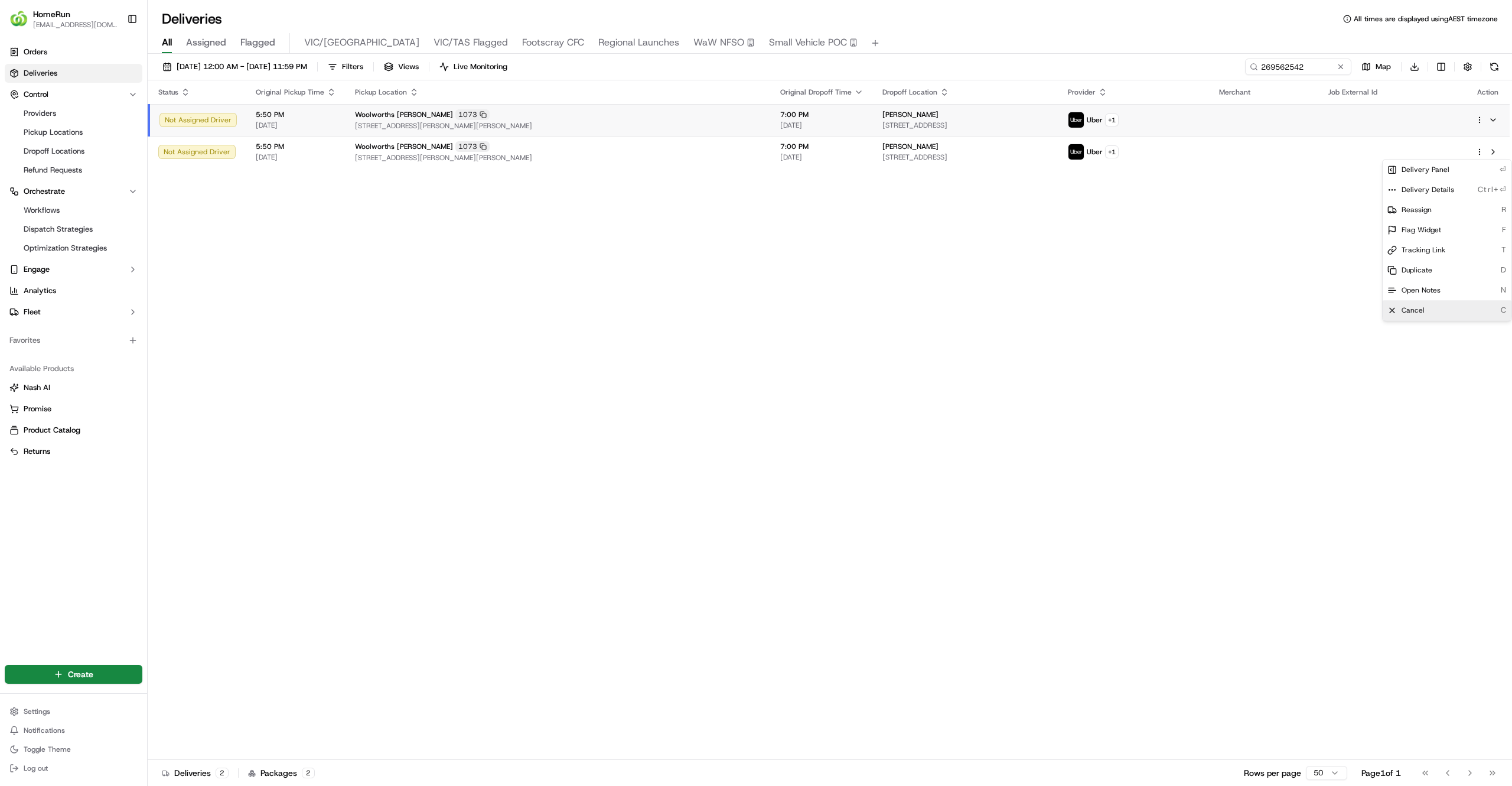
click at [1419, 307] on span "Cancel" at bounding box center [1412, 310] width 23 height 9
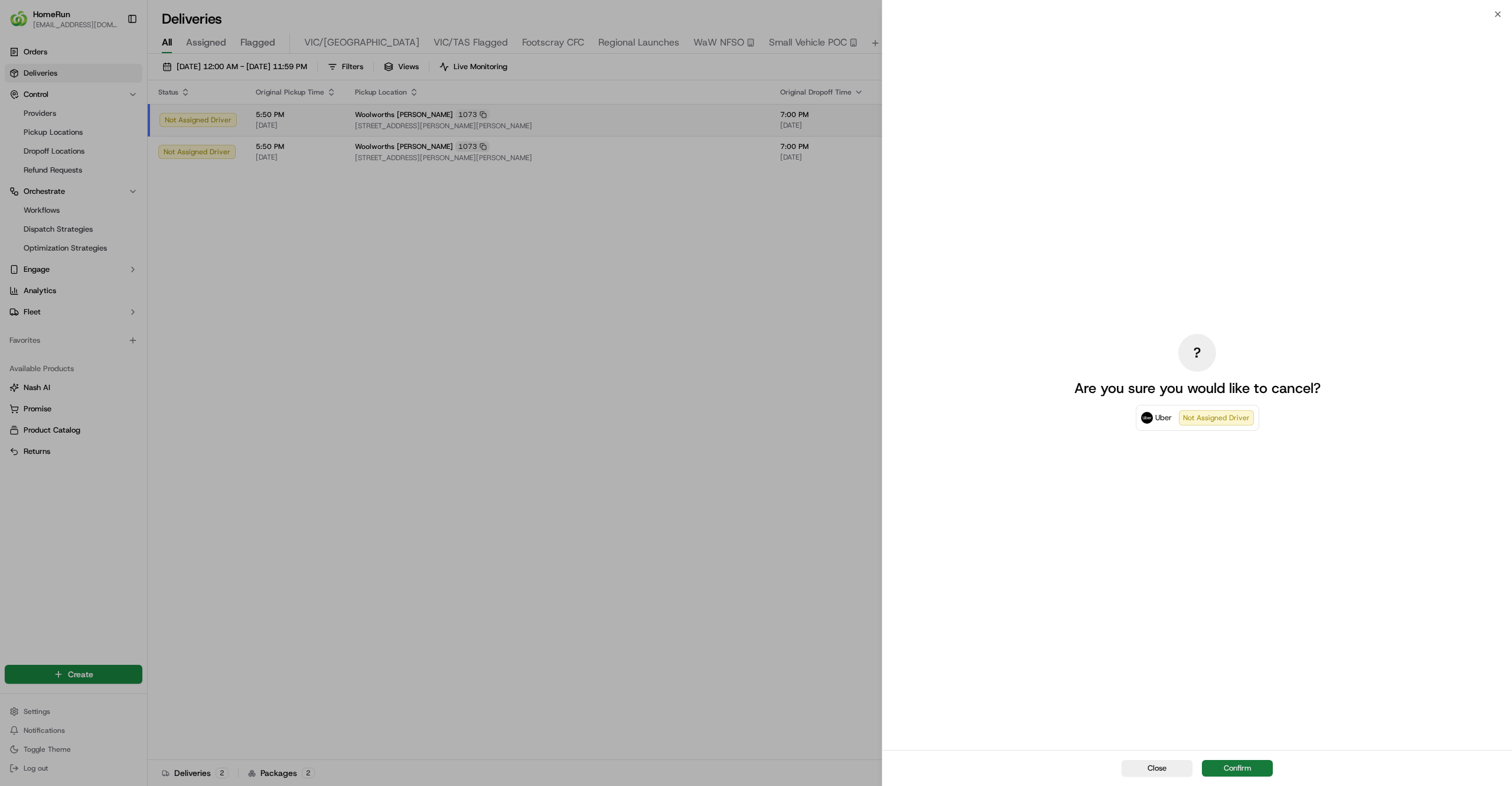
click at [1231, 773] on button "Confirm" at bounding box center [1238, 768] width 71 height 17
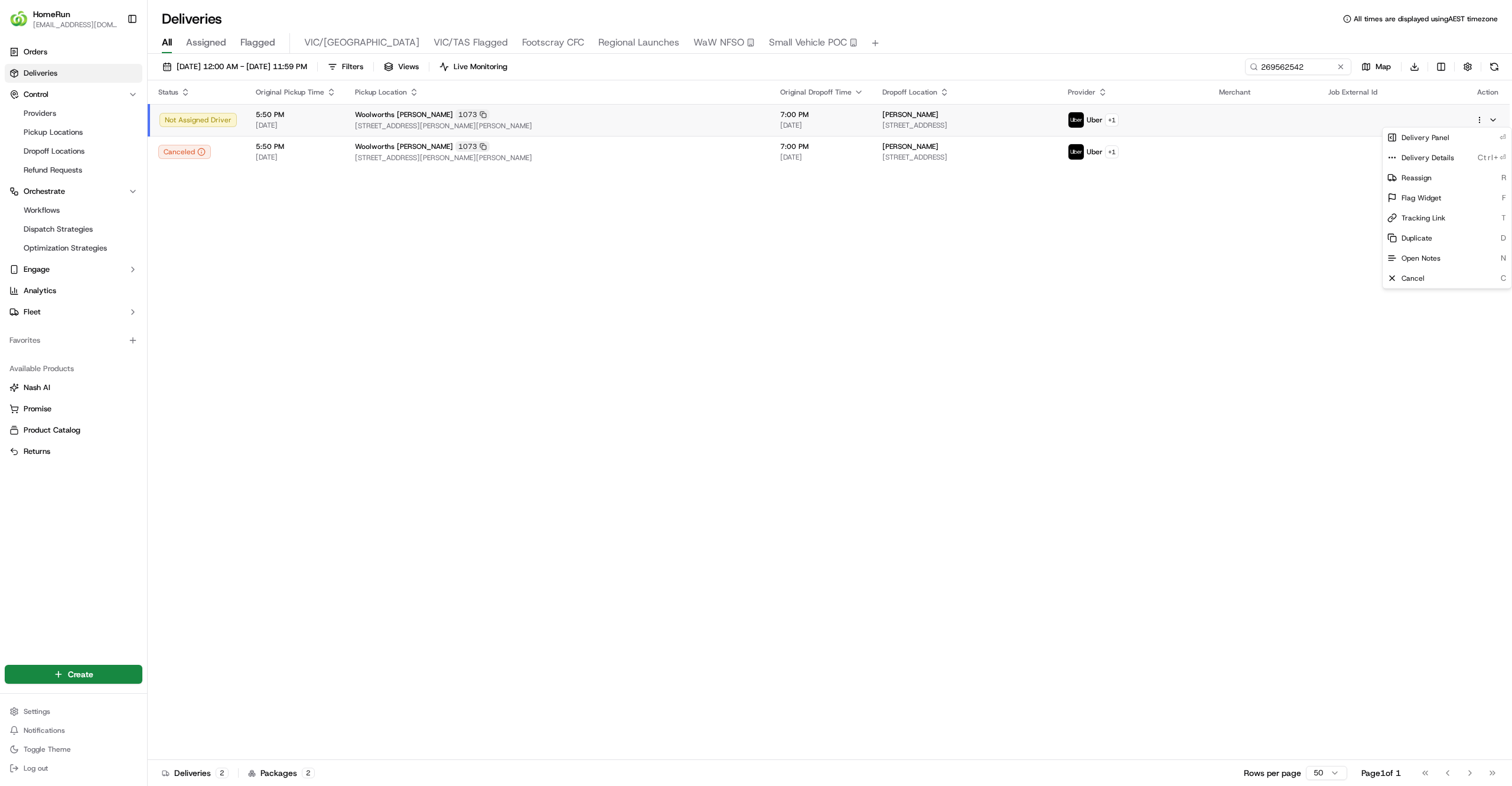
click at [1477, 123] on html "HomeRun jfindlay@woolworths.com.au Toggle Sidebar Orders Deliveries Control Pro…" at bounding box center [756, 393] width 1512 height 786
click at [1429, 283] on div "Cancel C" at bounding box center [1447, 278] width 129 height 20
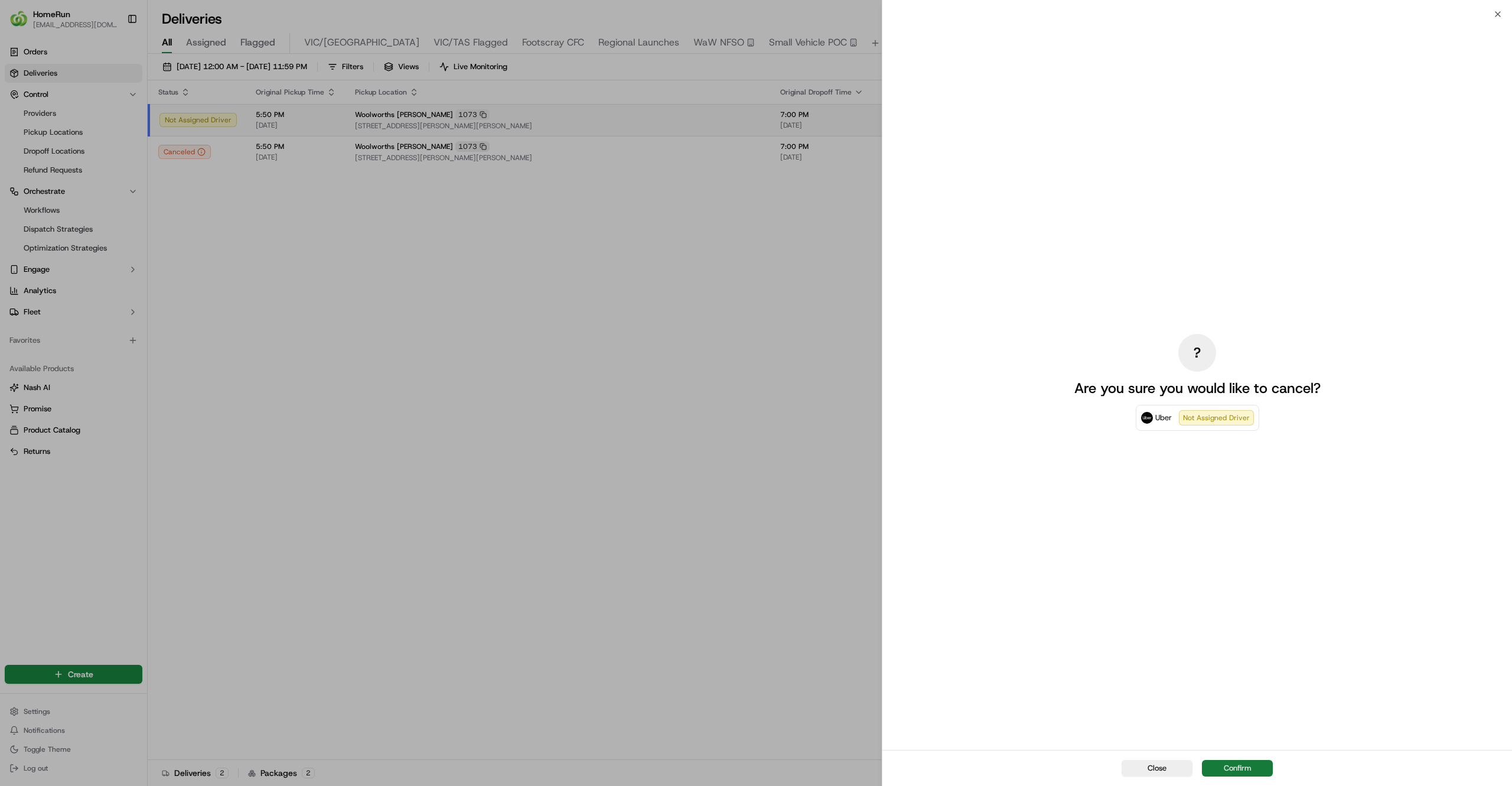
click at [1238, 769] on button "Confirm" at bounding box center [1238, 768] width 71 height 17
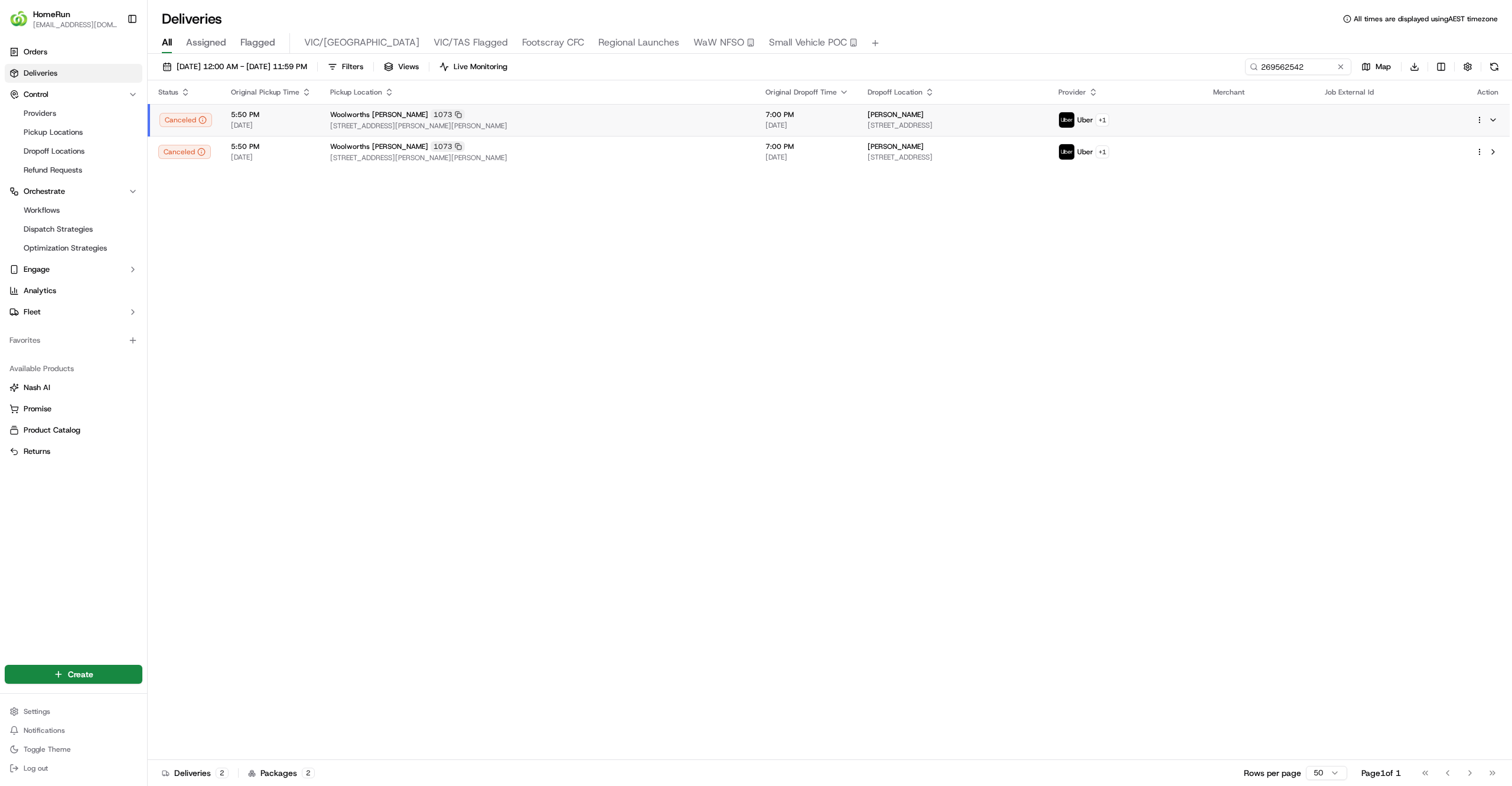
click at [444, 422] on div "Status Original Pickup Time Pickup Location Original Dropoff Time Dropoff Locat…" at bounding box center [828, 420] width 1362 height 680
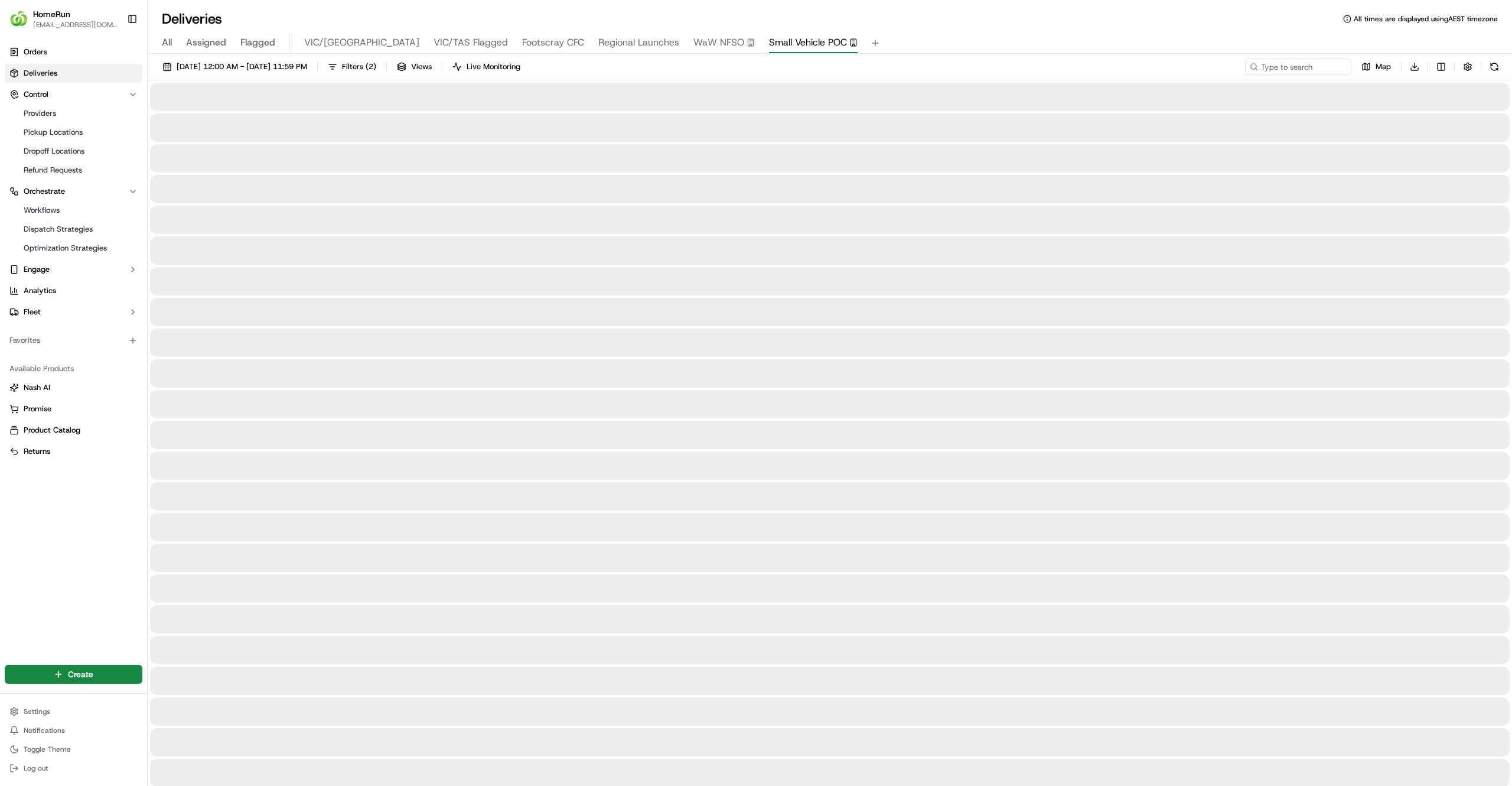
click at [769, 46] on span "Small Vehicle POC" at bounding box center [808, 42] width 78 height 14
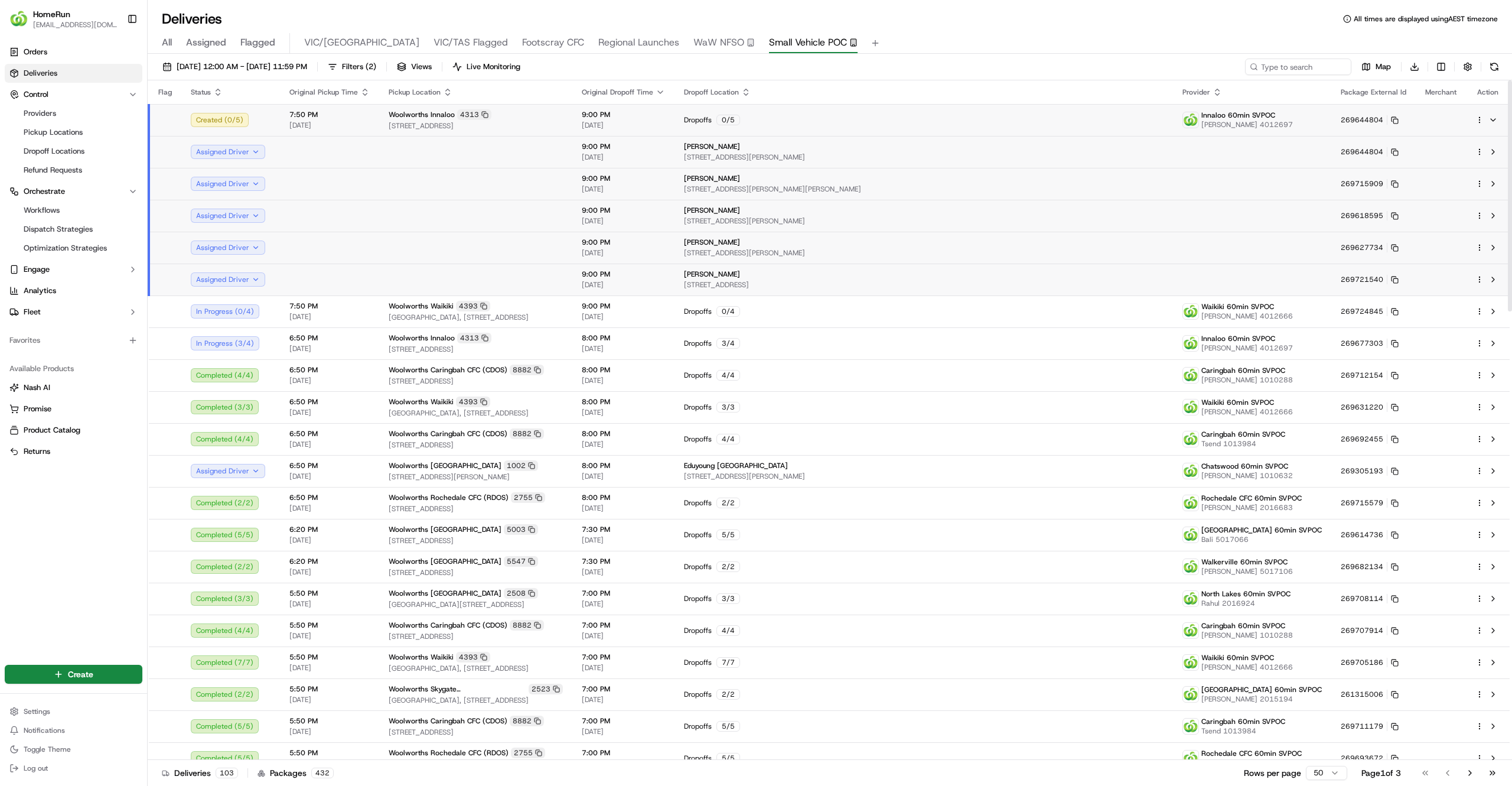
click at [275, 122] on td "Created ( 0 / 5 )" at bounding box center [230, 120] width 99 height 32
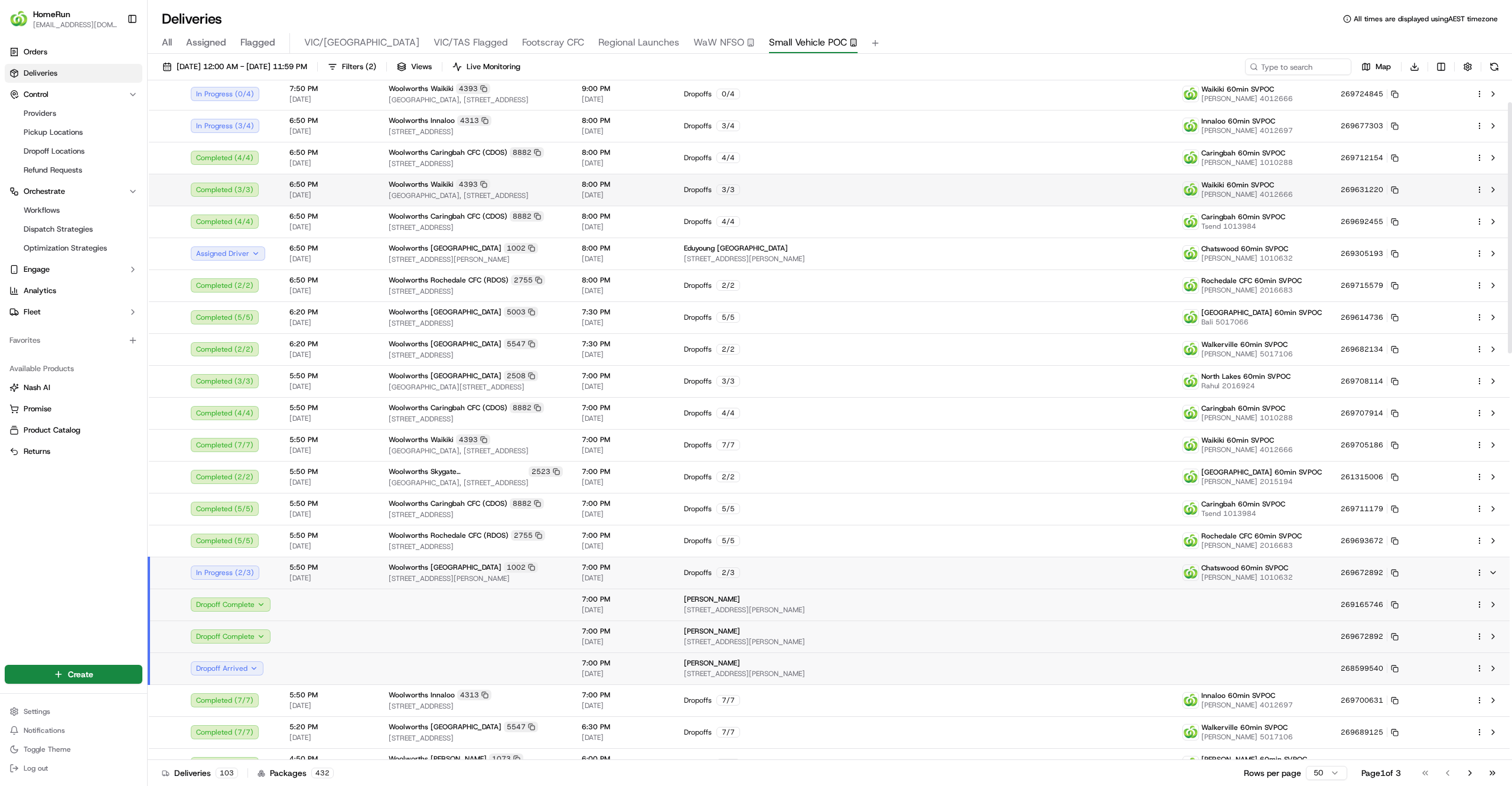
scroll to position [59, 0]
click at [338, 662] on td at bounding box center [330, 667] width 100 height 32
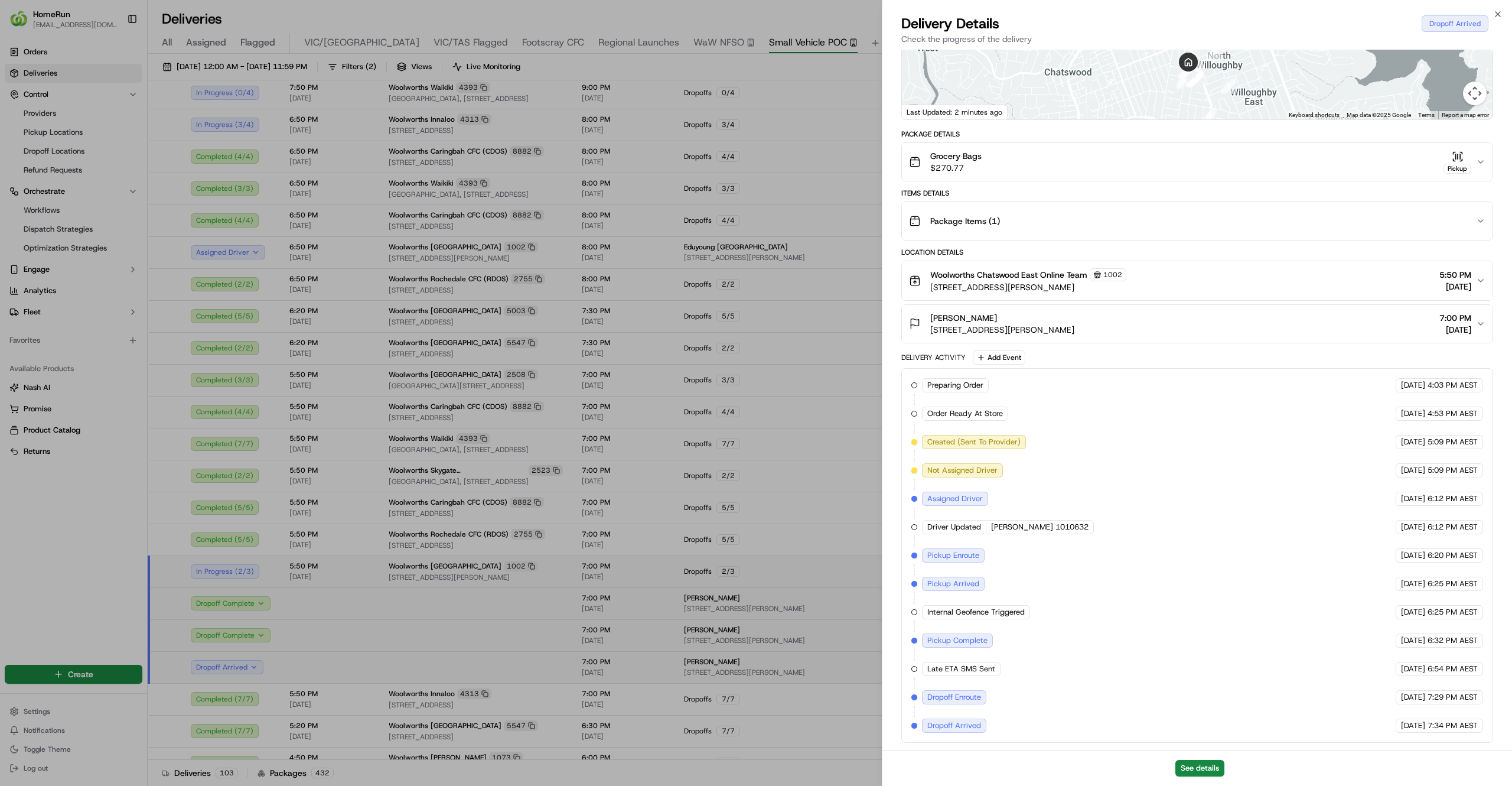
scroll to position [0, 0]
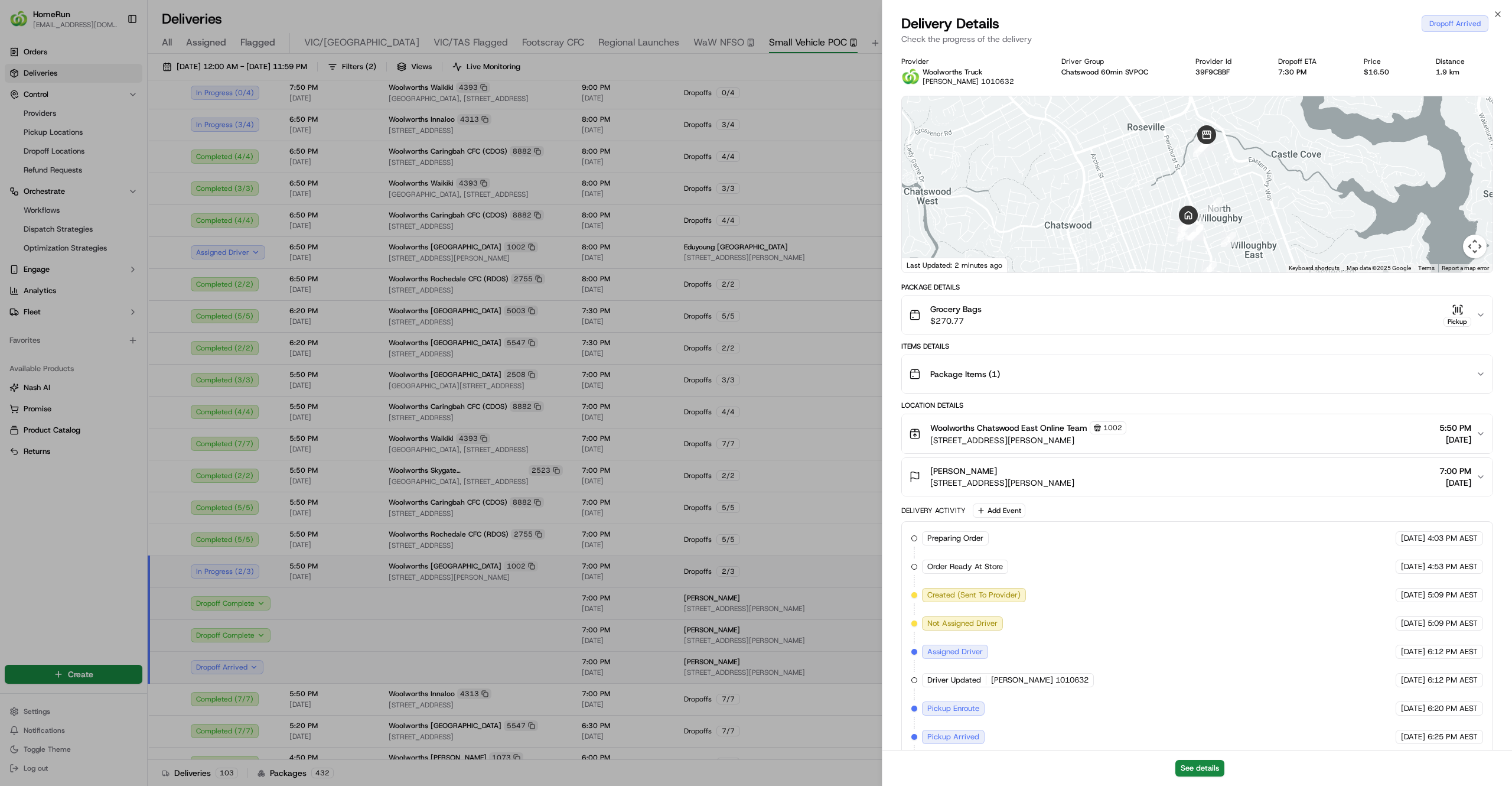
click at [1182, 319] on div "Grocery Bags $270.77 Pickup" at bounding box center [1192, 315] width 567 height 24
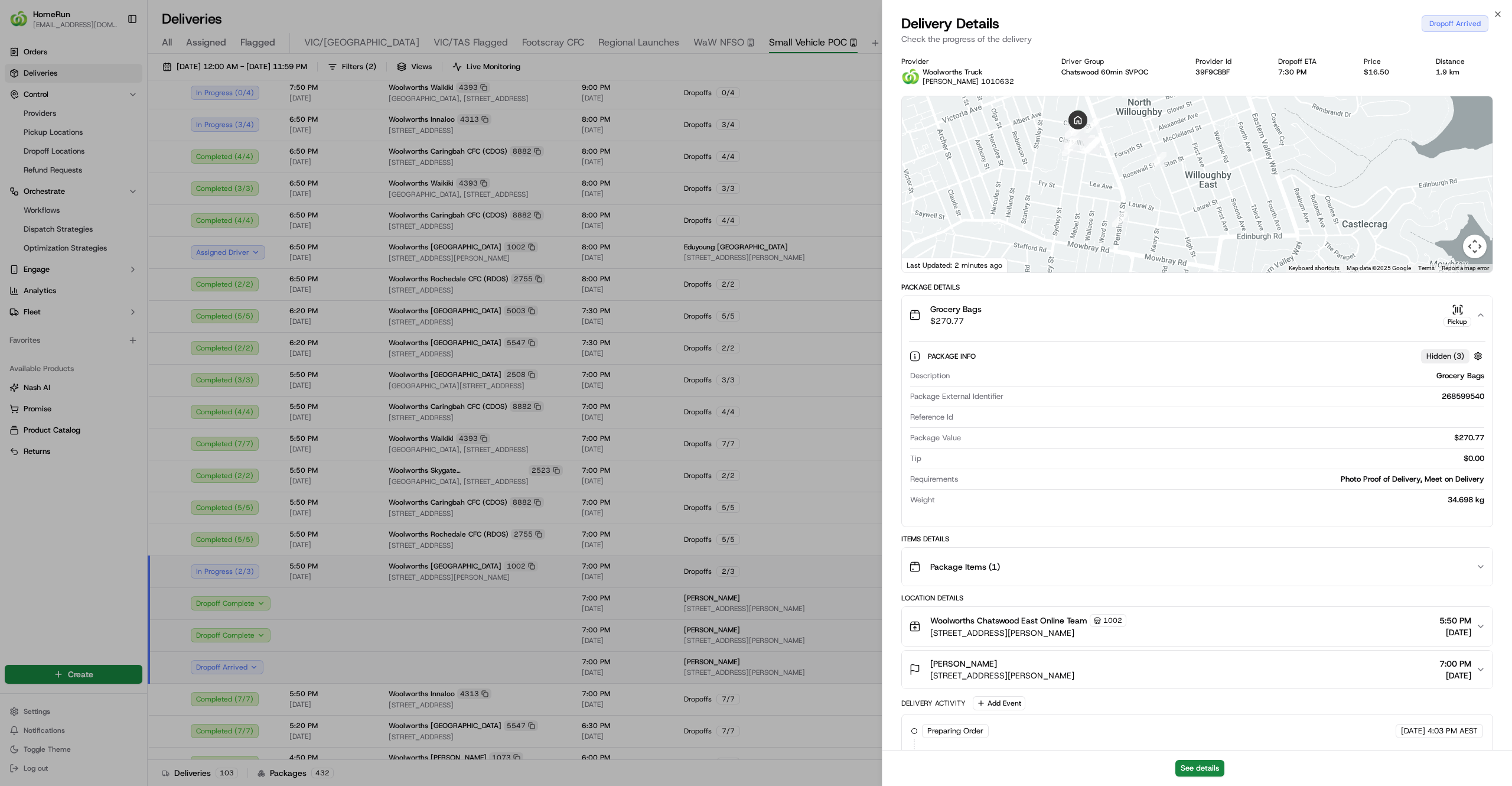
drag, startPoint x: 1177, startPoint y: 210, endPoint x: 1029, endPoint y: 84, distance: 194.4
click at [1029, 84] on div "Provider Woolworths Truck Ashwani 1010632 Driver Group Chatswood 60min SVPOC Pr…" at bounding box center [1197, 572] width 592 height 1031
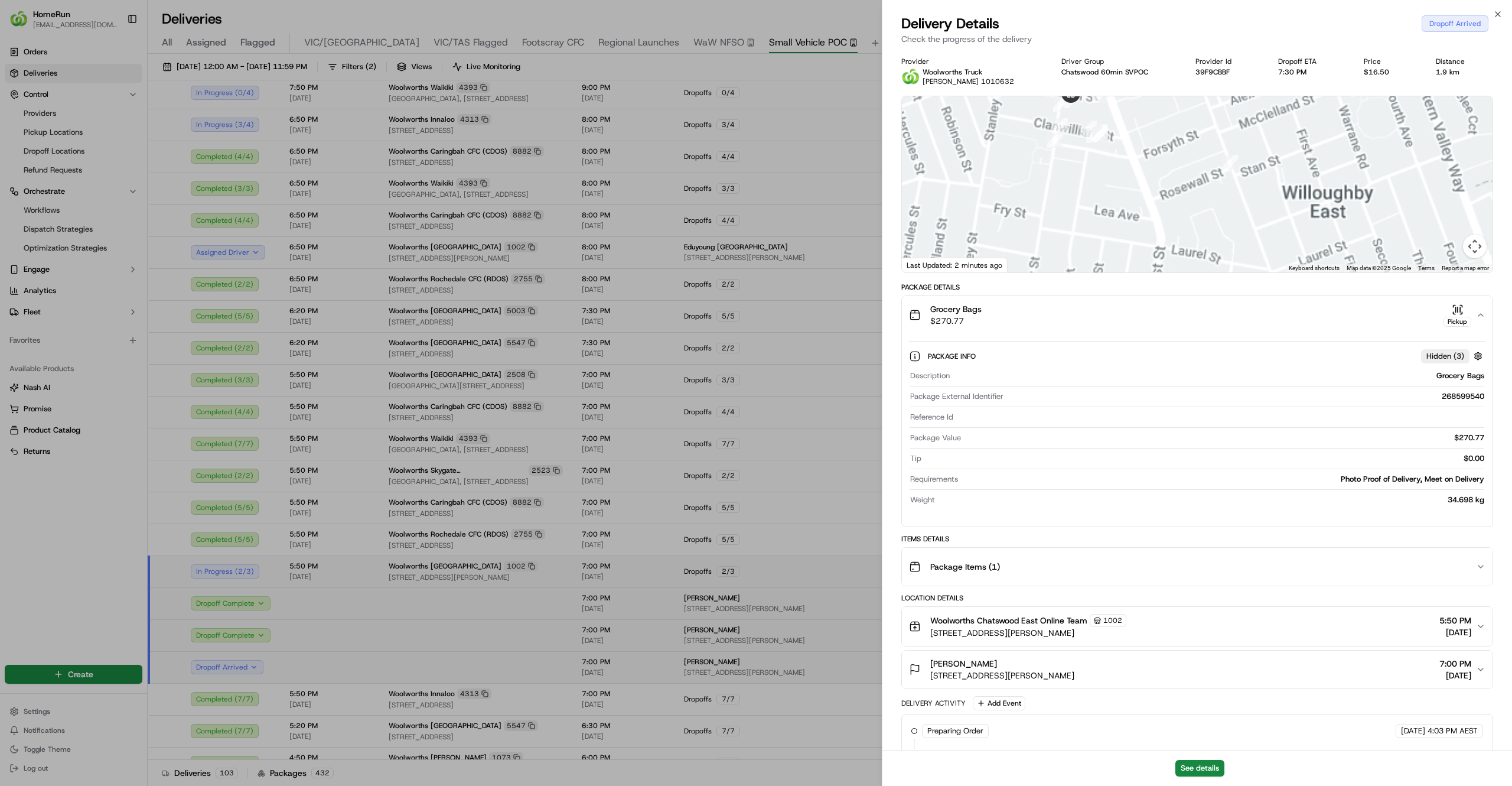
drag, startPoint x: 1085, startPoint y: 159, endPoint x: 1098, endPoint y: 253, distance: 94.9
click at [1098, 253] on div at bounding box center [1197, 184] width 590 height 176
drag, startPoint x: 1064, startPoint y: 132, endPoint x: 1073, endPoint y: 245, distance: 113.4
click at [1073, 245] on div "To navigate, press the arrow keys." at bounding box center [1197, 184] width 590 height 176
click at [1076, 238] on div "To navigate, press the arrow keys." at bounding box center [1197, 184] width 590 height 176
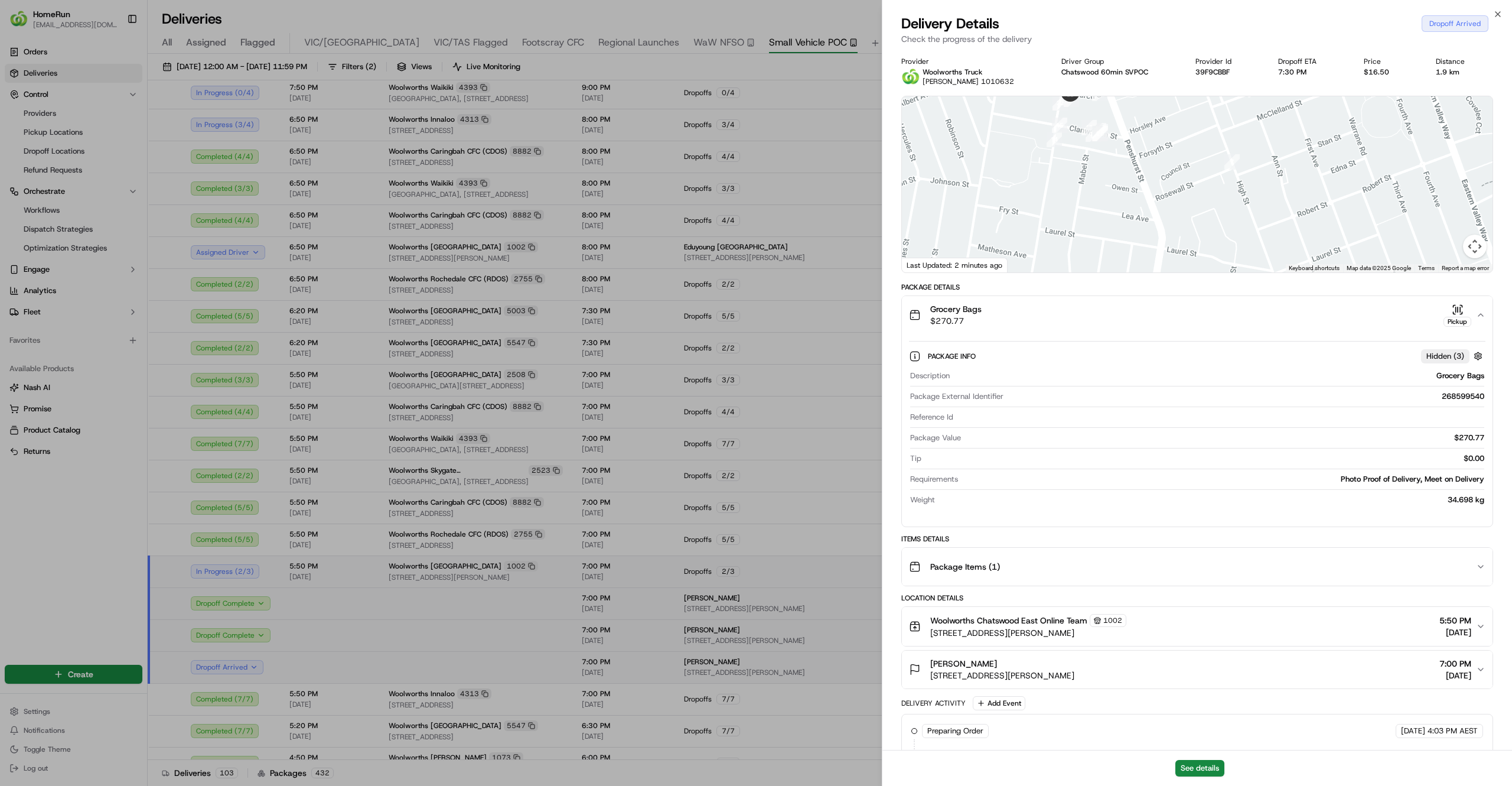
click at [1095, 295] on div "Provider Woolworths Truck Ashwani 1010632 Driver Group Chatswood 60min SVPOC Pr…" at bounding box center [1197, 572] width 592 height 1031
drag, startPoint x: 1175, startPoint y: 129, endPoint x: 1161, endPoint y: 196, distance: 68.4
click at [1161, 196] on div at bounding box center [1197, 184] width 590 height 176
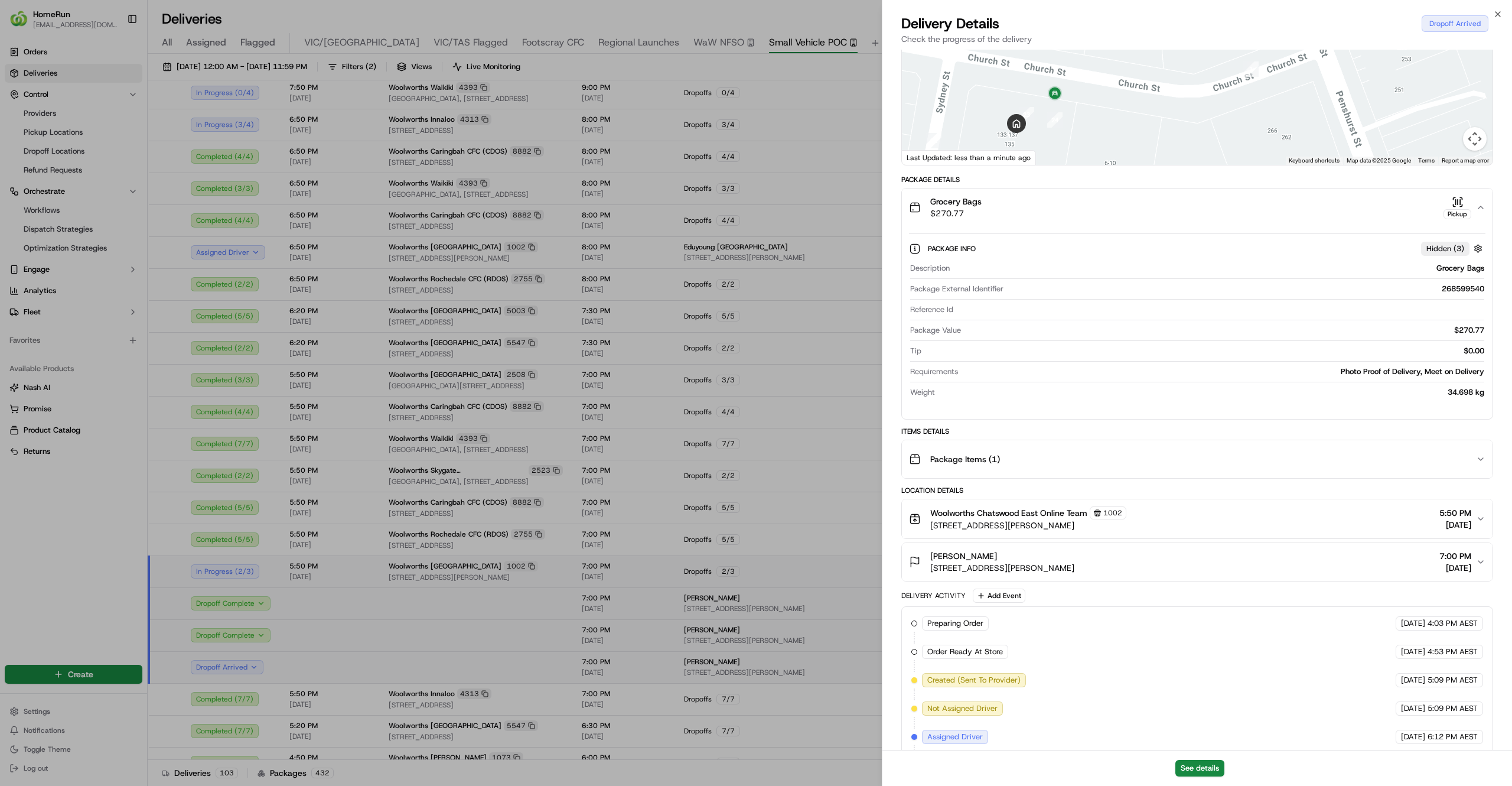
scroll to position [353, 0]
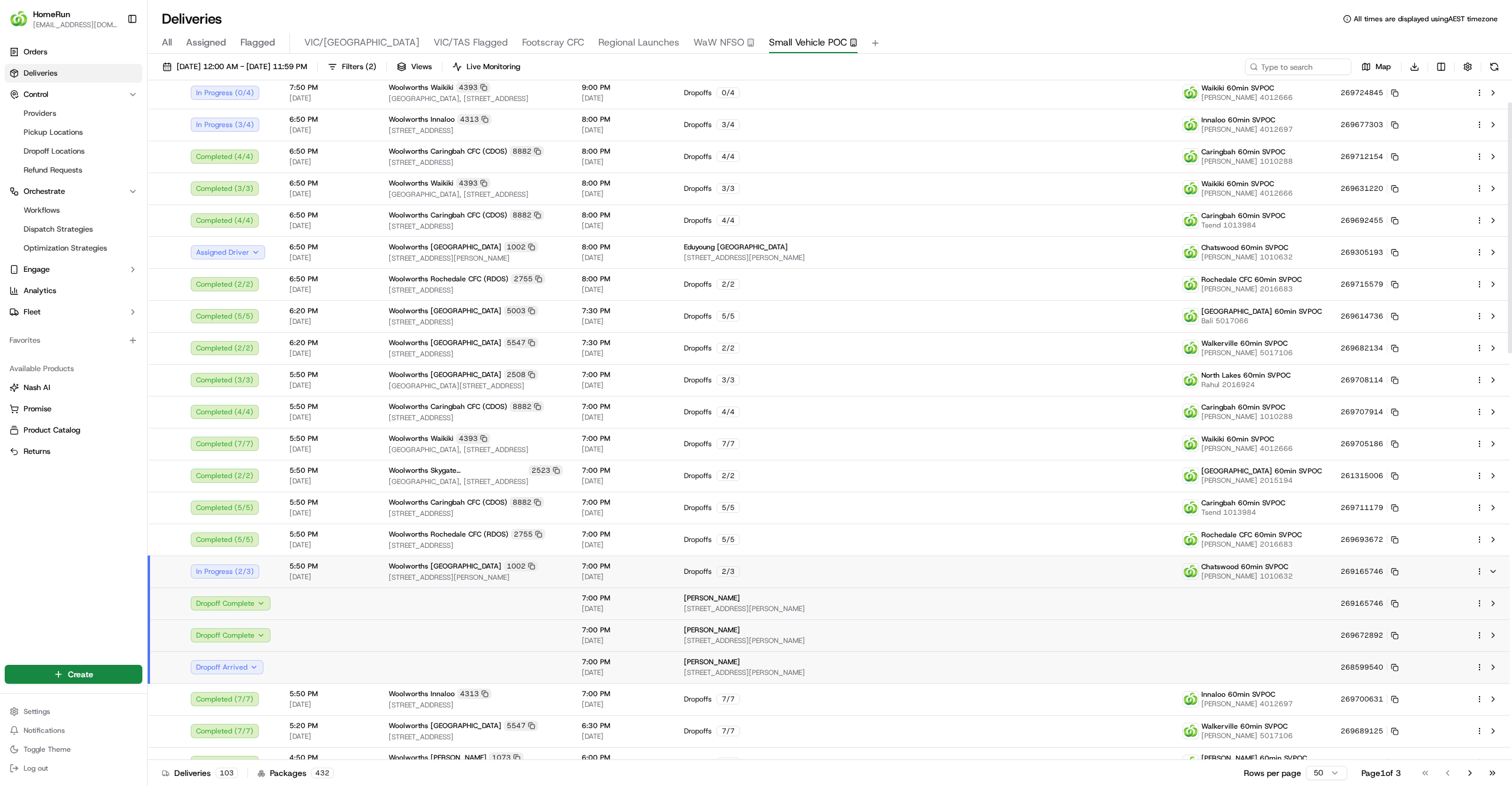
click at [573, 604] on td at bounding box center [476, 603] width 193 height 32
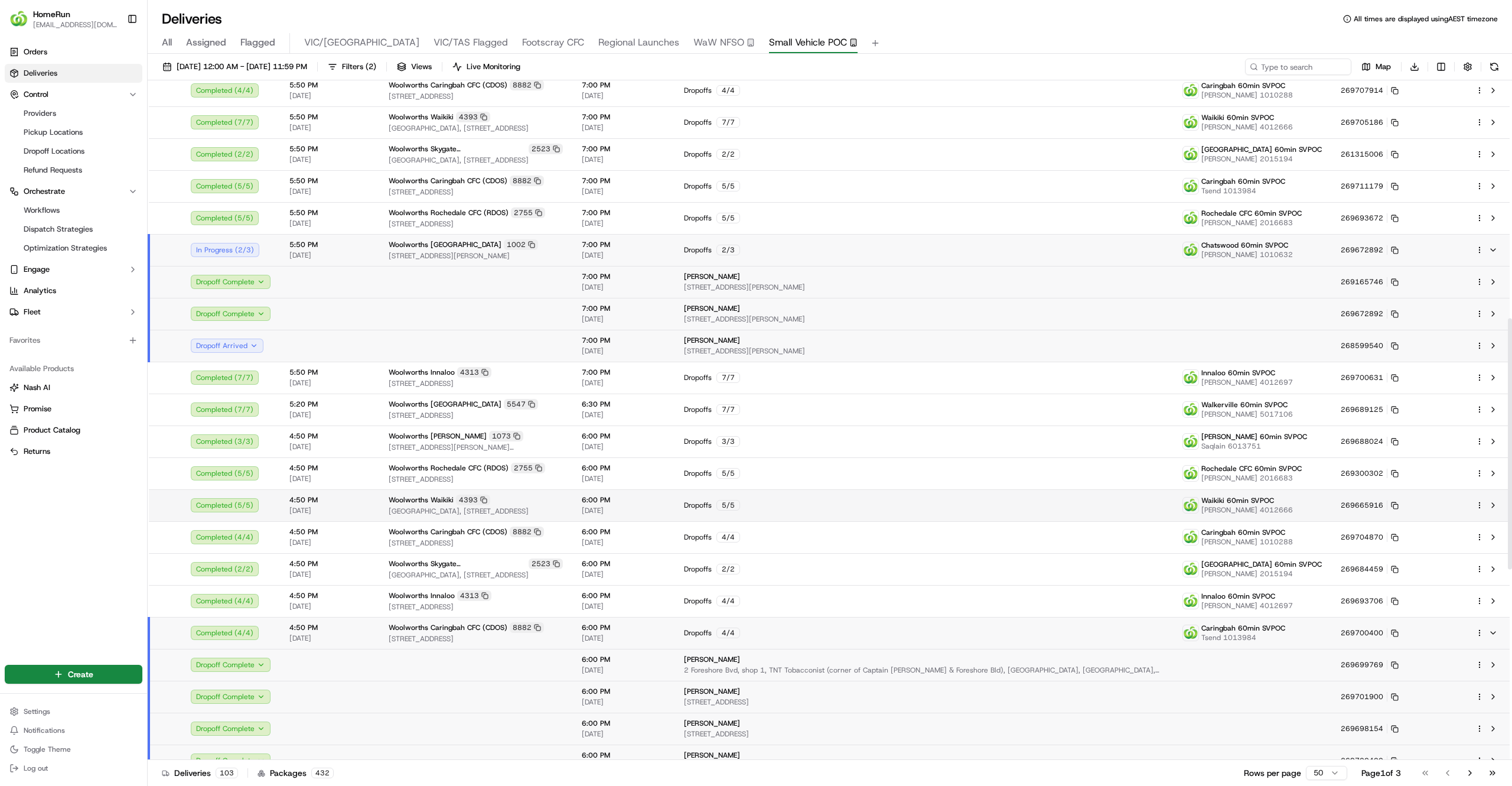
scroll to position [644, 0]
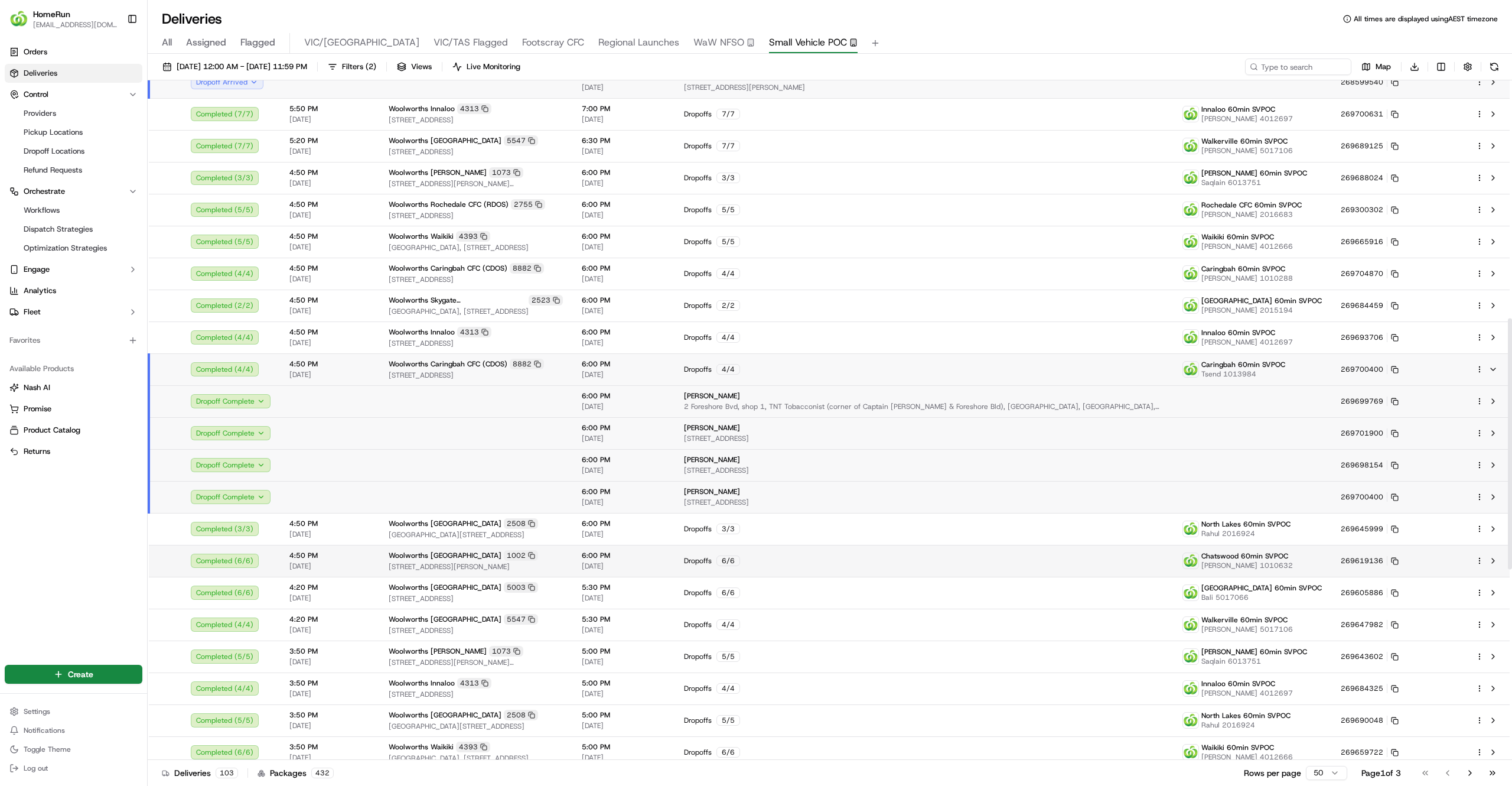
click at [360, 571] on td "4:50 PM 16/09/2025" at bounding box center [330, 561] width 100 height 32
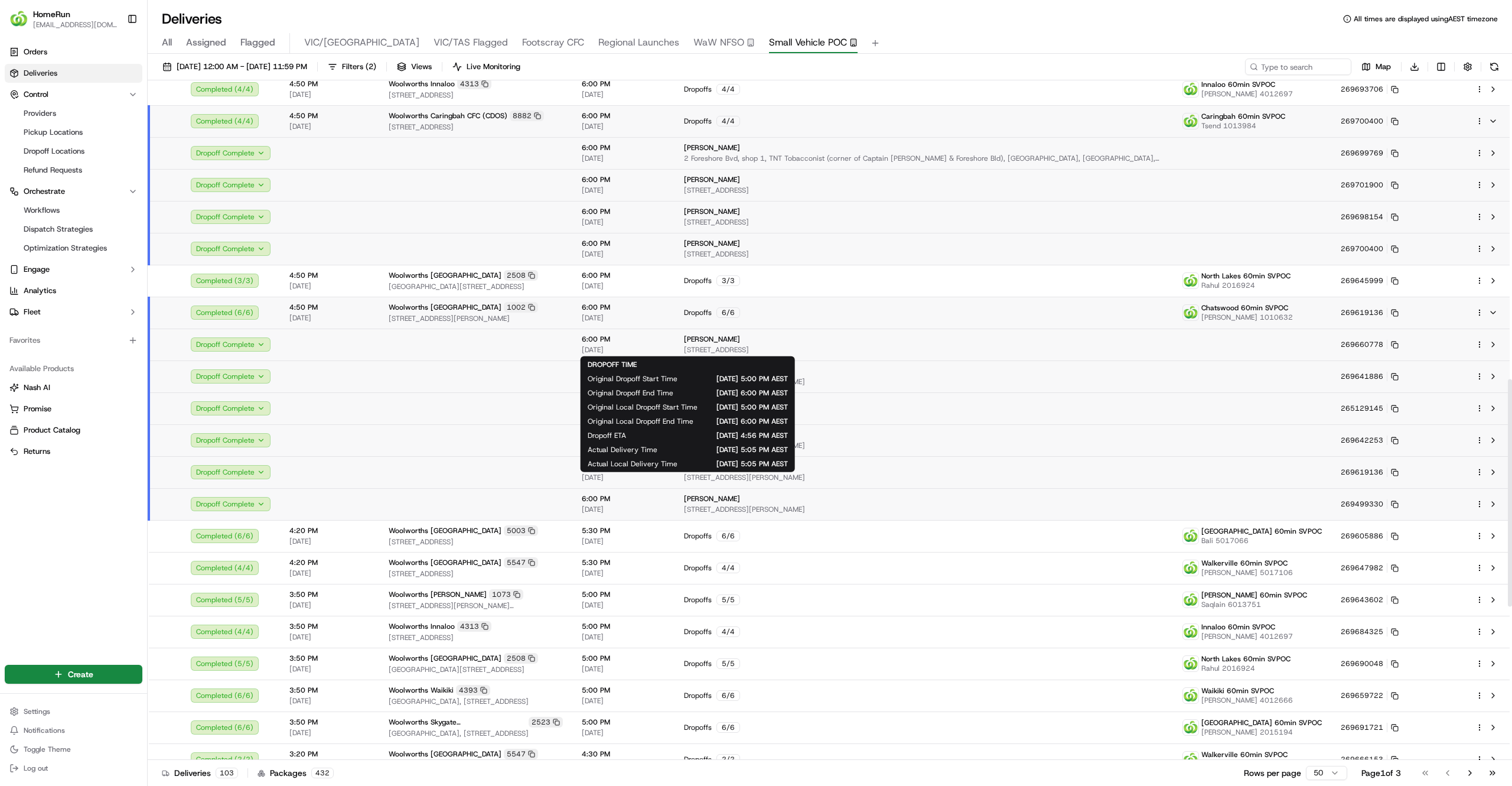
scroll to position [893, 0]
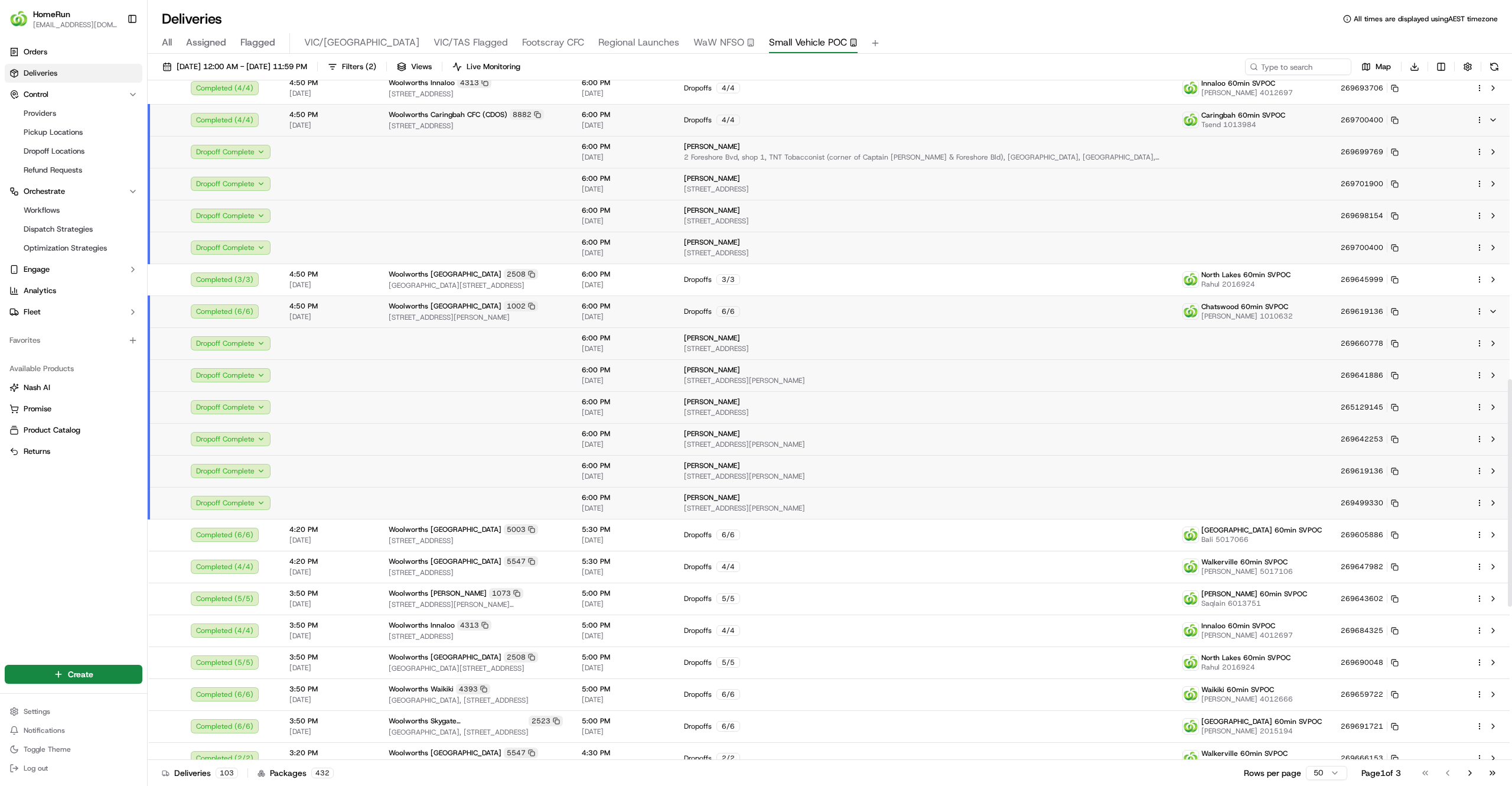
click at [573, 505] on td at bounding box center [476, 503] width 193 height 32
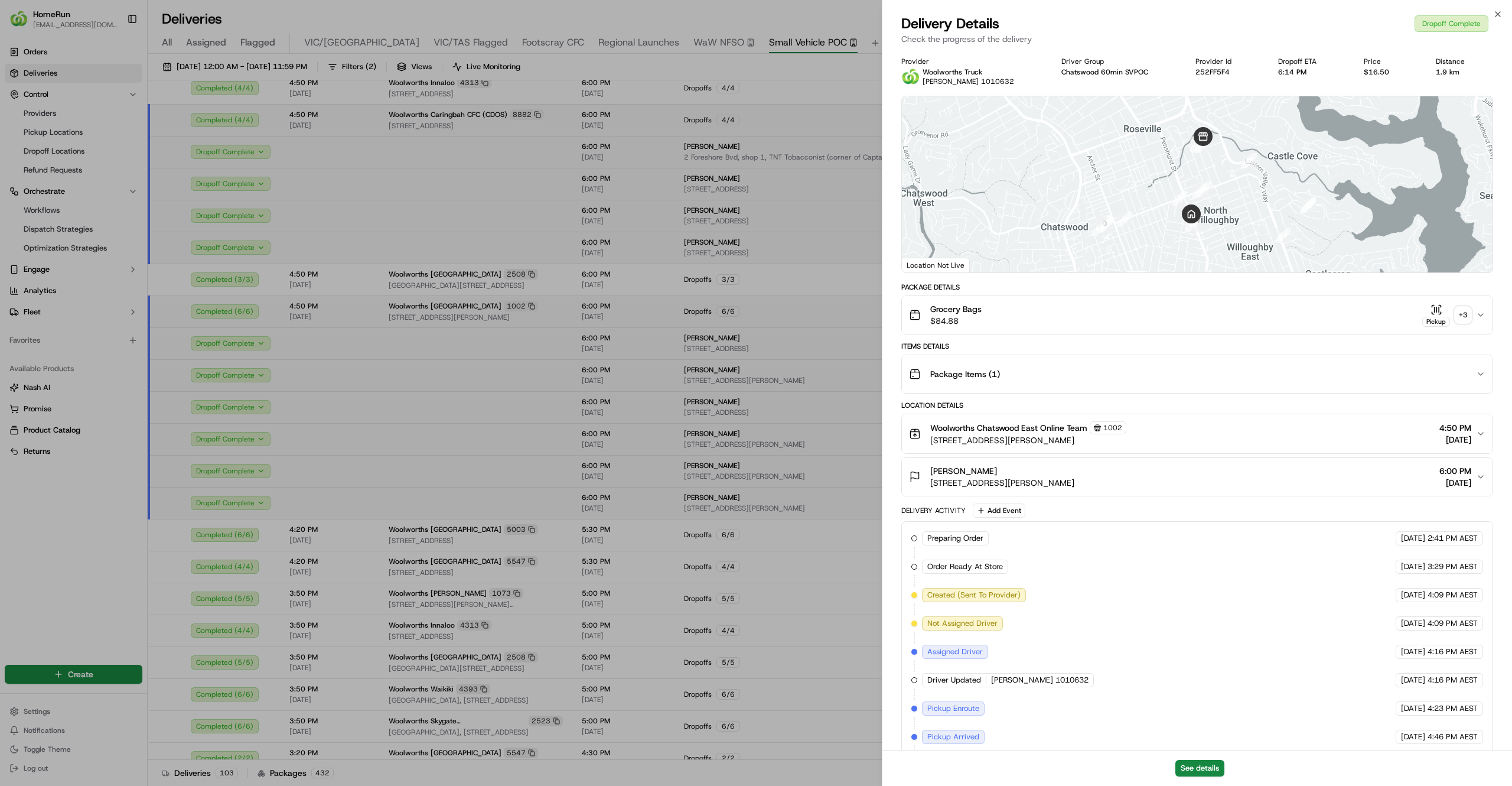
scroll to position [188, 0]
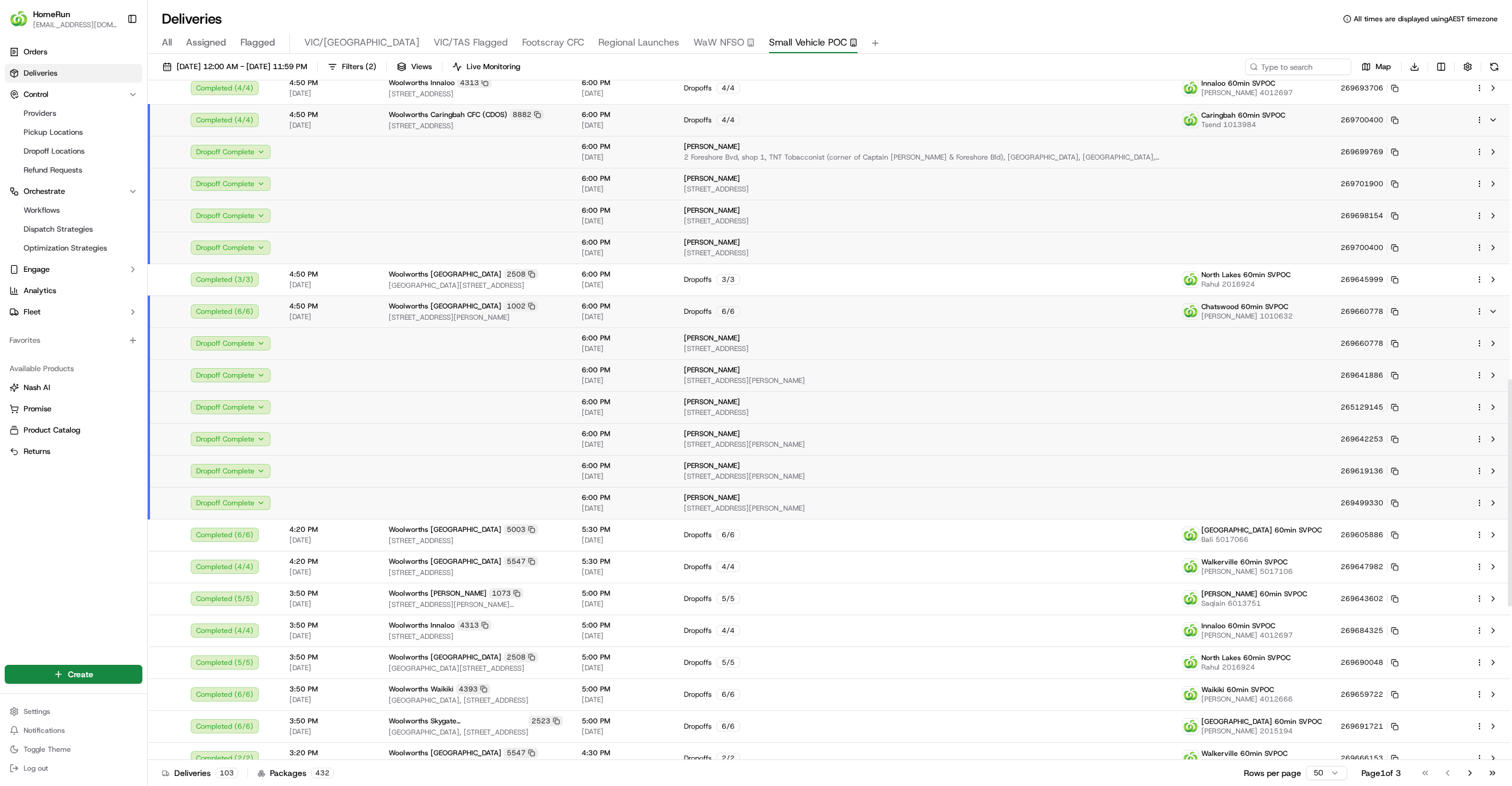
click at [573, 337] on td at bounding box center [476, 343] width 193 height 32
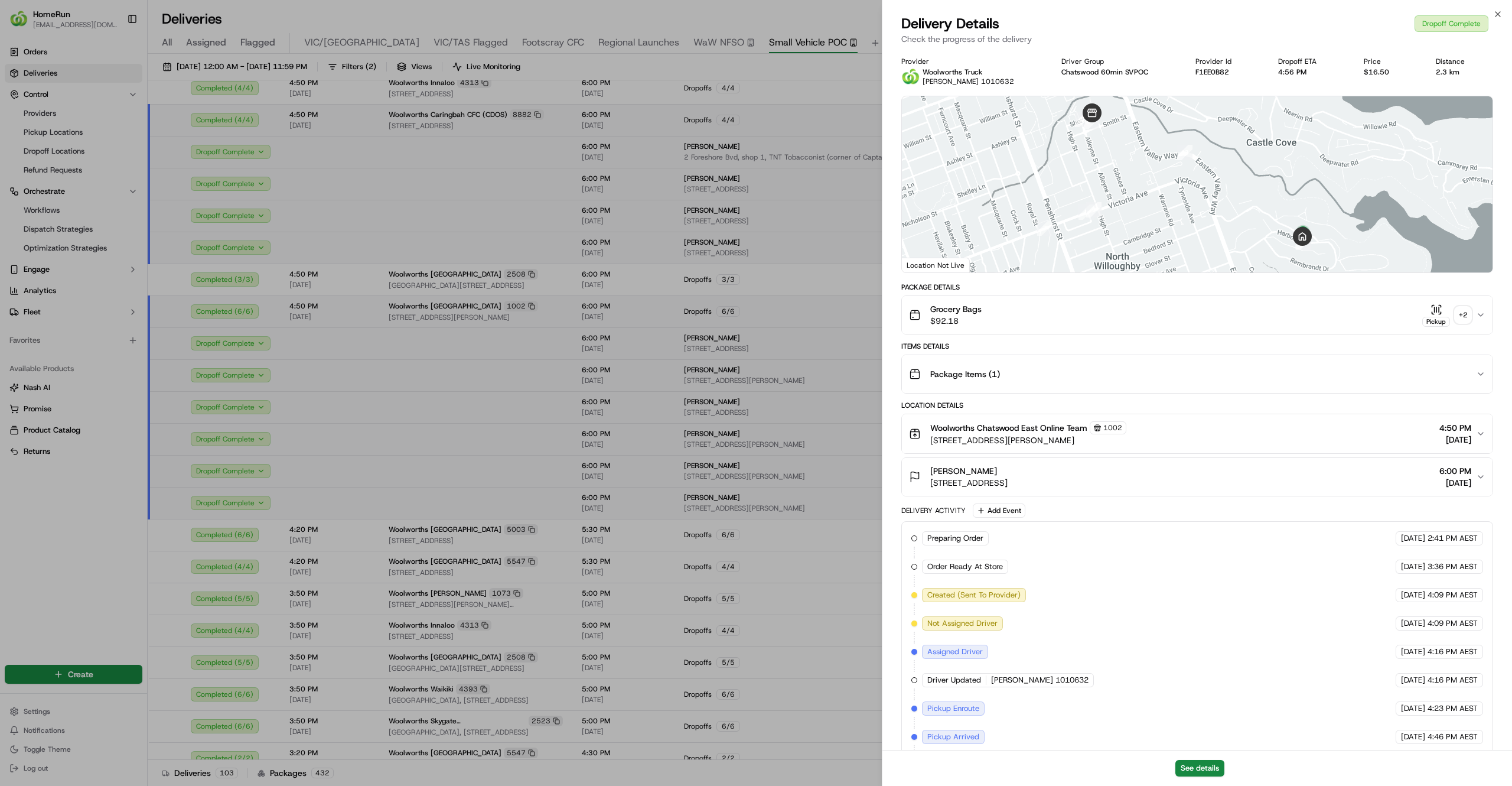
scroll to position [161, 0]
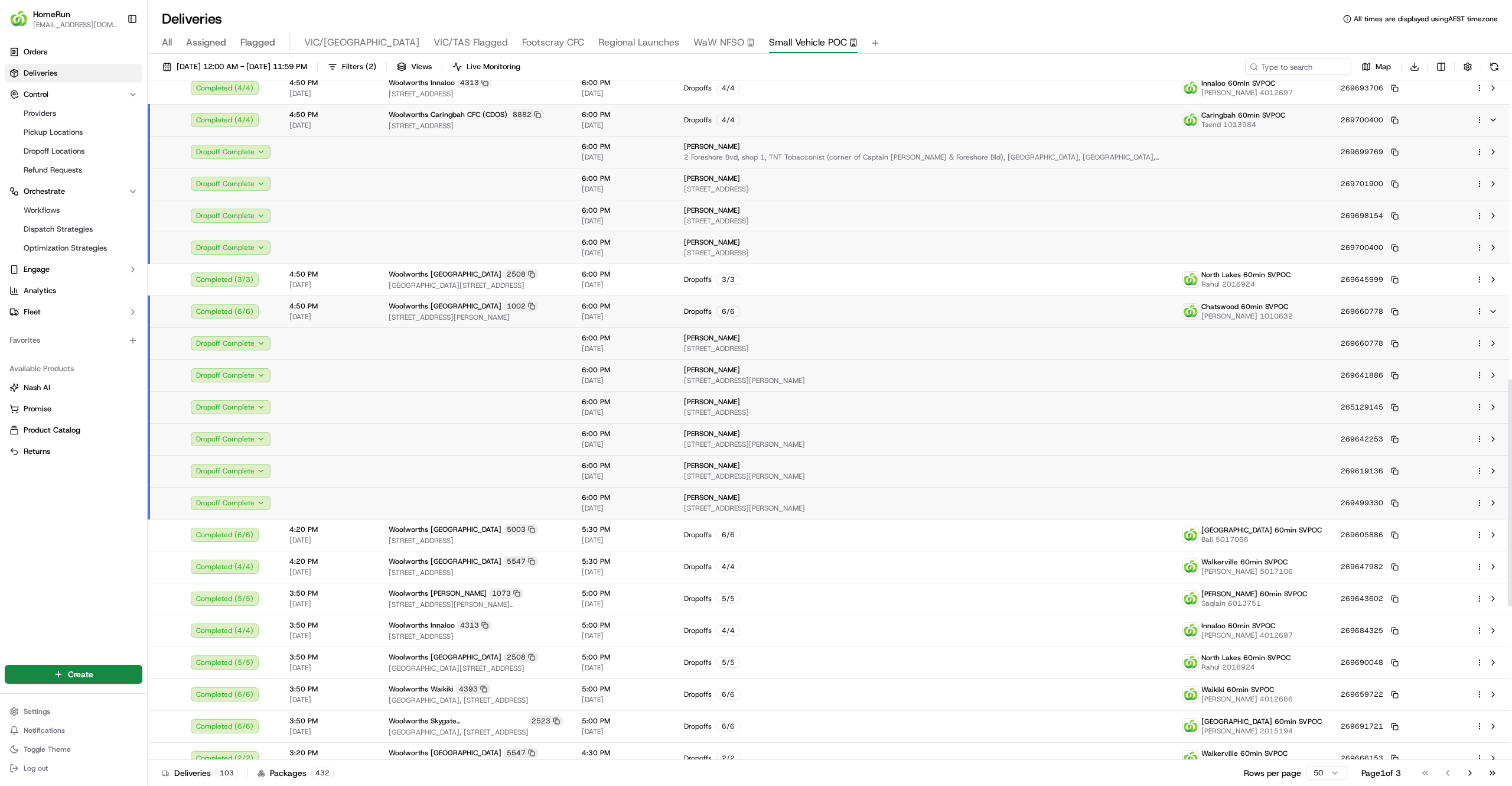
click at [573, 512] on td at bounding box center [476, 503] width 193 height 32
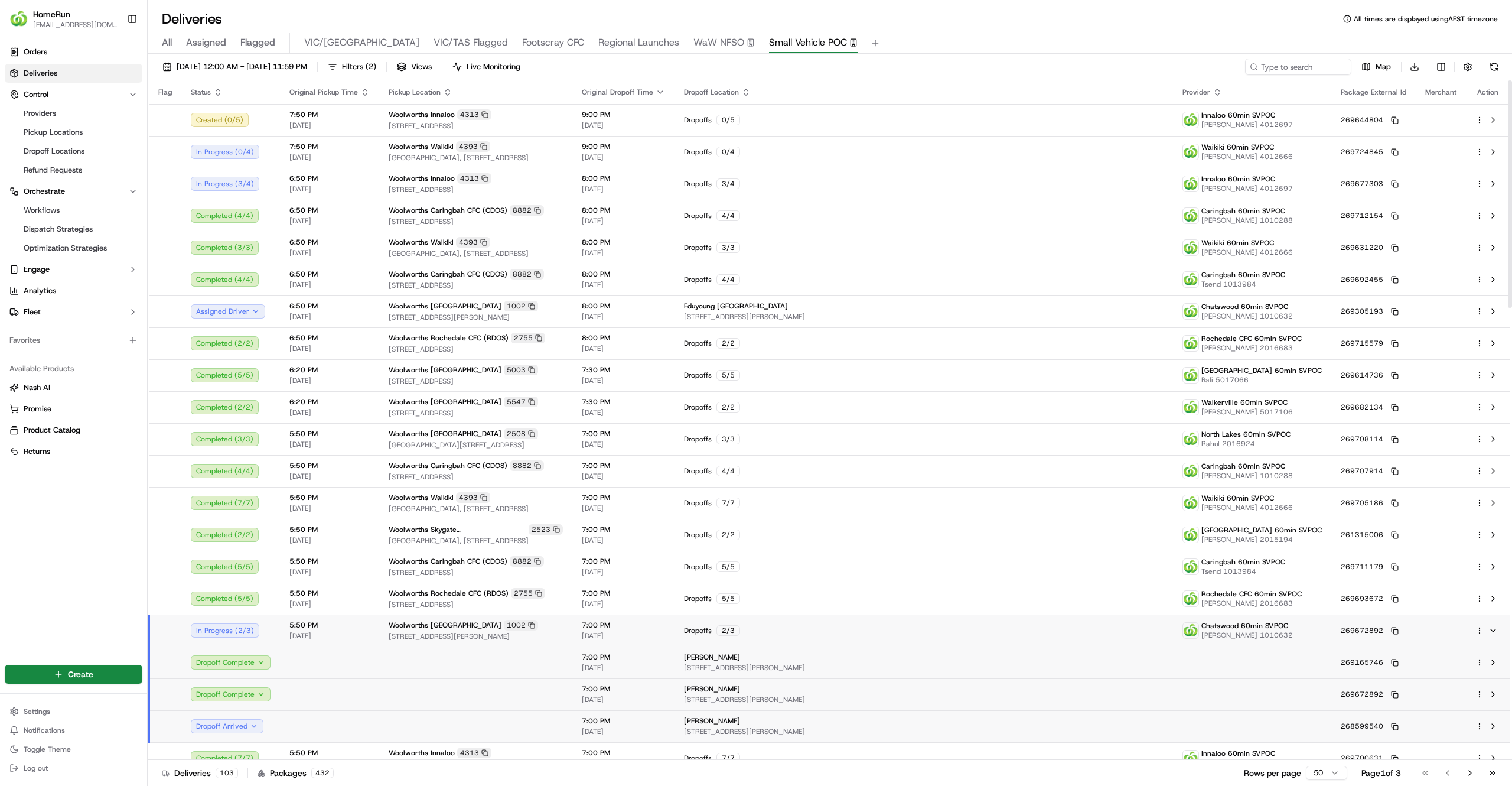
scroll to position [293, 0]
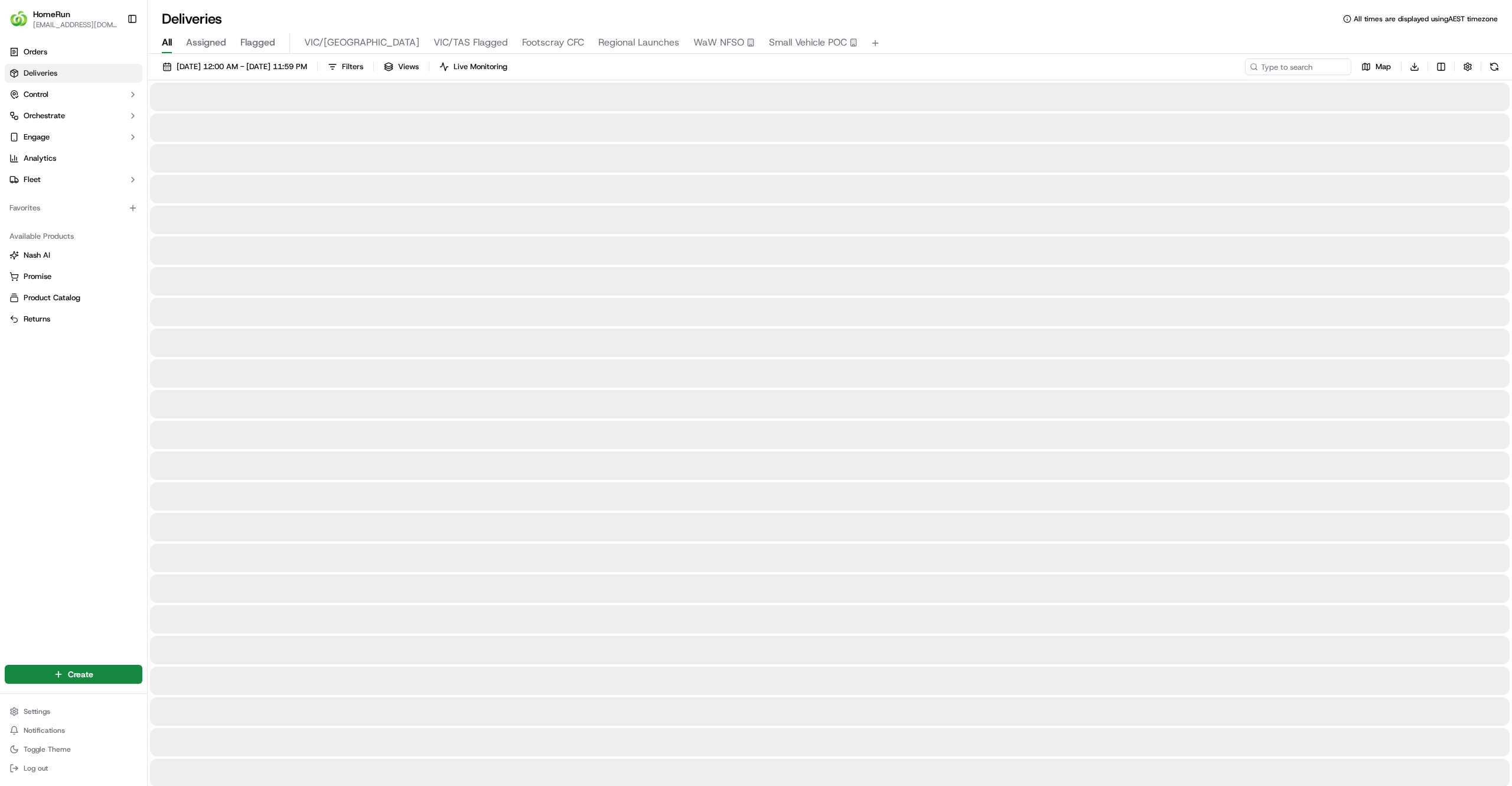
click at [166, 37] on span "All" at bounding box center [167, 42] width 10 height 14
click at [1321, 68] on input at bounding box center [1281, 67] width 142 height 17
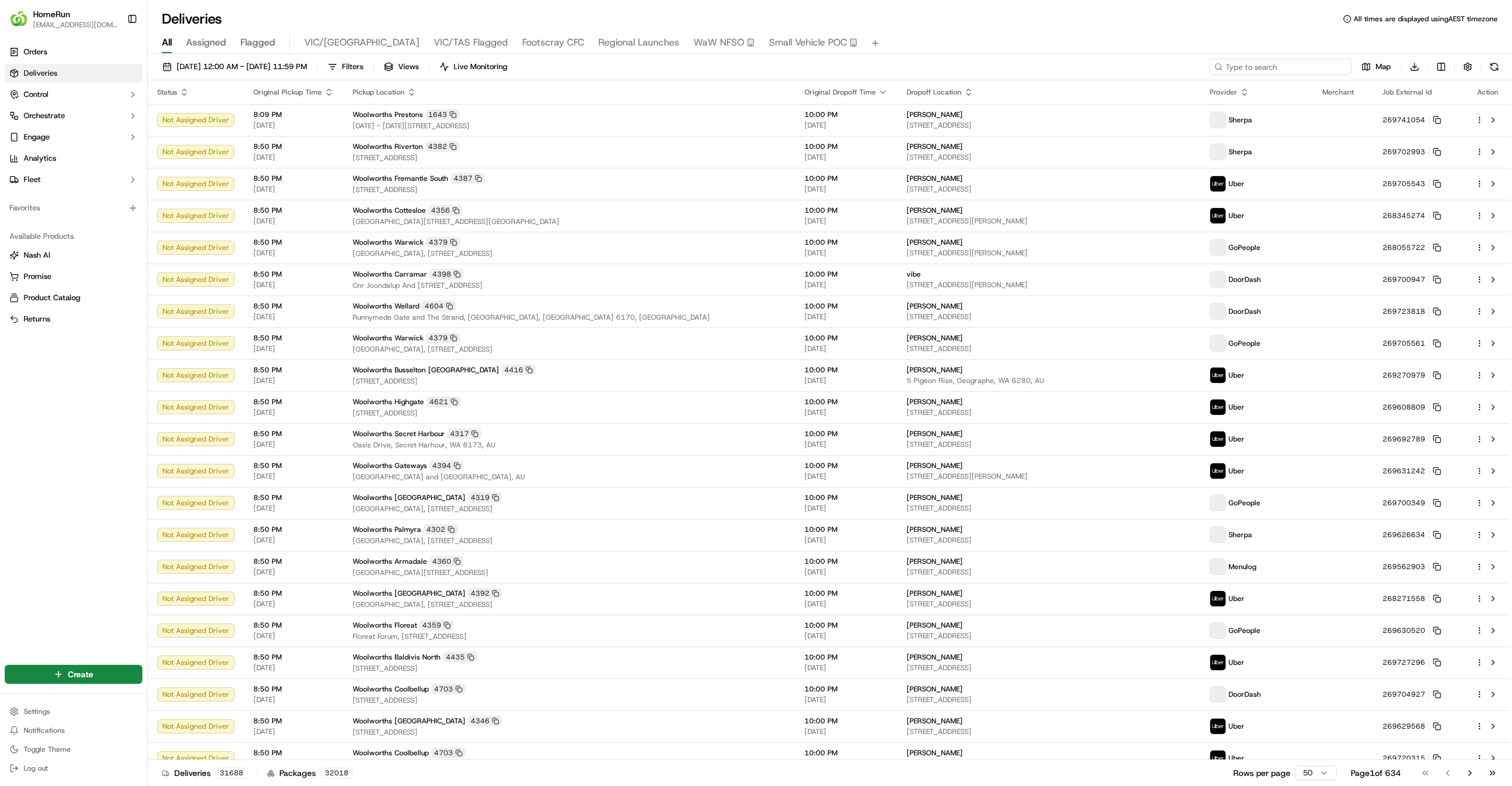
click at [1299, 65] on input at bounding box center [1281, 67] width 142 height 17
paste input "269562542"
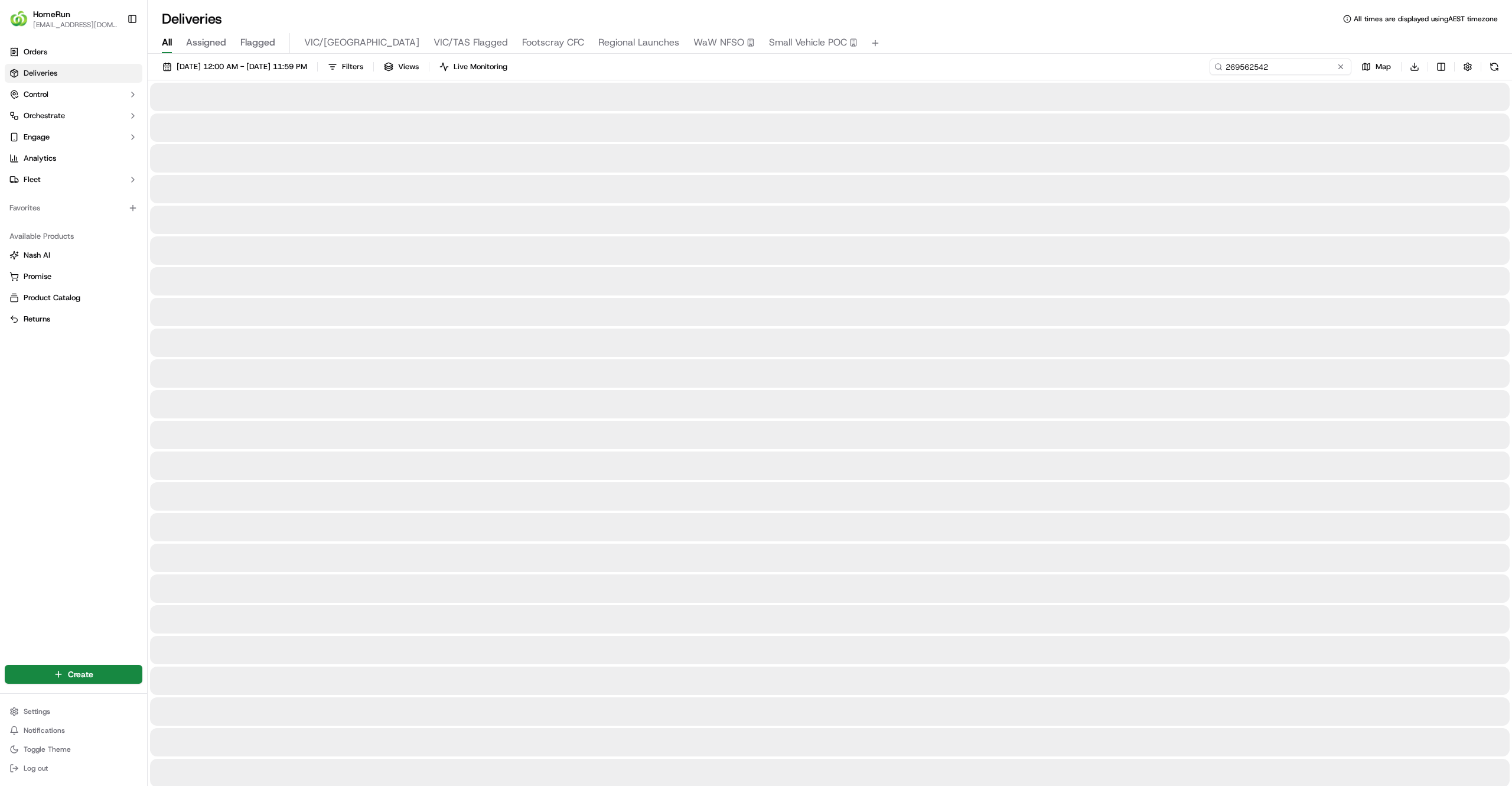
type input "269562542"
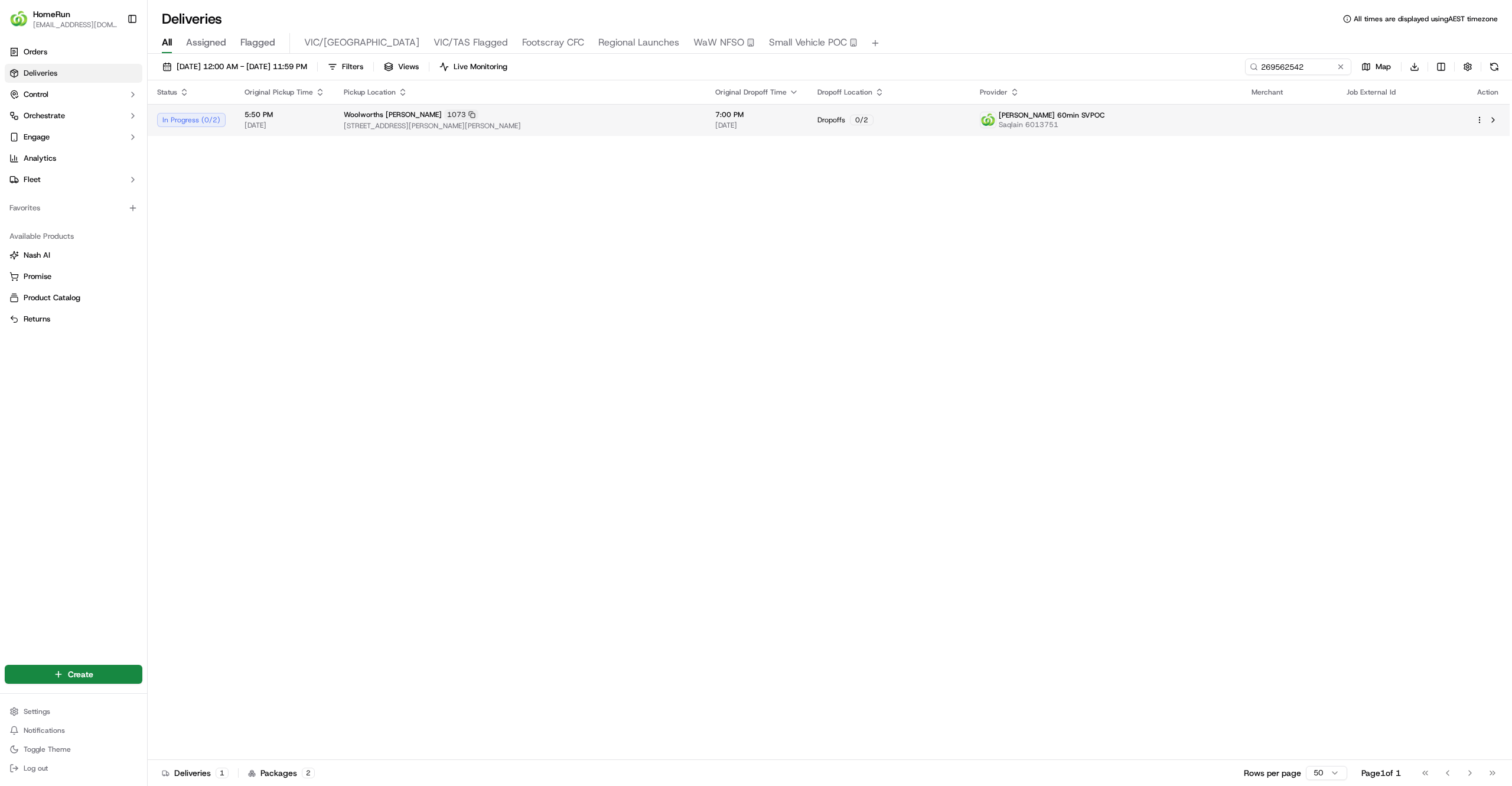
click at [1117, 124] on div "[PERSON_NAME] 60min SVPOC Saqlain 6013751" at bounding box center [1106, 120] width 253 height 19
click at [1146, 354] on div "Status Original Pickup Time Pickup Location Original Dropoff Time Dropoff Locat…" at bounding box center [828, 420] width 1362 height 680
